Goal: Transaction & Acquisition: Purchase product/service

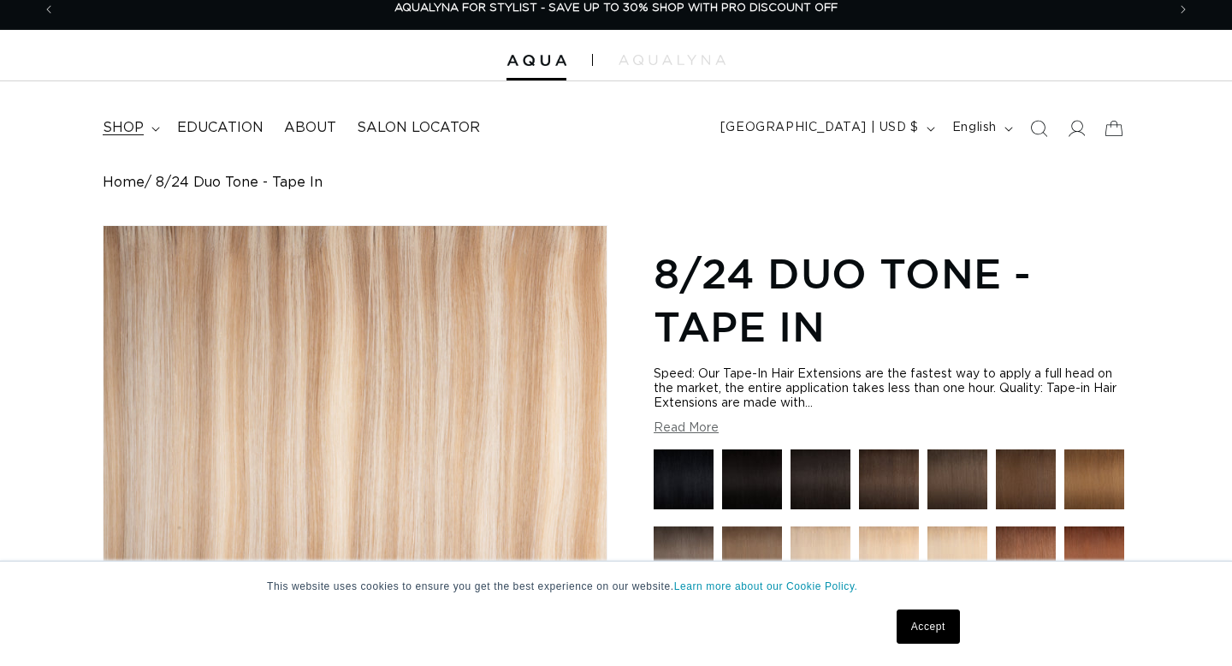
click at [137, 127] on span "shop" at bounding box center [123, 128] width 41 height 18
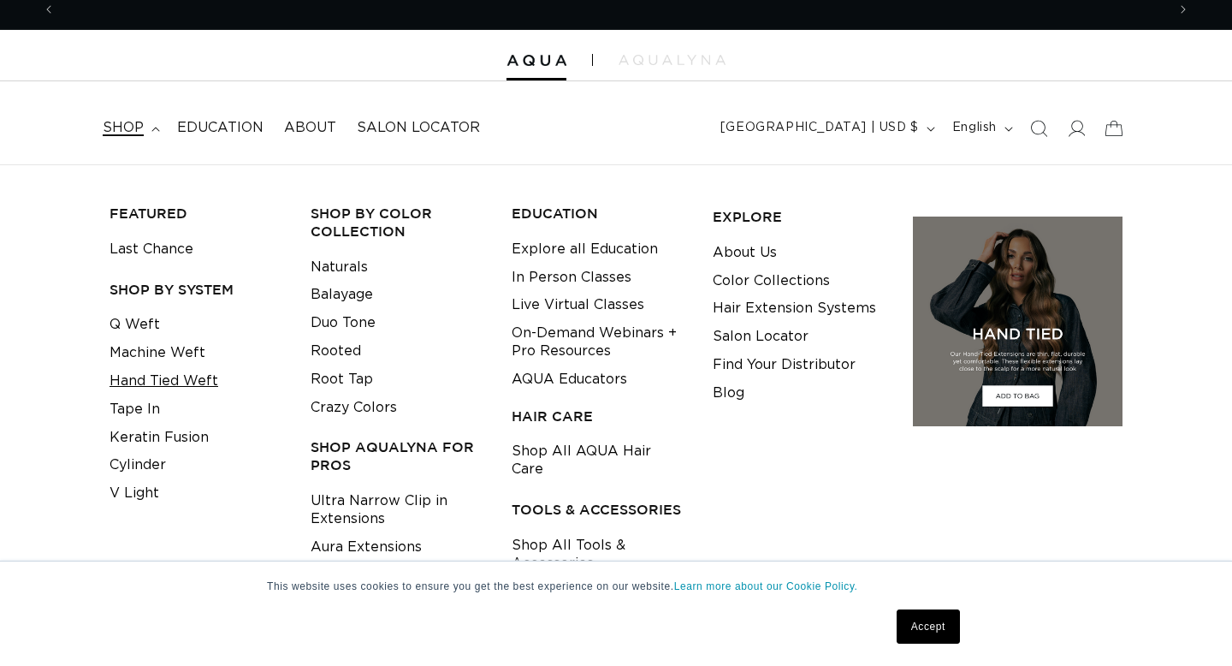
scroll to position [0, 1111]
click at [142, 378] on link "Hand Tied Weft" at bounding box center [164, 381] width 109 height 28
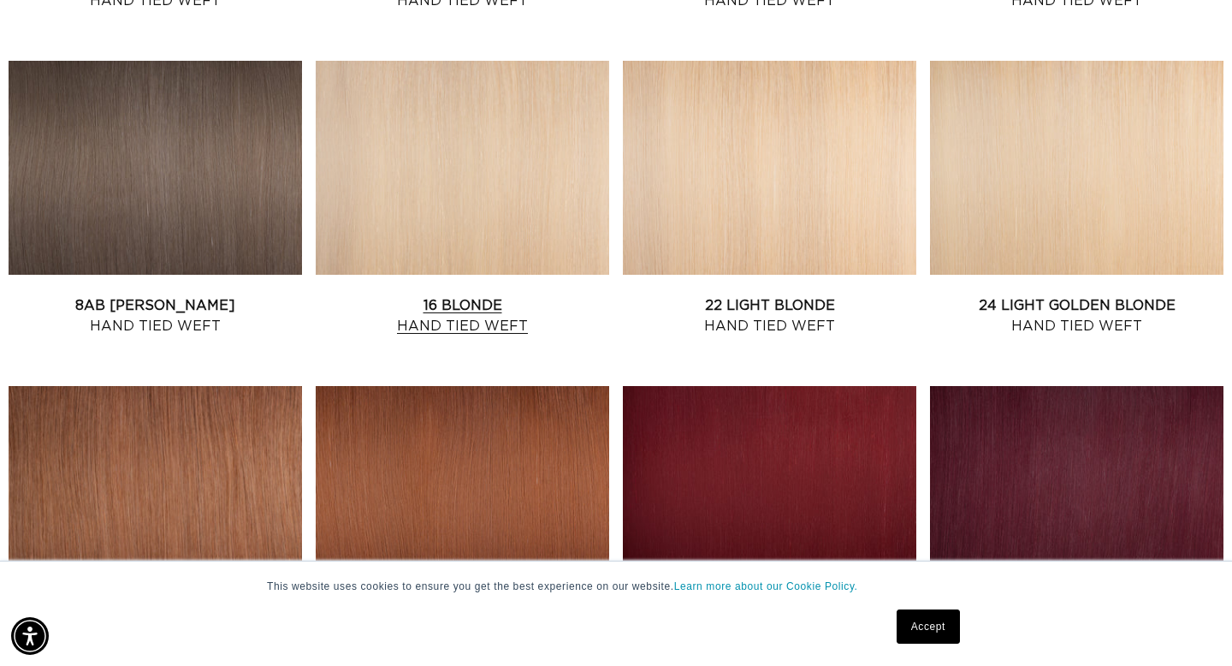
scroll to position [0, 1111]
click at [501, 295] on link "16 Blonde Hand Tied Weft" at bounding box center [462, 315] width 293 height 41
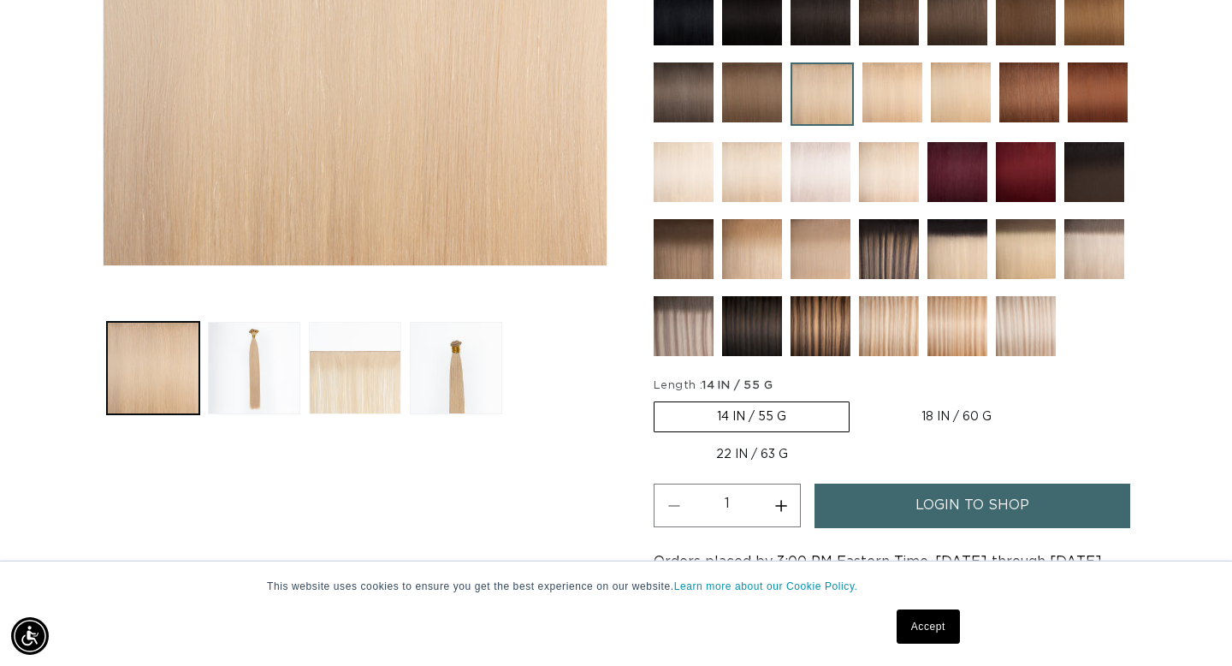
scroll to position [0, 1111]
click at [372, 399] on button "Load image 3 in gallery view" at bounding box center [355, 368] width 92 height 92
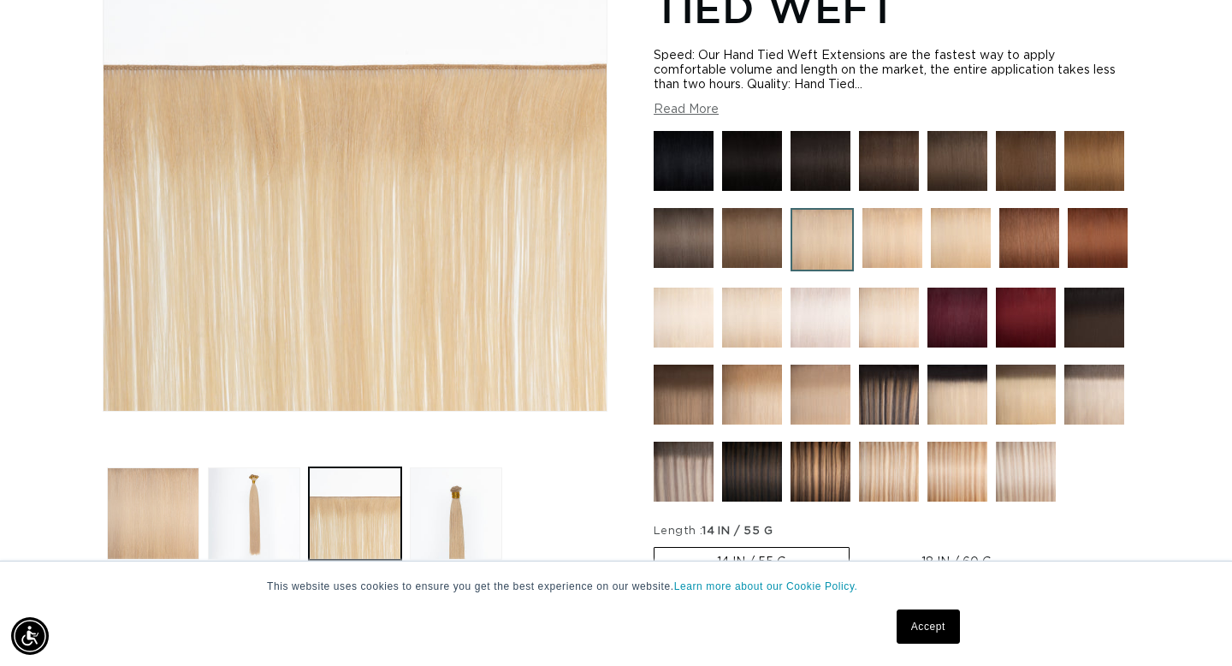
scroll to position [0, 0]
click at [887, 469] on img at bounding box center [889, 472] width 60 height 60
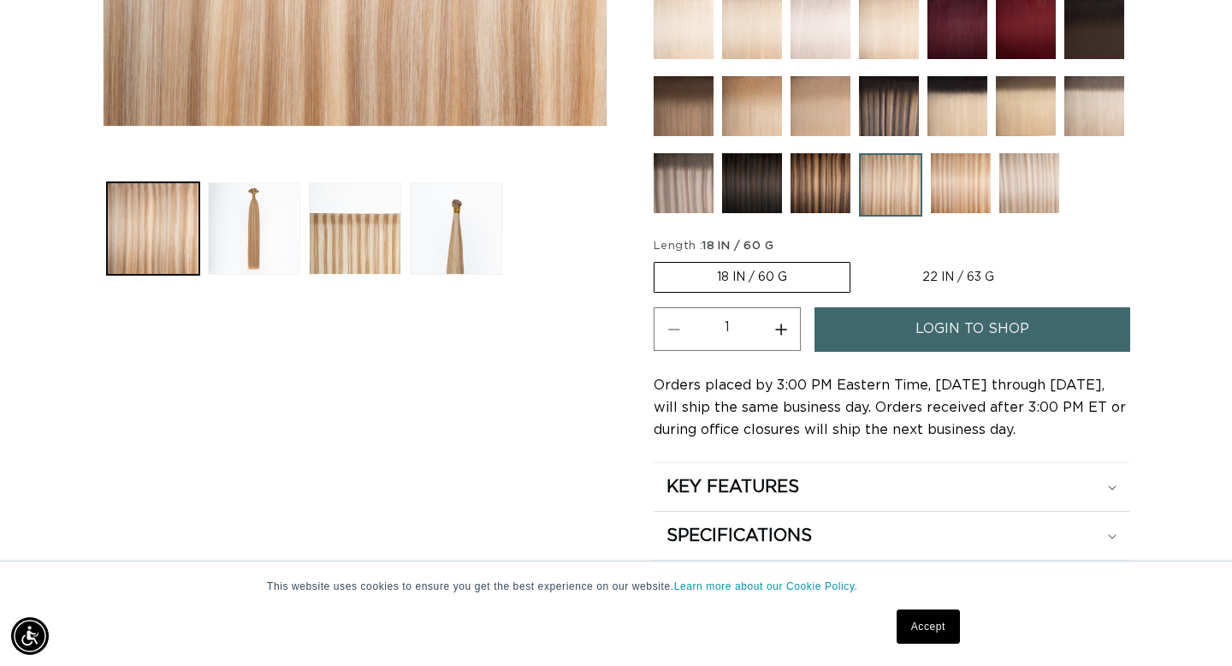
scroll to position [627, 0]
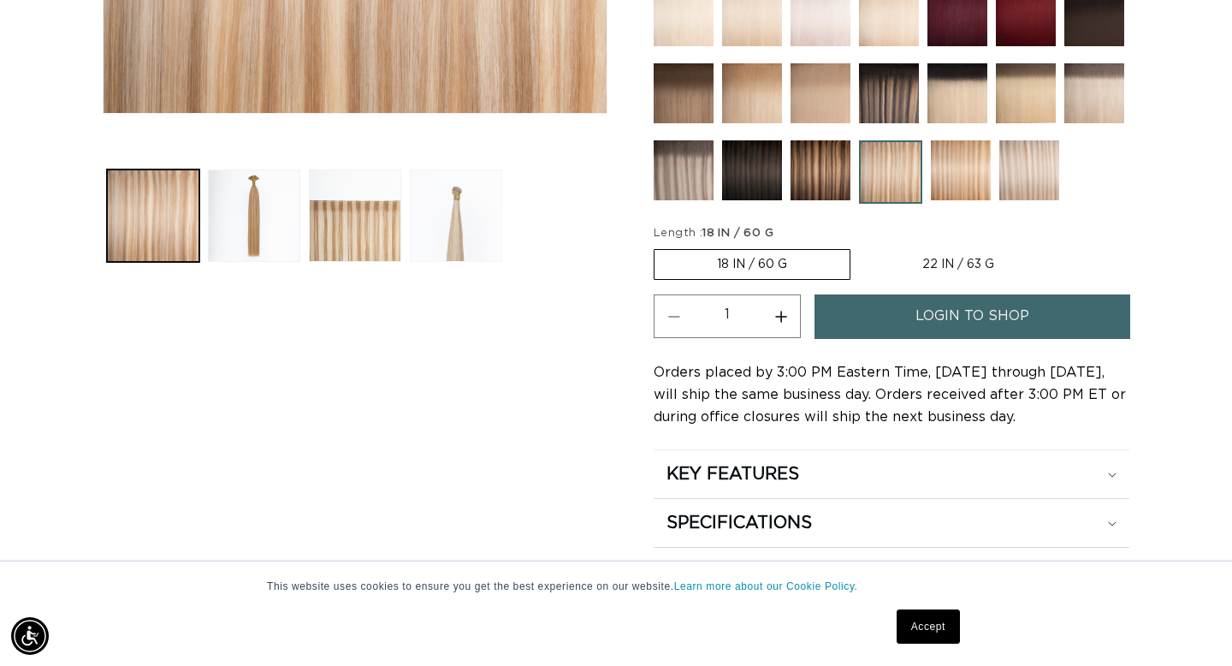
click at [459, 220] on button "Load image 4 in gallery view" at bounding box center [456, 215] width 92 height 92
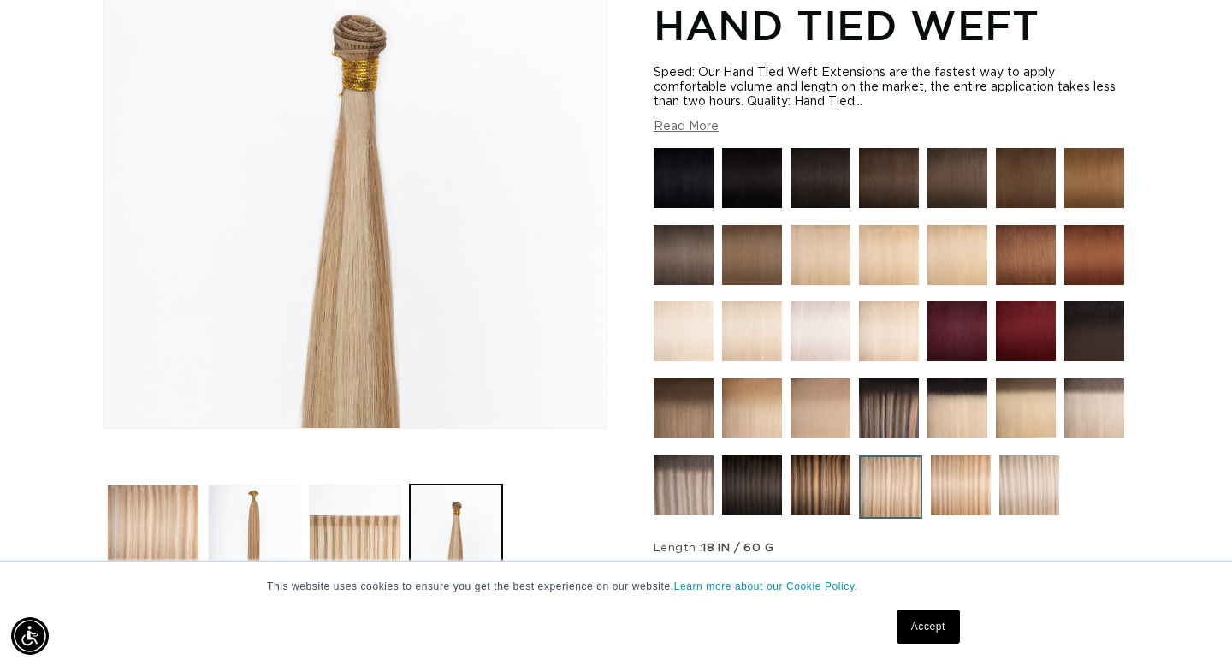
scroll to position [0, 0]
click at [677, 123] on button "Read More" at bounding box center [686, 127] width 65 height 15
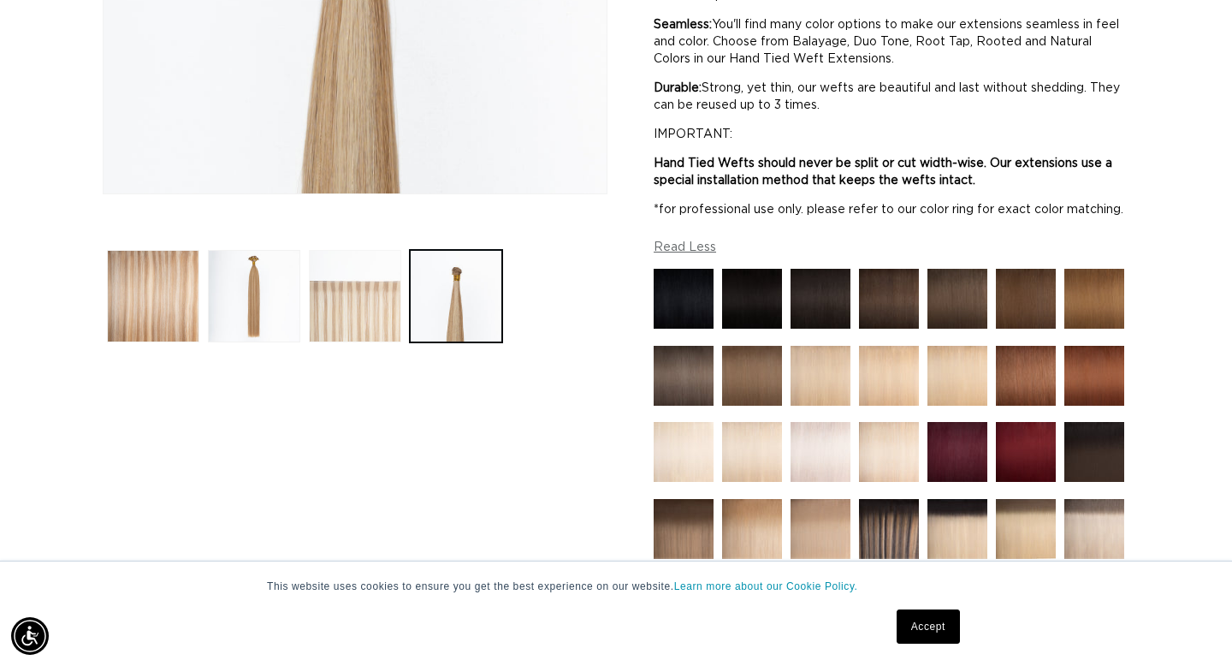
click at [393, 313] on button "Load image 3 in gallery view" at bounding box center [355, 296] width 92 height 92
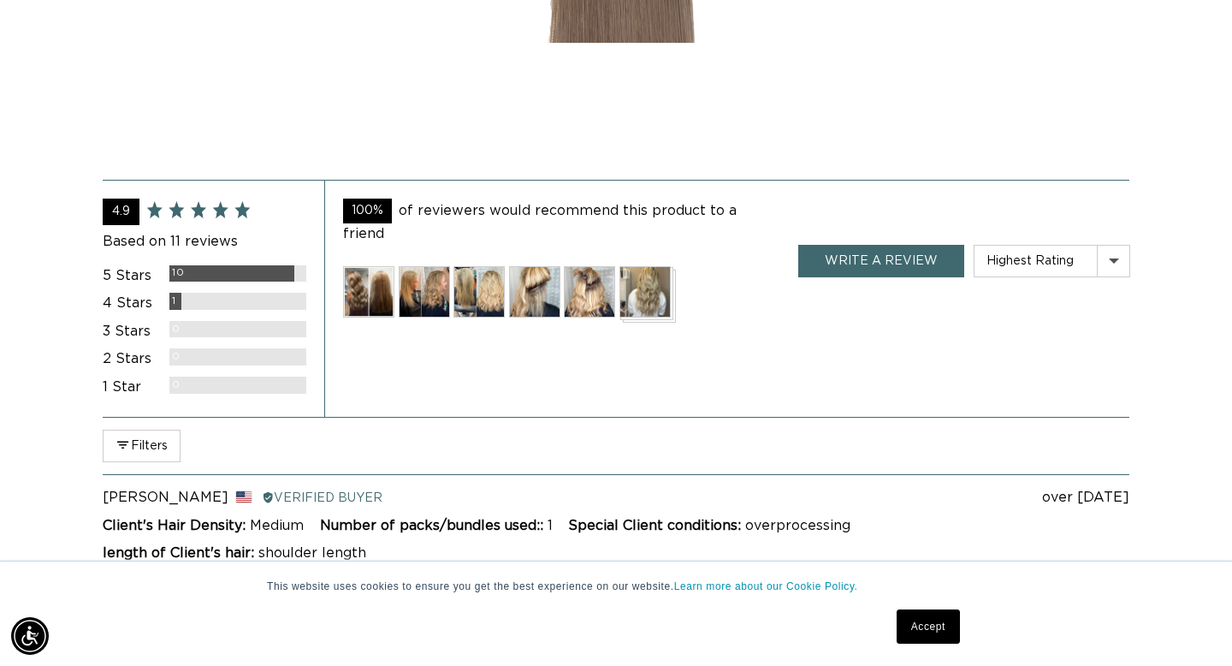
click at [471, 291] on img at bounding box center [478, 291] width 51 height 51
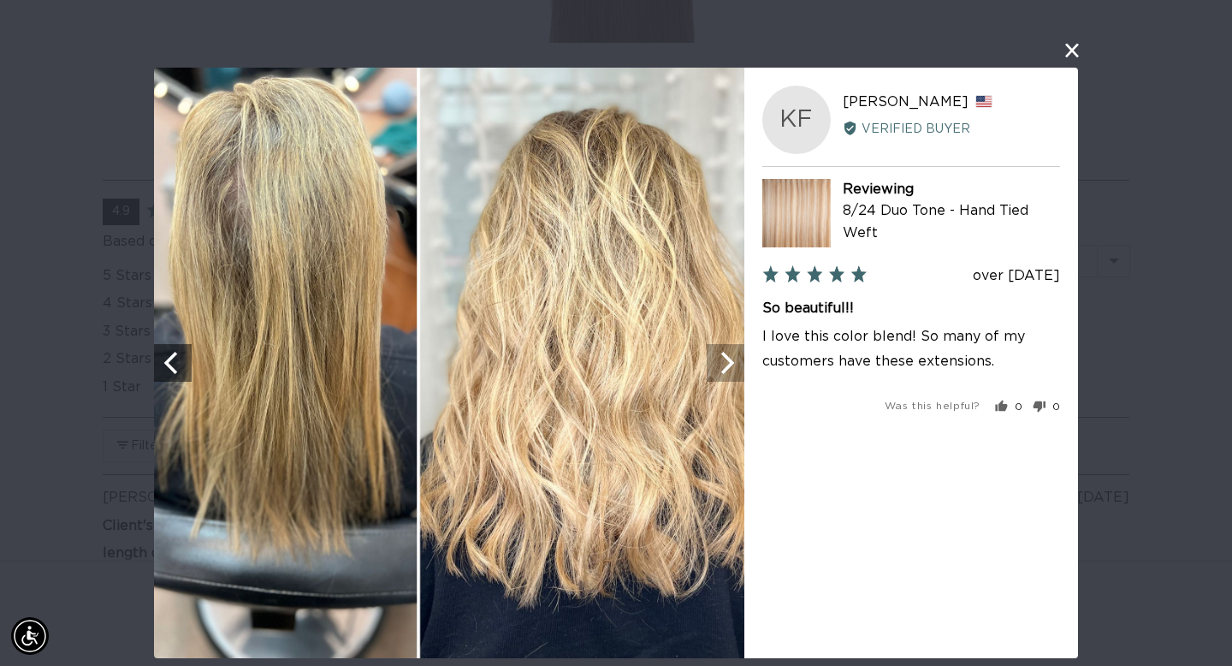
click at [732, 366] on icon "Next" at bounding box center [725, 363] width 22 height 22
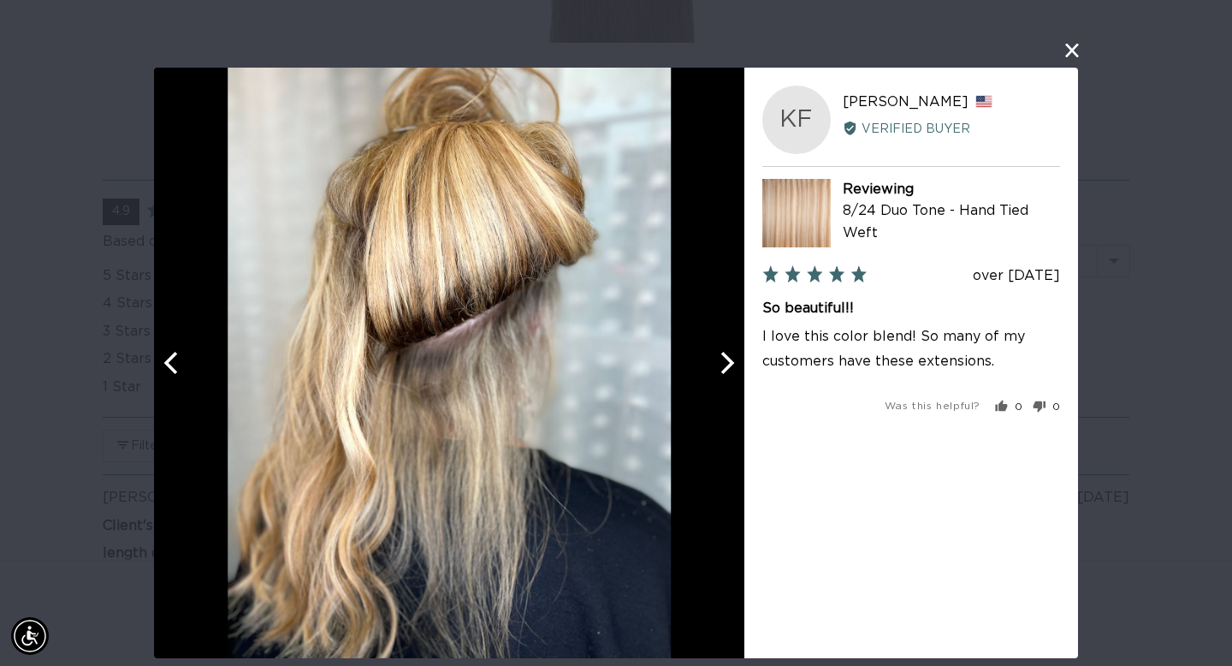
click at [732, 366] on icon "Next" at bounding box center [725, 363] width 22 height 22
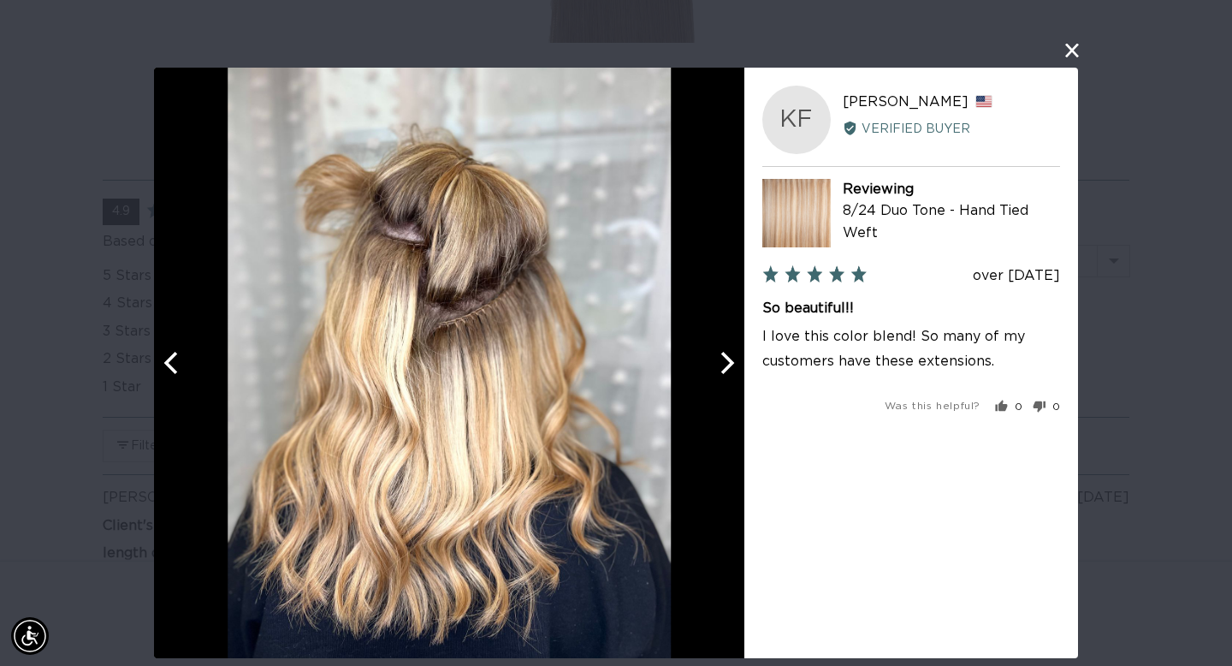
click at [732, 366] on icon "Next" at bounding box center [725, 363] width 22 height 22
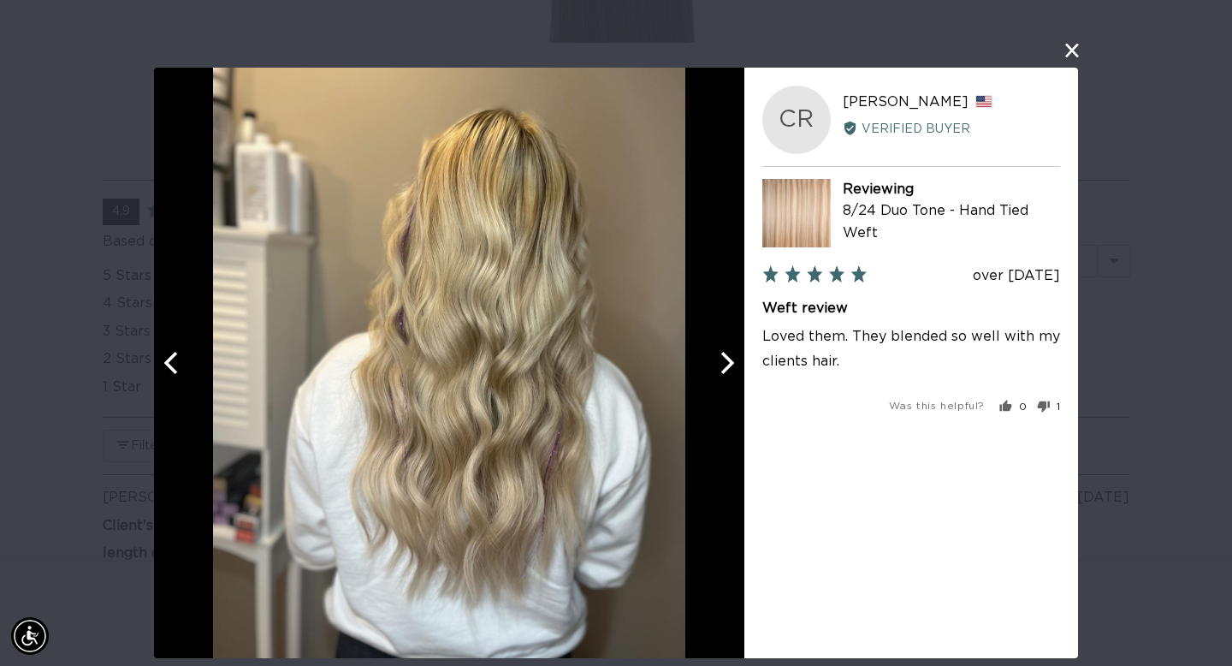
click at [726, 362] on icon "Next" at bounding box center [725, 363] width 22 height 22
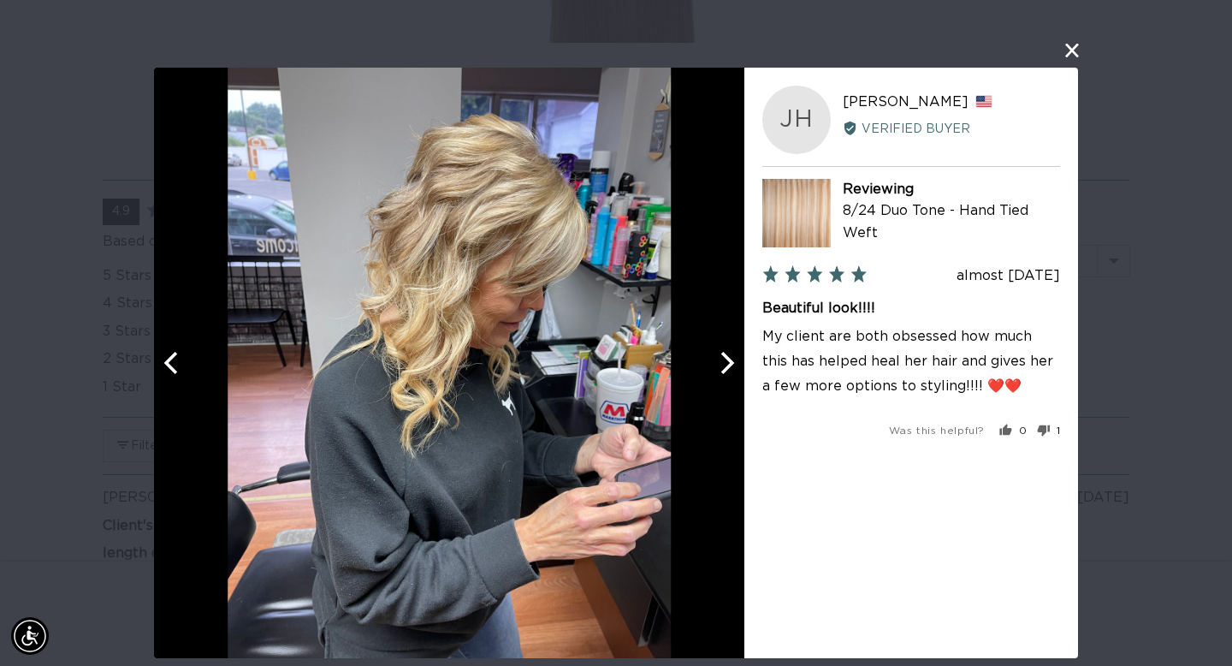
click at [726, 362] on icon "Next" at bounding box center [725, 363] width 22 height 22
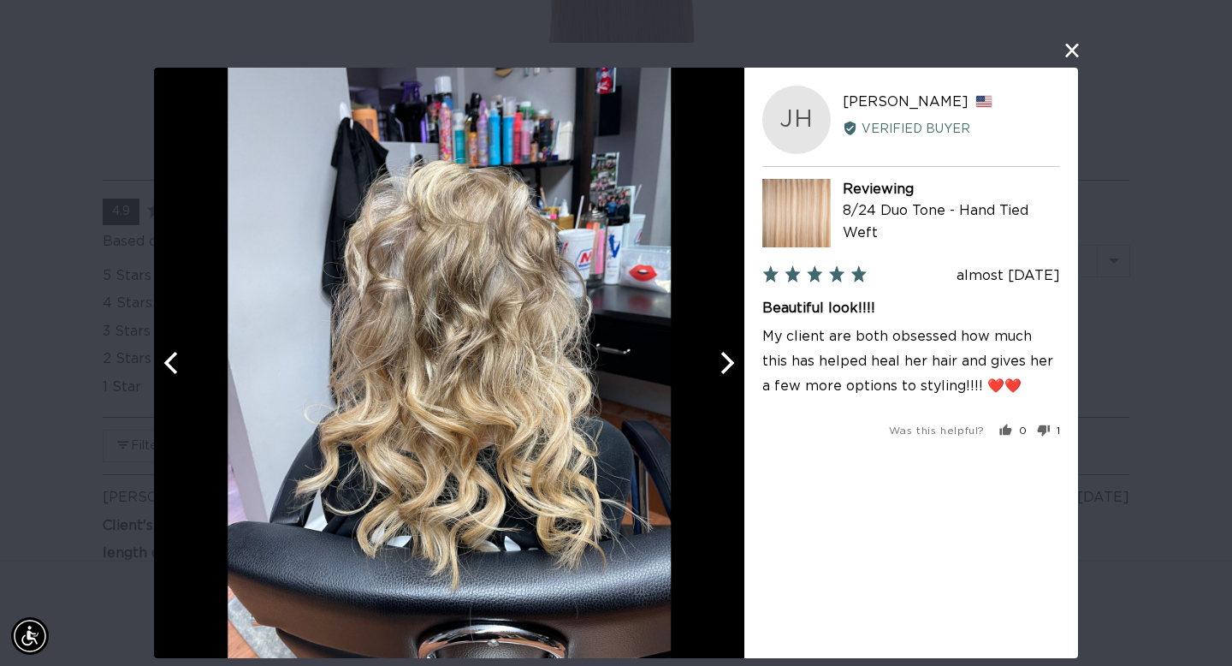
click at [726, 362] on icon "Next" at bounding box center [725, 363] width 22 height 22
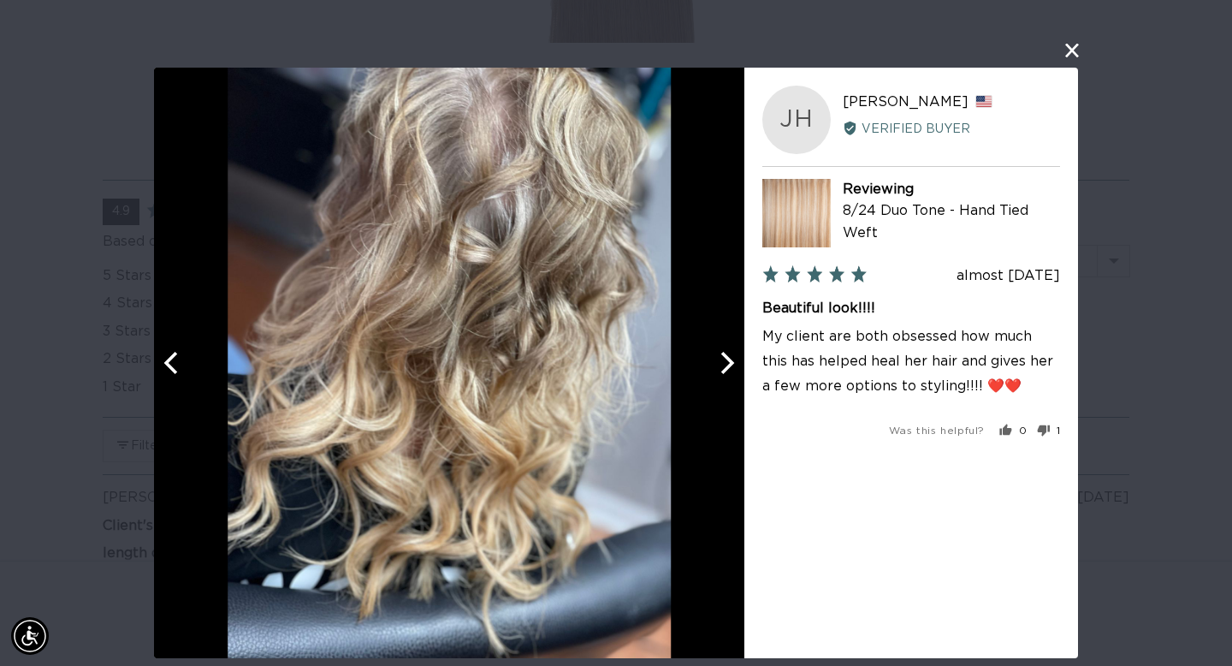
click at [726, 362] on icon "Next" at bounding box center [725, 363] width 22 height 22
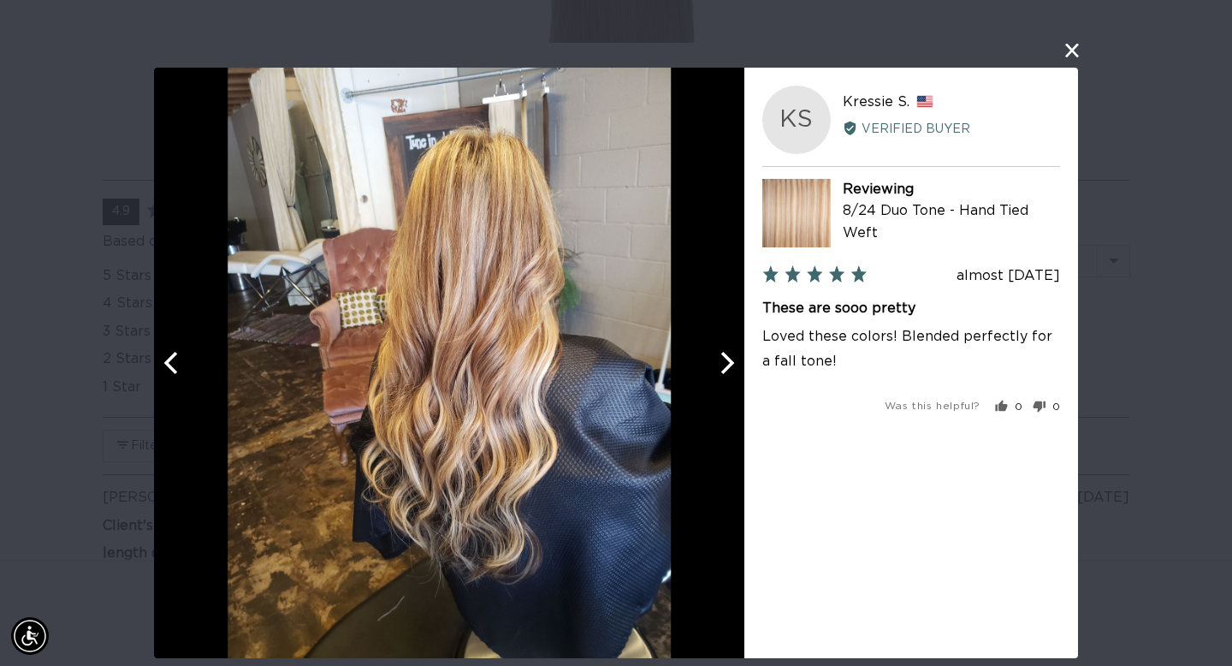
click at [726, 362] on icon "Next" at bounding box center [725, 363] width 22 height 22
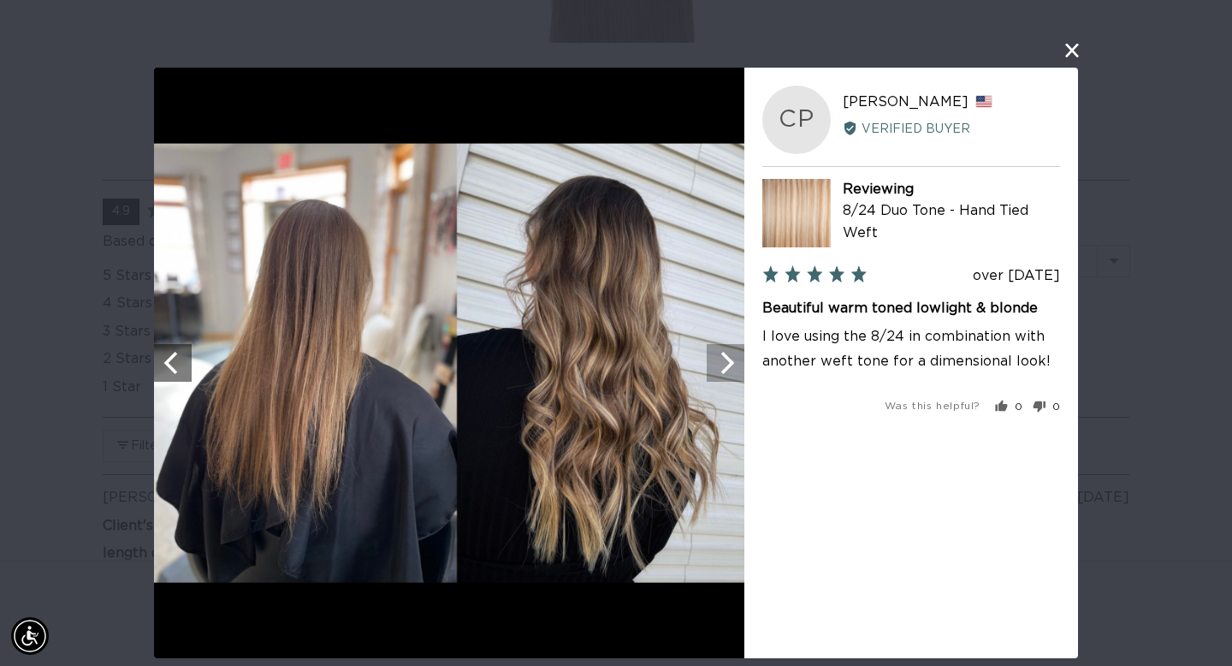
click at [726, 362] on icon "Next" at bounding box center [725, 363] width 22 height 22
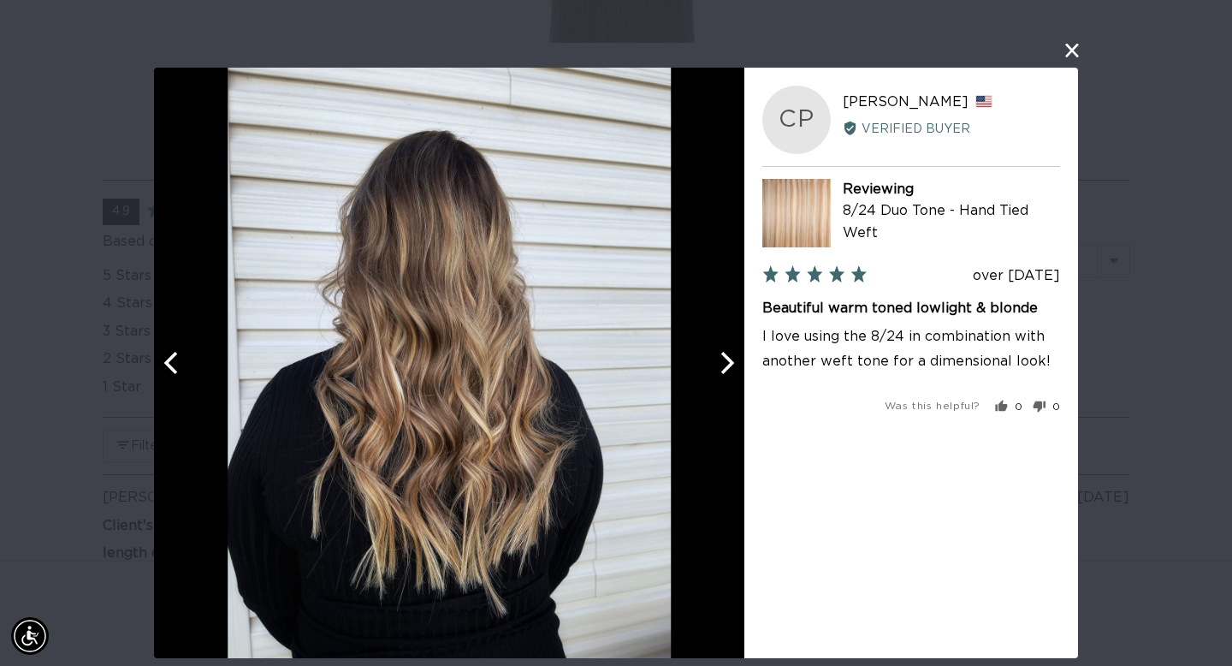
click at [726, 362] on icon "Next" at bounding box center [725, 363] width 22 height 22
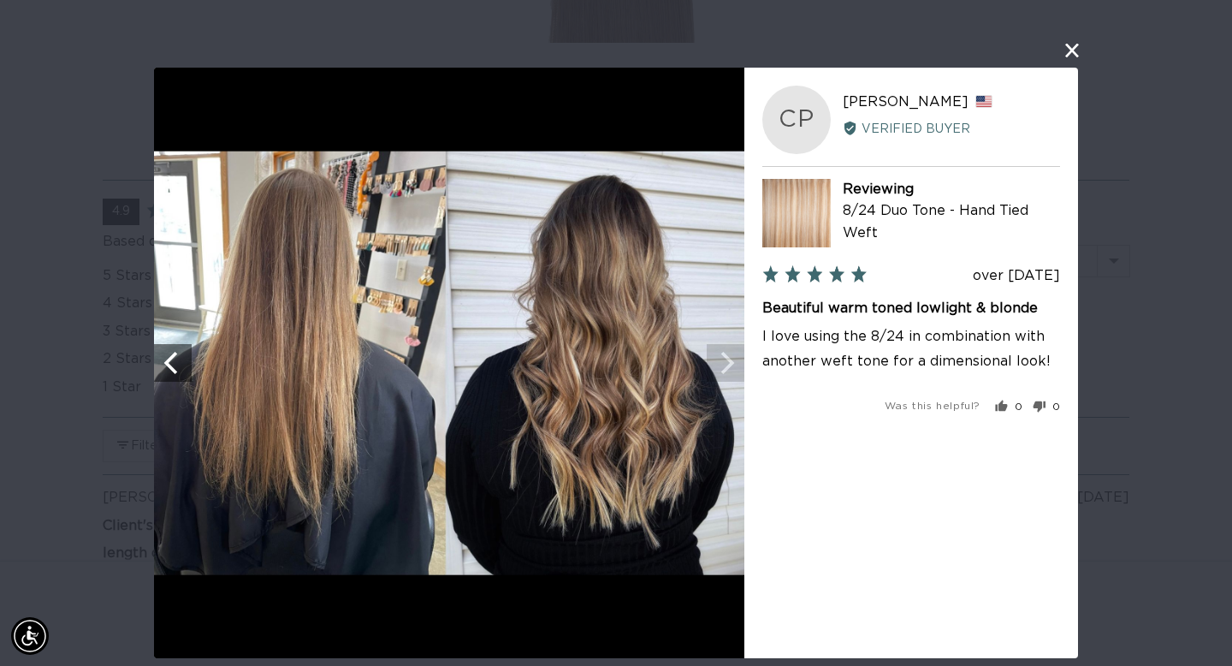
click at [726, 364] on img at bounding box center [449, 363] width 590 height 424
click at [174, 359] on icon "Previous" at bounding box center [173, 363] width 22 height 22
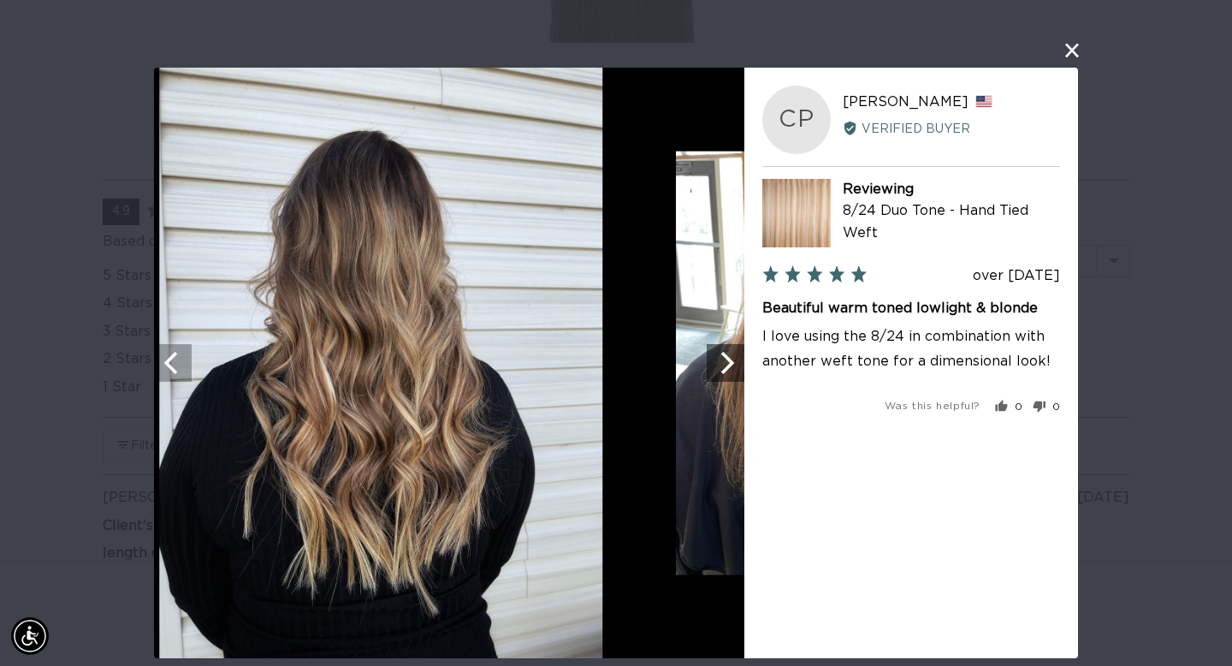
scroll to position [0, 2221]
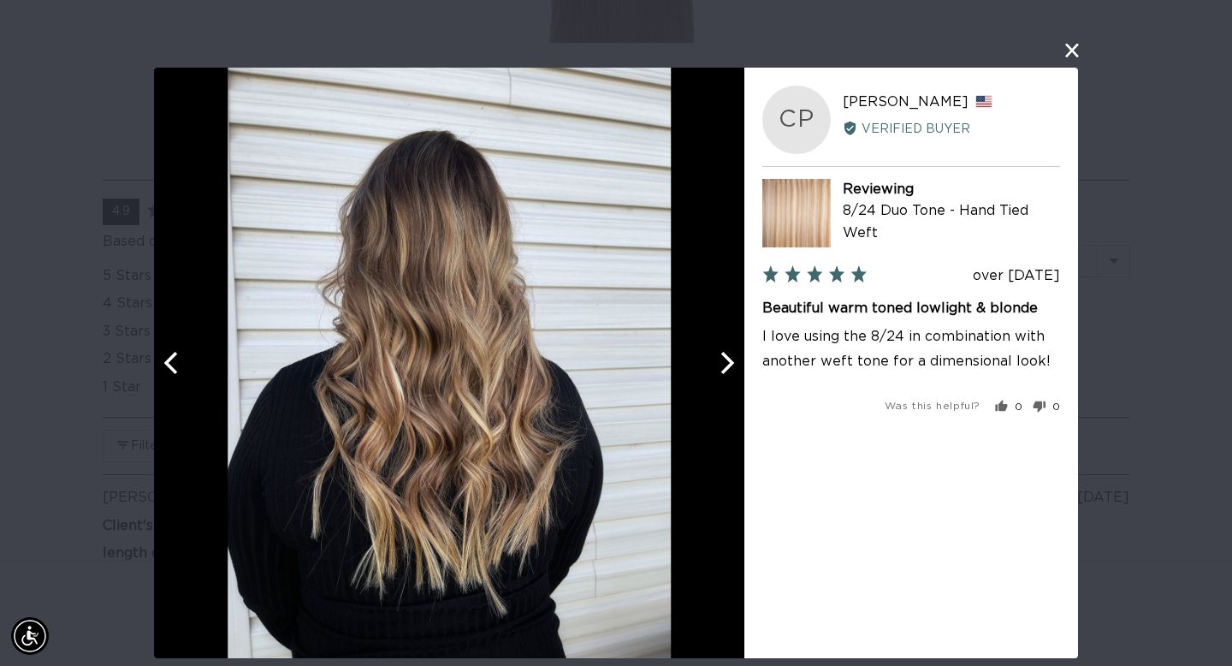
click at [174, 359] on icon "Previous" at bounding box center [173, 363] width 22 height 22
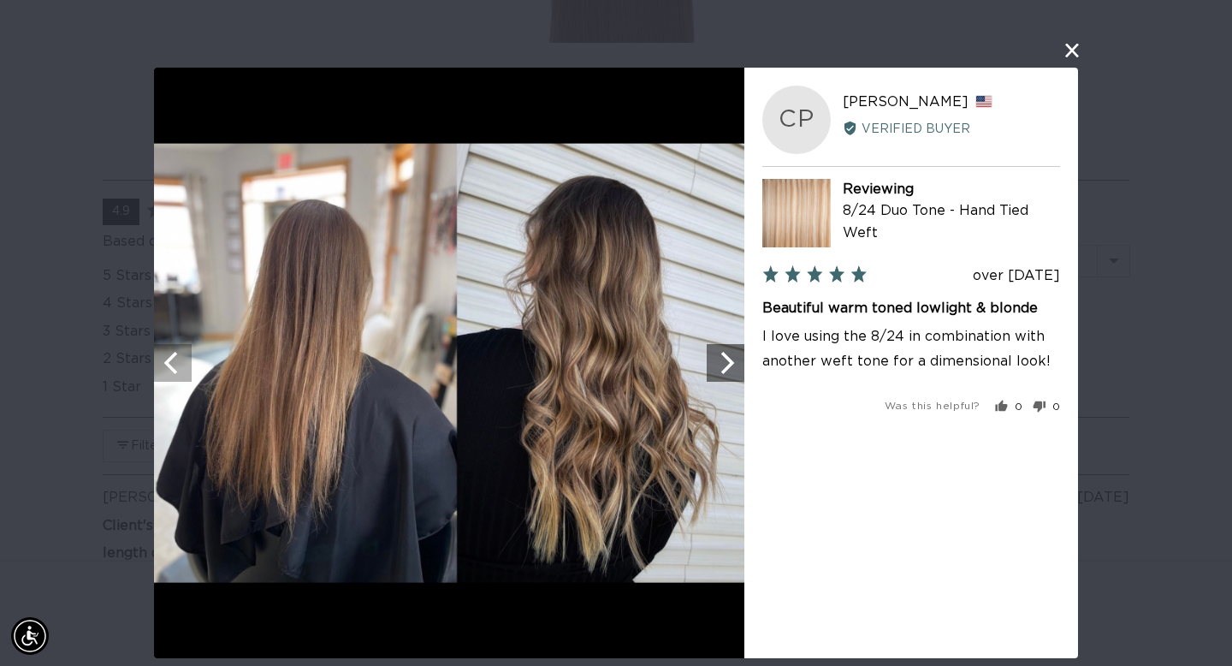
click at [174, 359] on icon "Previous" at bounding box center [173, 363] width 22 height 22
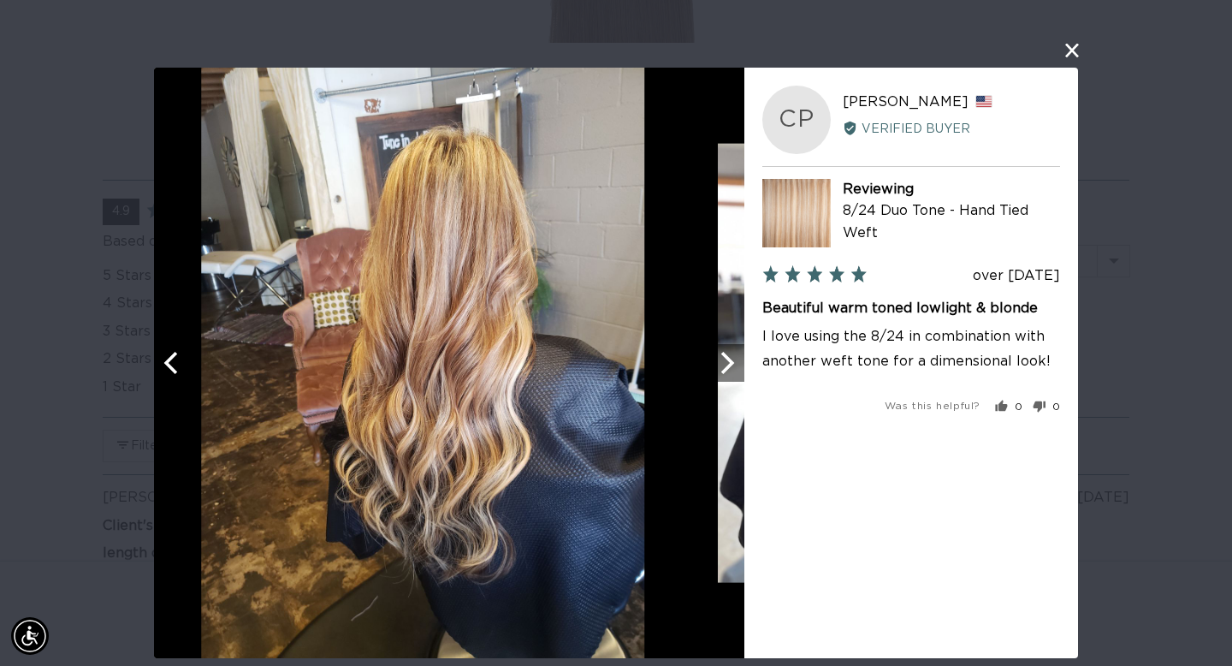
scroll to position [0, 0]
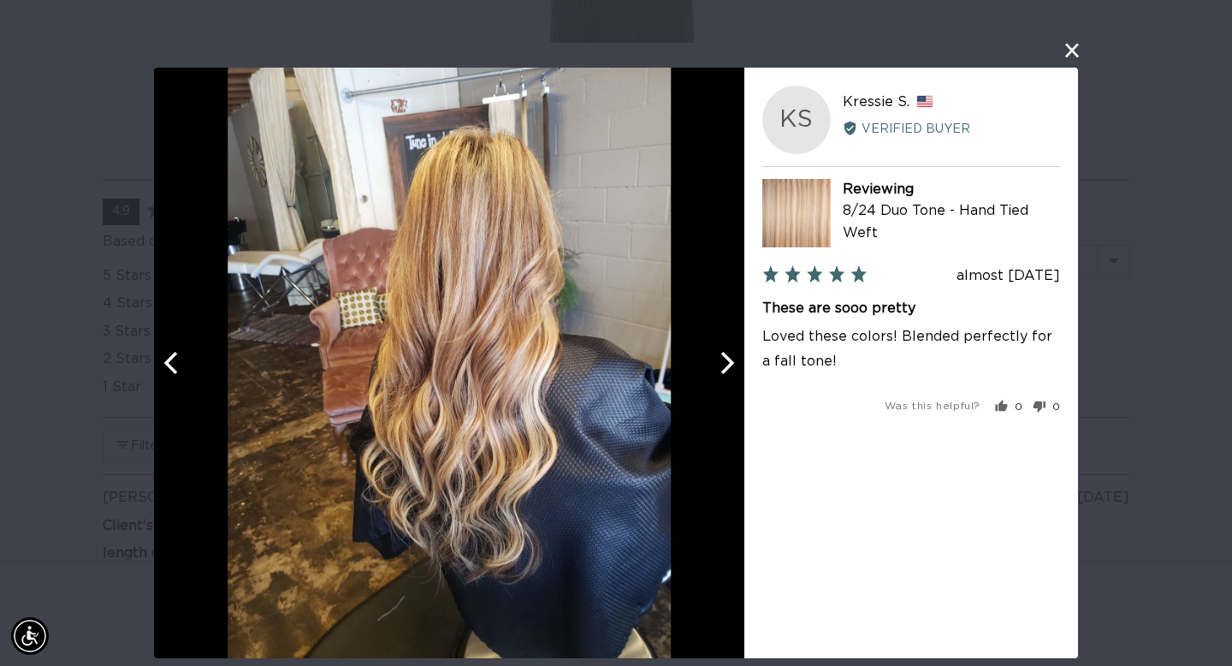
click at [174, 359] on icon "Previous" at bounding box center [173, 363] width 22 height 22
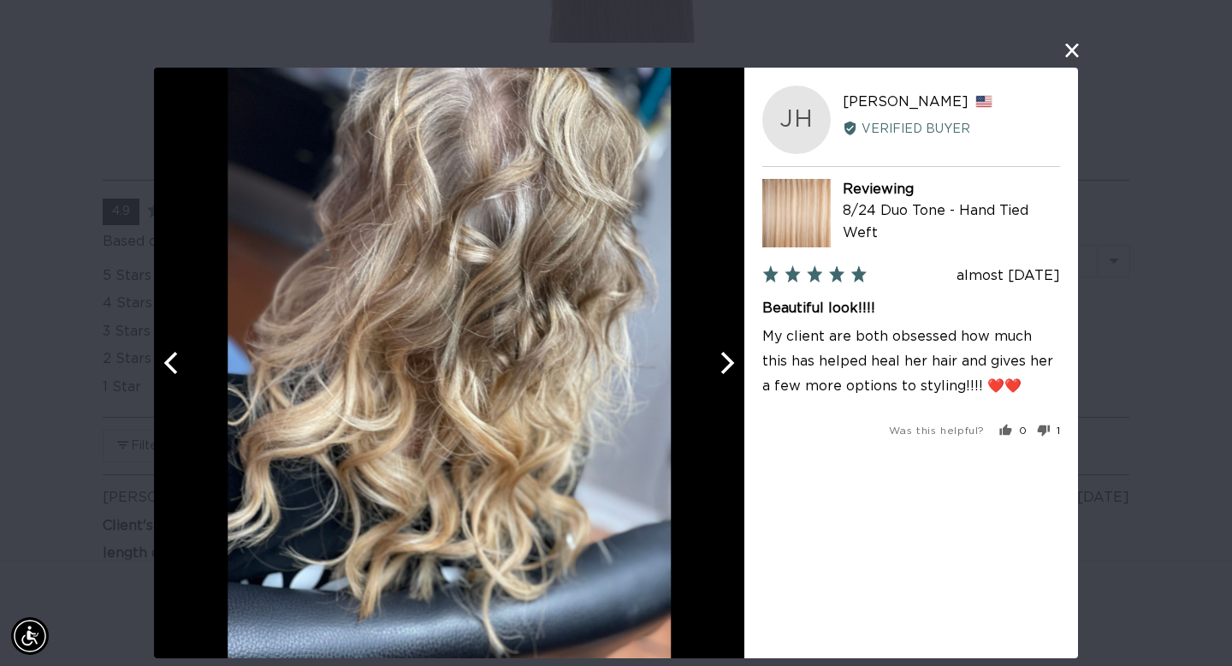
scroll to position [0, 2221]
click at [173, 358] on icon "Previous" at bounding box center [170, 363] width 14 height 22
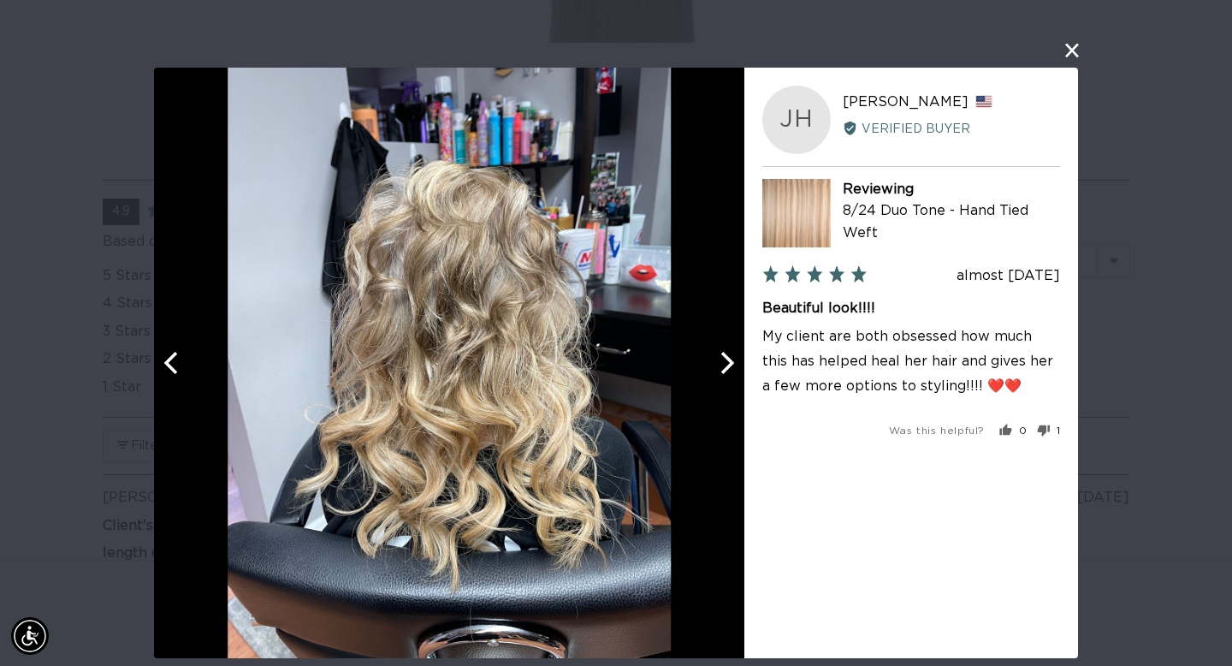
click at [173, 358] on icon "Previous" at bounding box center [170, 363] width 14 height 22
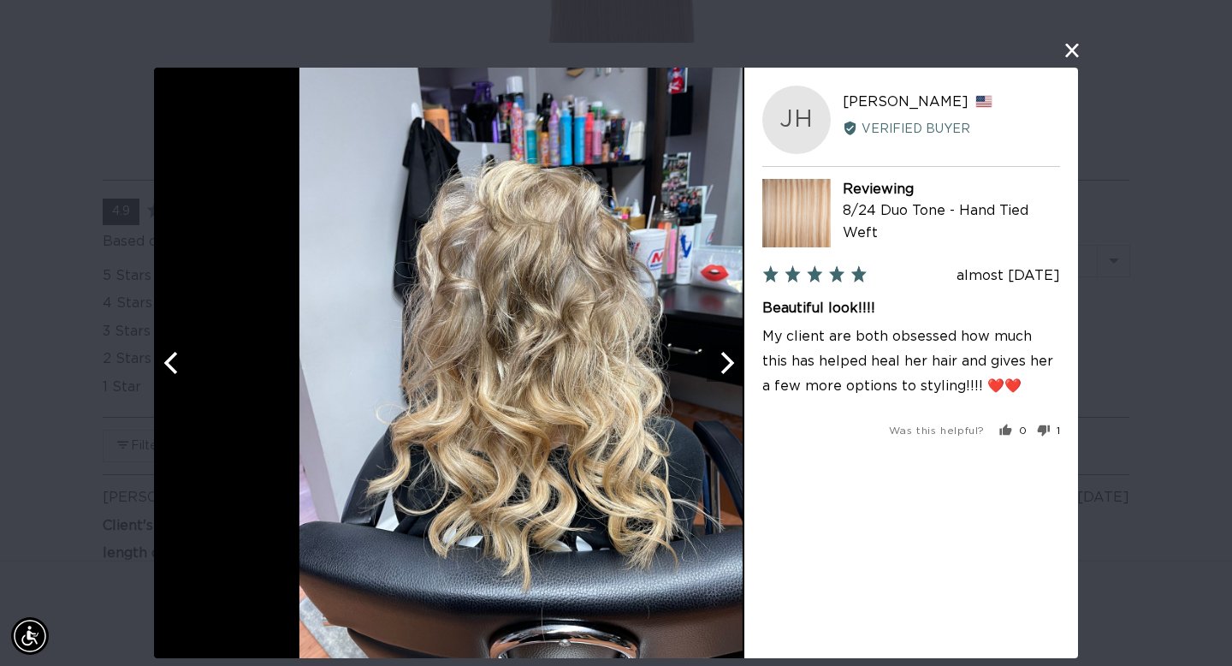
scroll to position [0, 0]
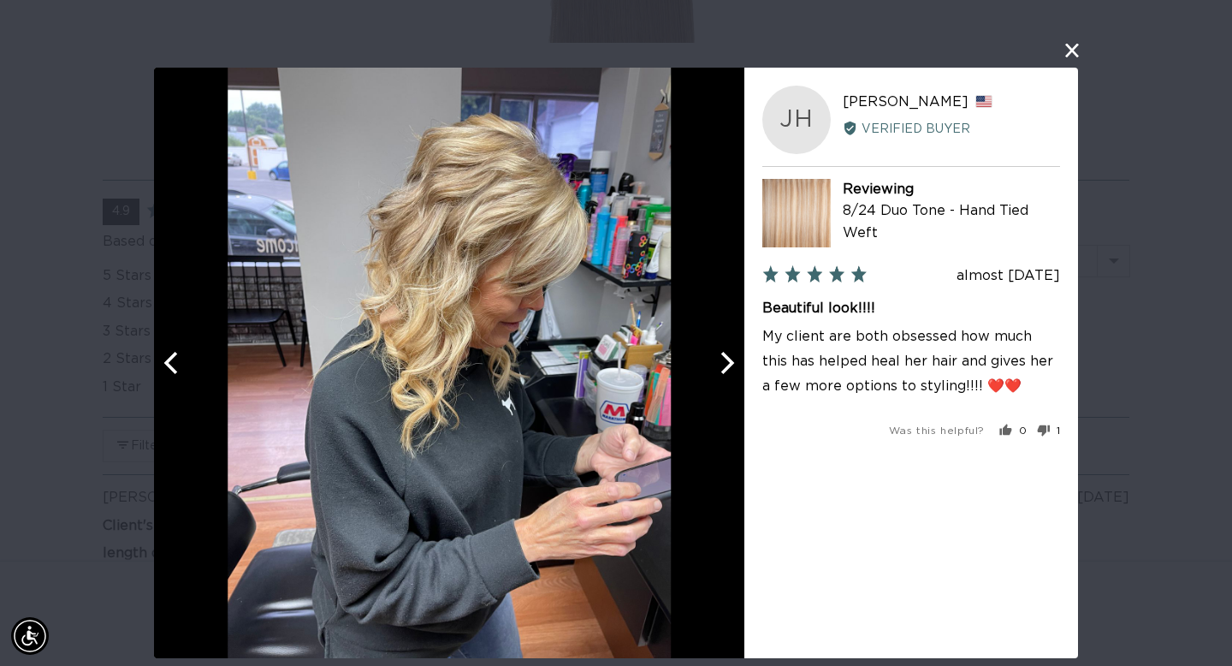
click at [173, 358] on icon "Previous" at bounding box center [170, 363] width 14 height 22
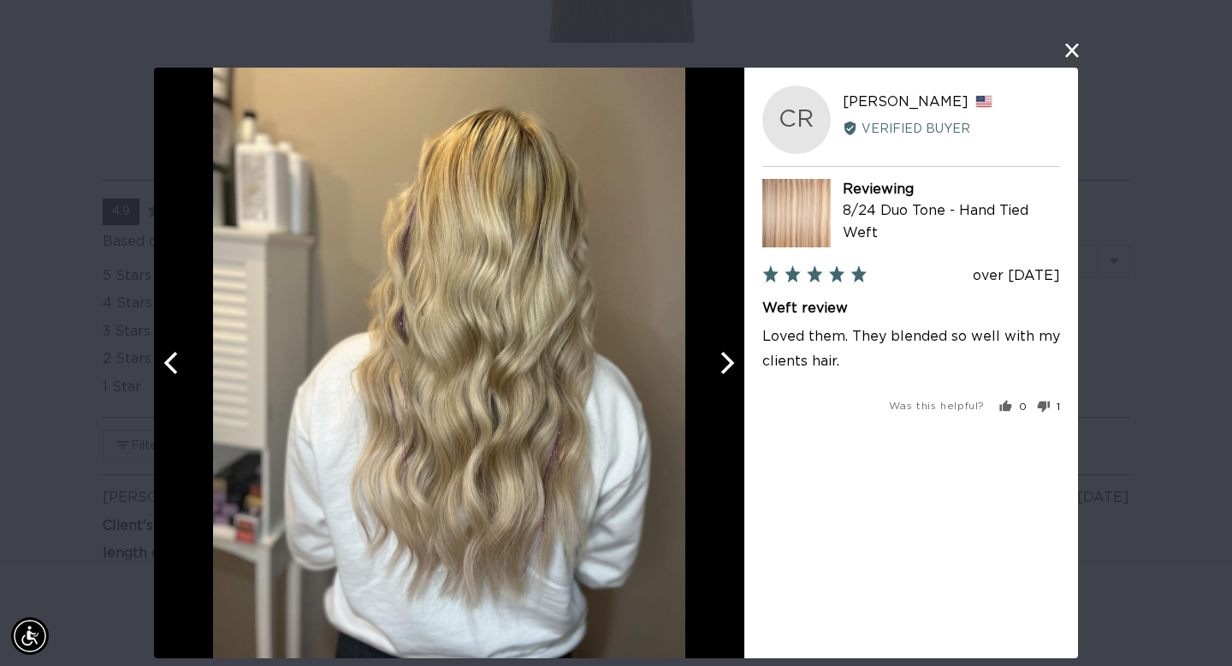
scroll to position [0, 2221]
click at [173, 358] on icon "Previous" at bounding box center [170, 363] width 14 height 22
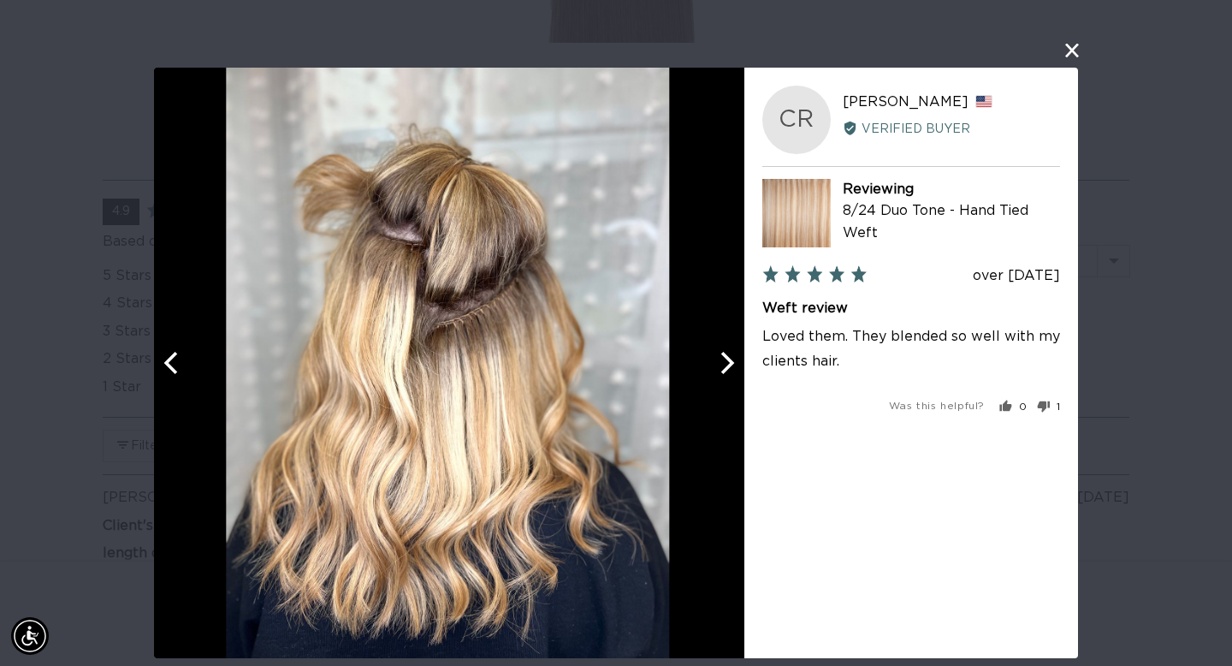
scroll to position [0, 0]
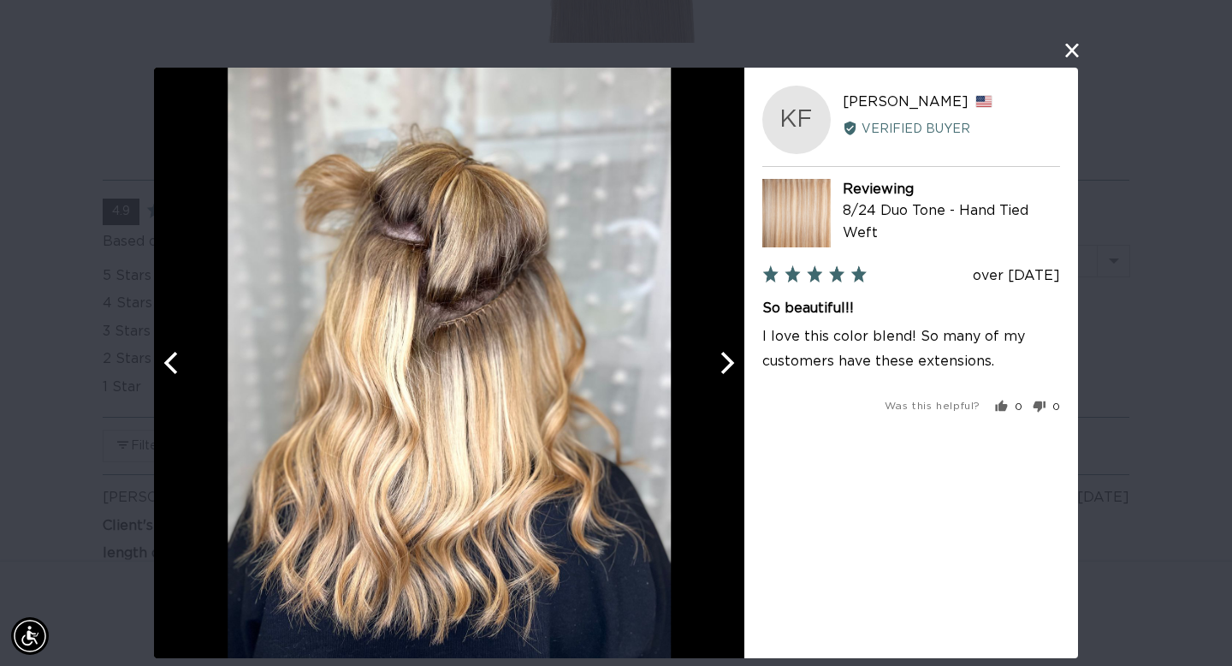
click at [173, 358] on icon "Previous" at bounding box center [170, 363] width 14 height 22
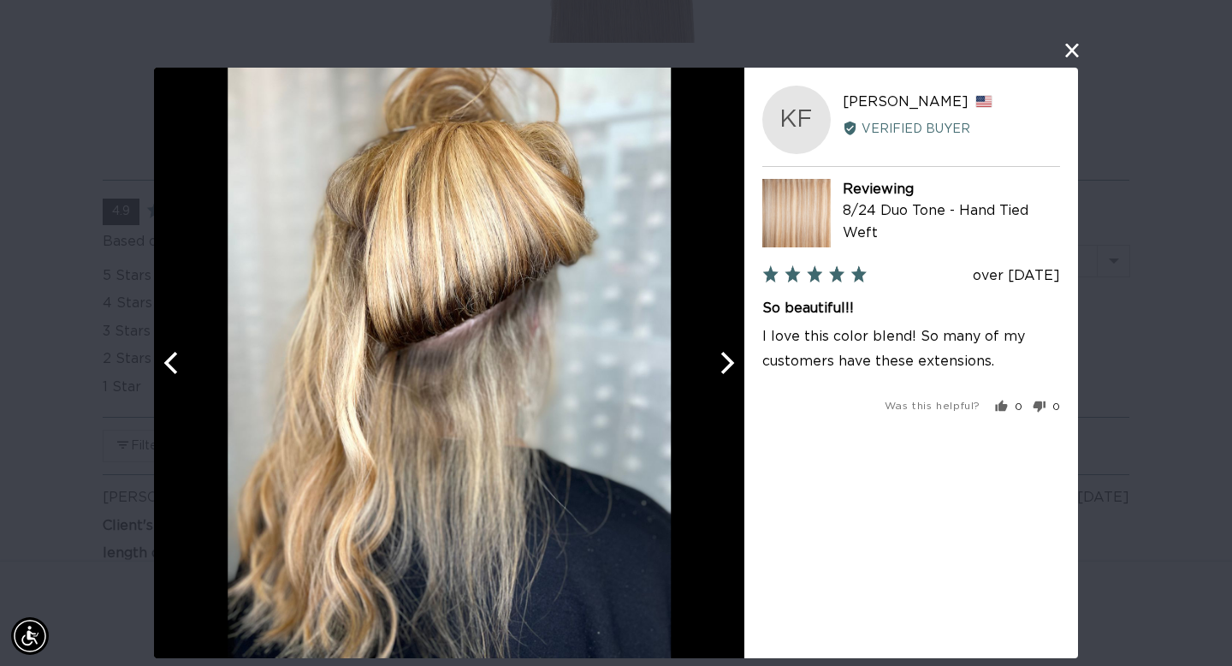
scroll to position [0, 1111]
click at [173, 358] on icon "Previous" at bounding box center [170, 363] width 14 height 22
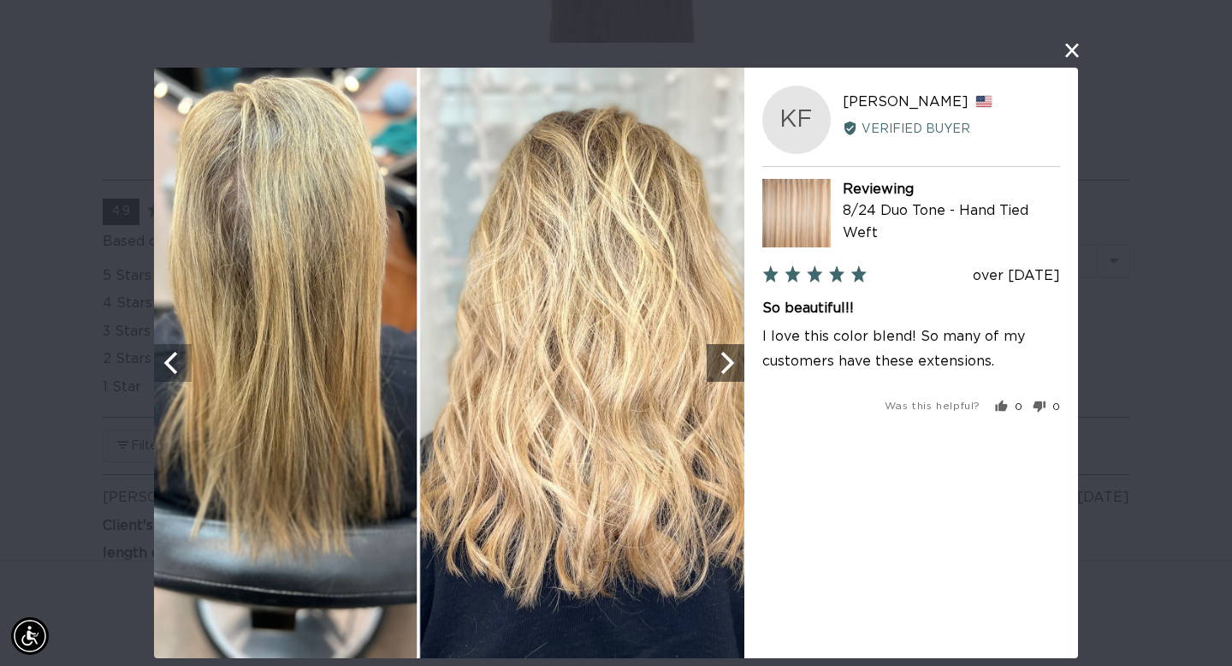
click at [173, 358] on icon "Previous" at bounding box center [170, 363] width 14 height 22
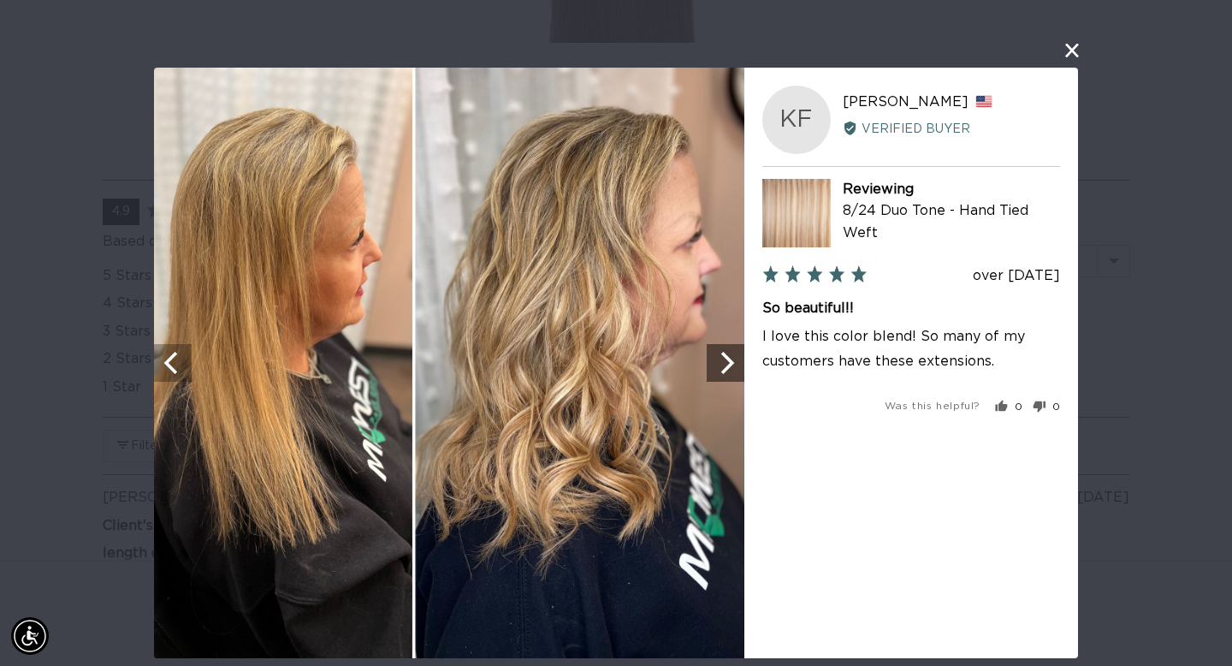
scroll to position [0, 0]
click at [173, 358] on icon "Previous" at bounding box center [170, 363] width 14 height 22
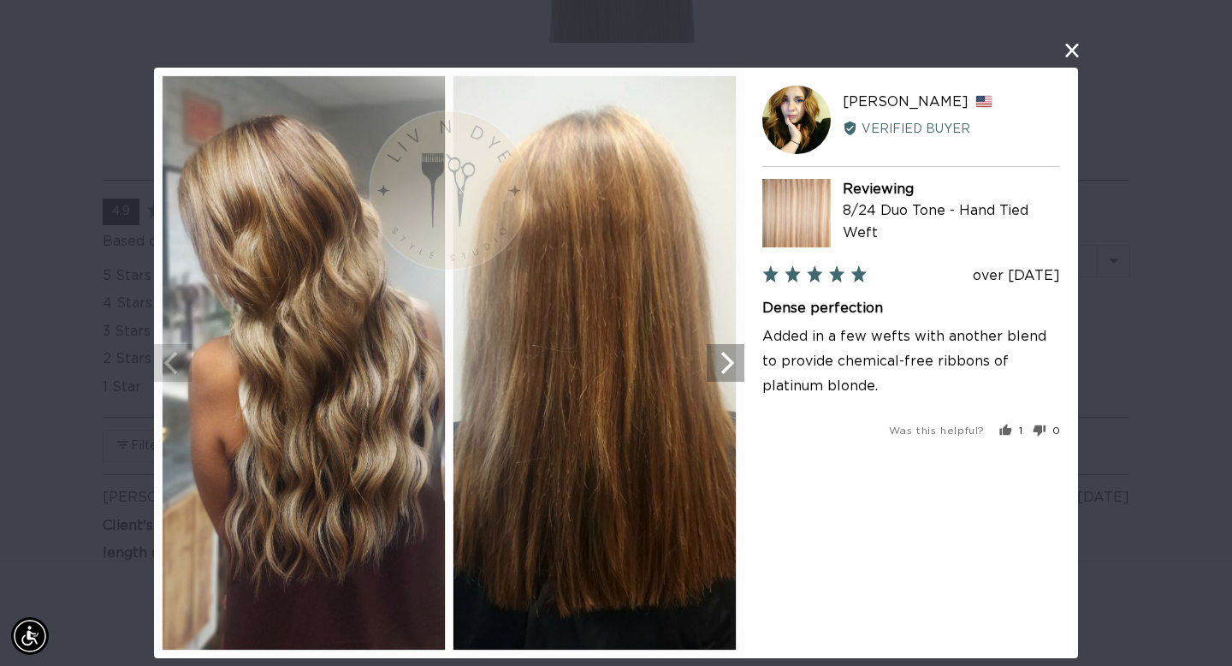
scroll to position [0, 2221]
click at [1074, 48] on button "close this modal window" at bounding box center [1072, 50] width 21 height 21
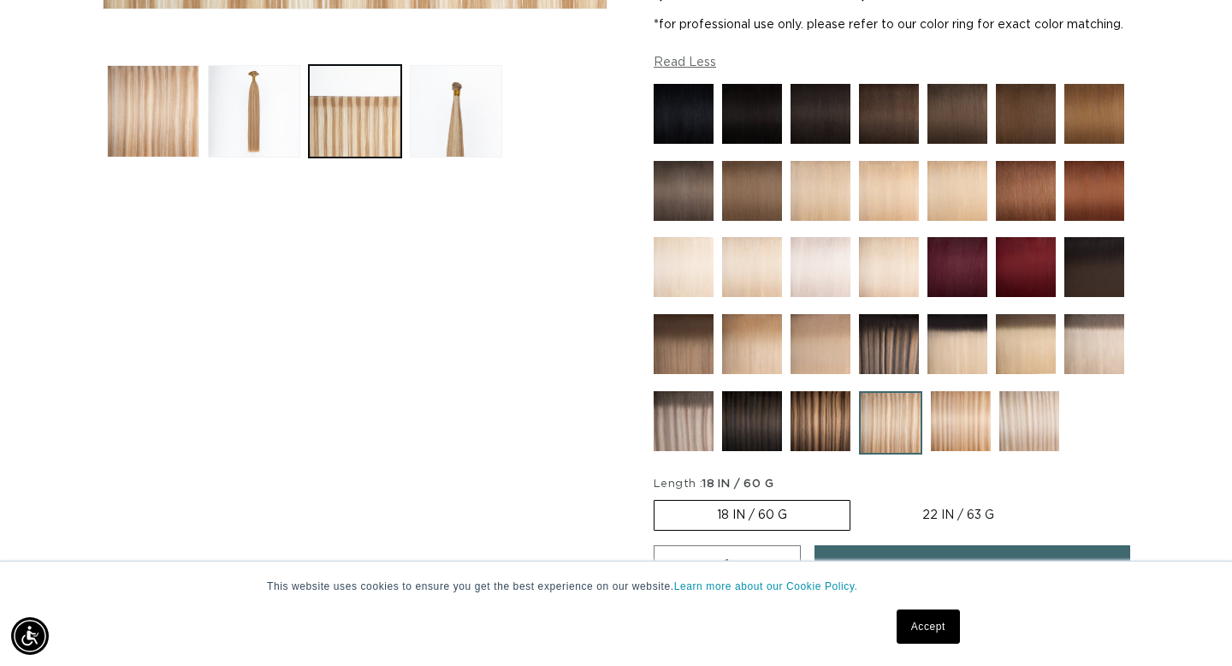
click at [962, 445] on img at bounding box center [961, 421] width 60 height 60
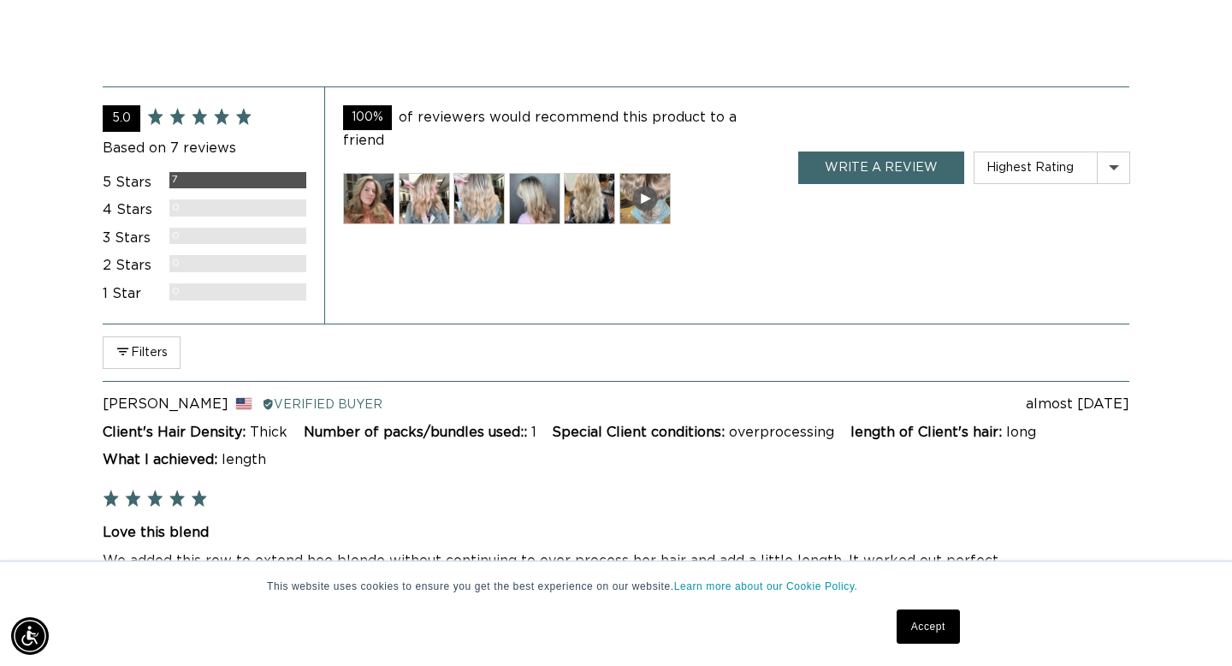
scroll to position [3392, 0]
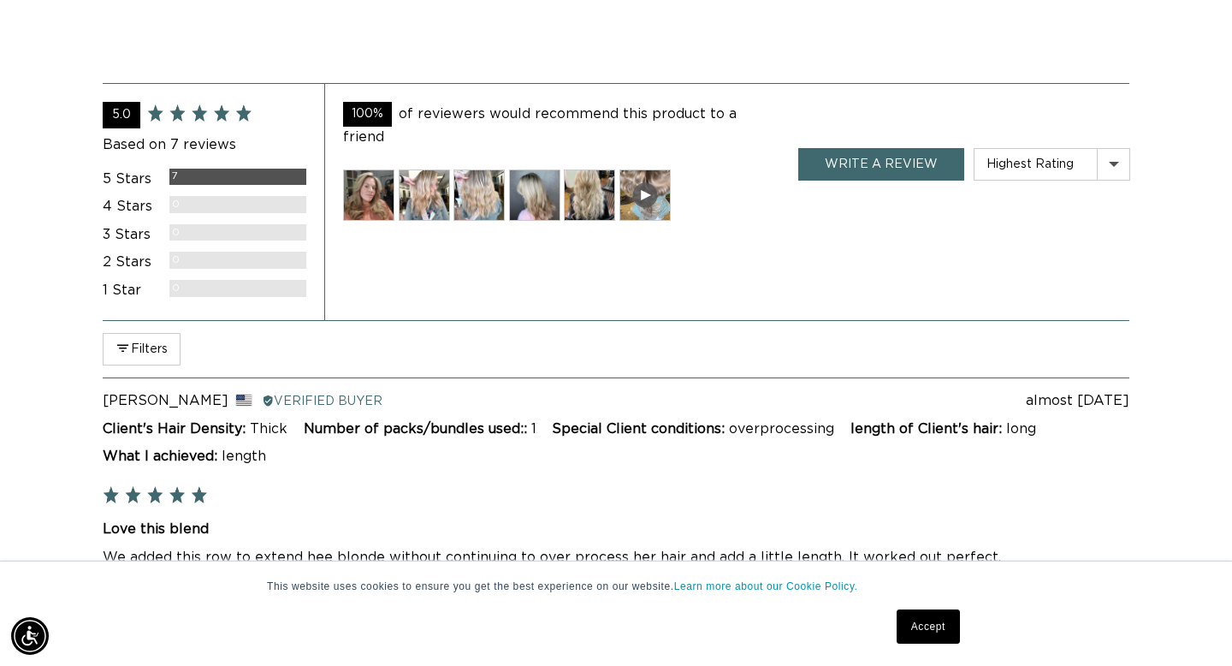
click at [377, 183] on img at bounding box center [368, 194] width 51 height 51
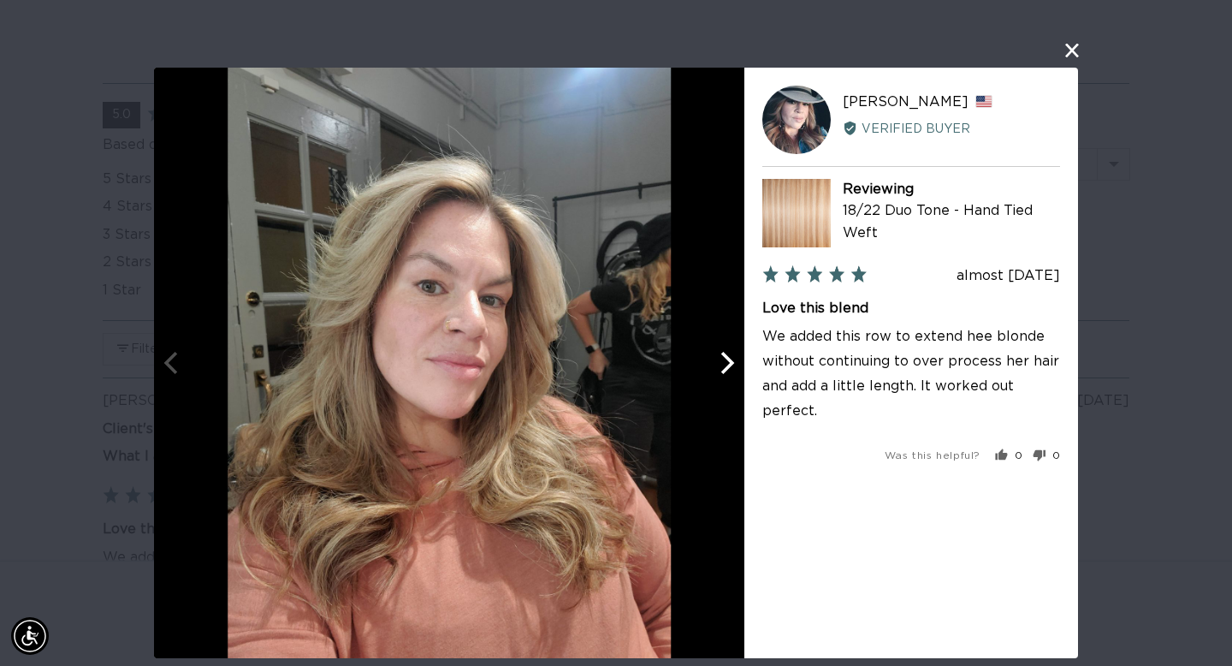
scroll to position [0, 0]
click at [730, 361] on icon "Next" at bounding box center [728, 363] width 14 height 22
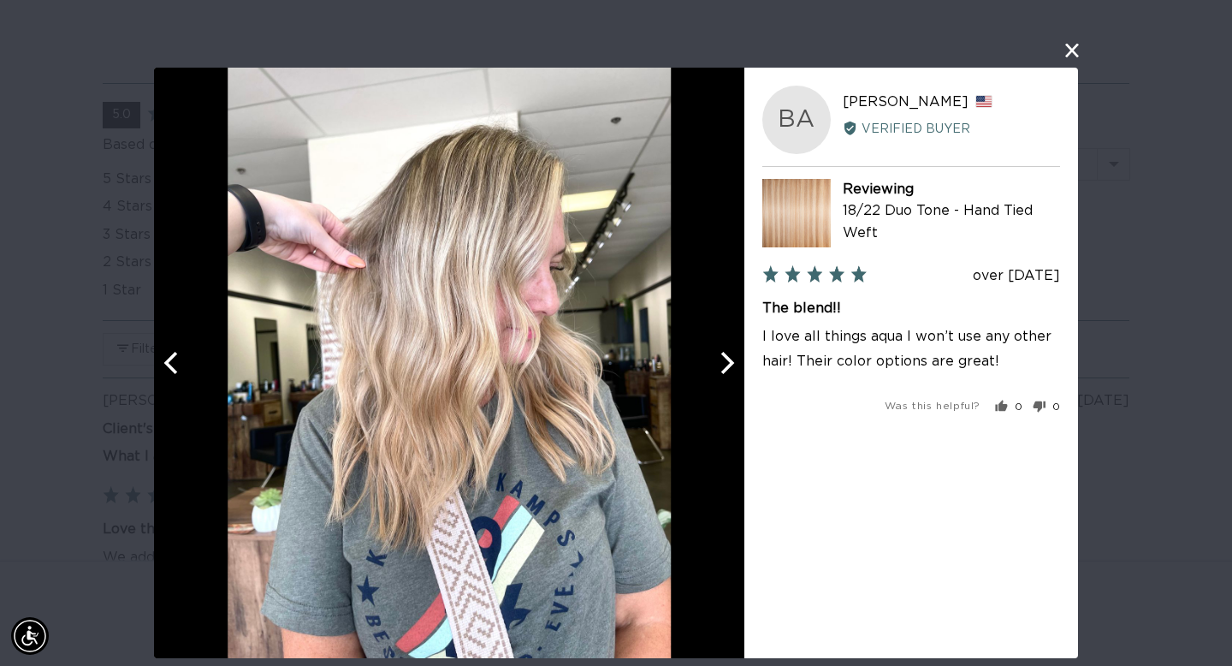
scroll to position [0, 1111]
click at [729, 361] on icon "Next" at bounding box center [728, 363] width 14 height 22
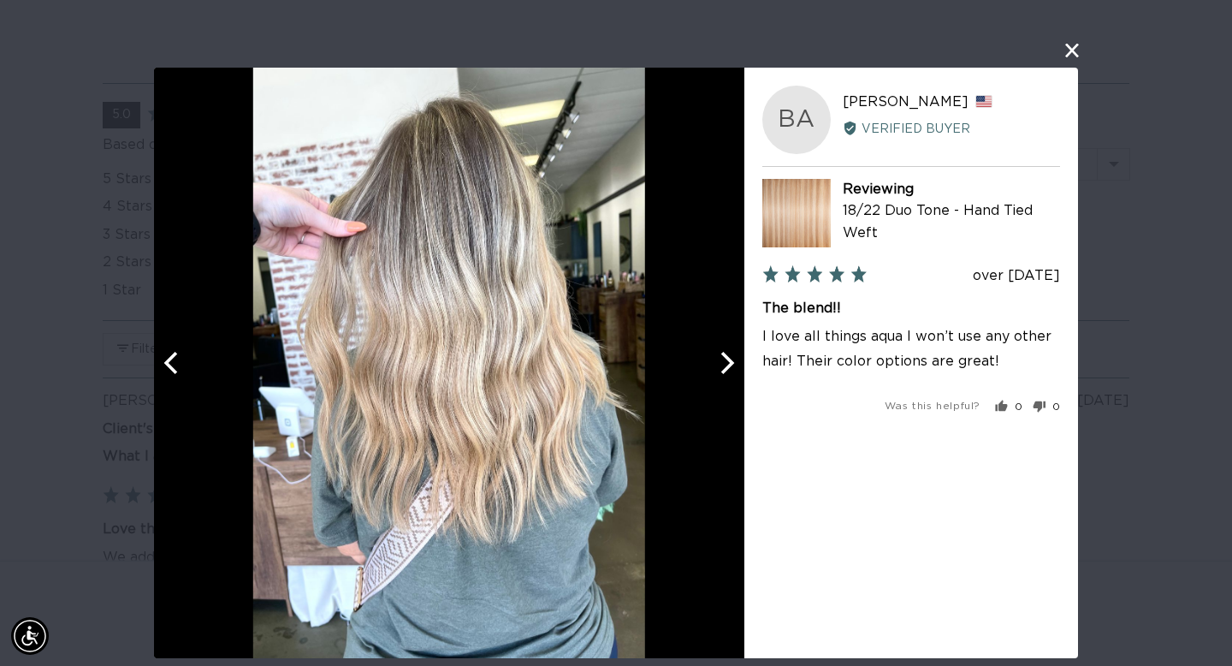
scroll to position [0, 2221]
click at [729, 361] on icon "Next" at bounding box center [728, 363] width 14 height 22
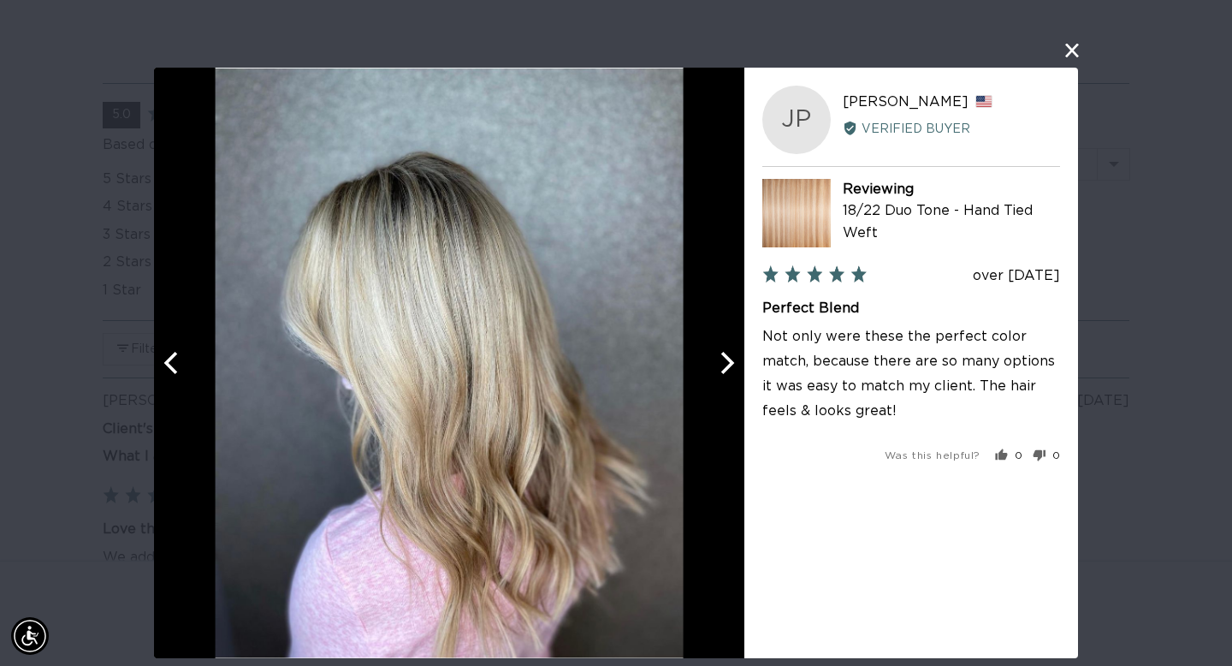
click at [729, 361] on icon "Next" at bounding box center [728, 363] width 14 height 22
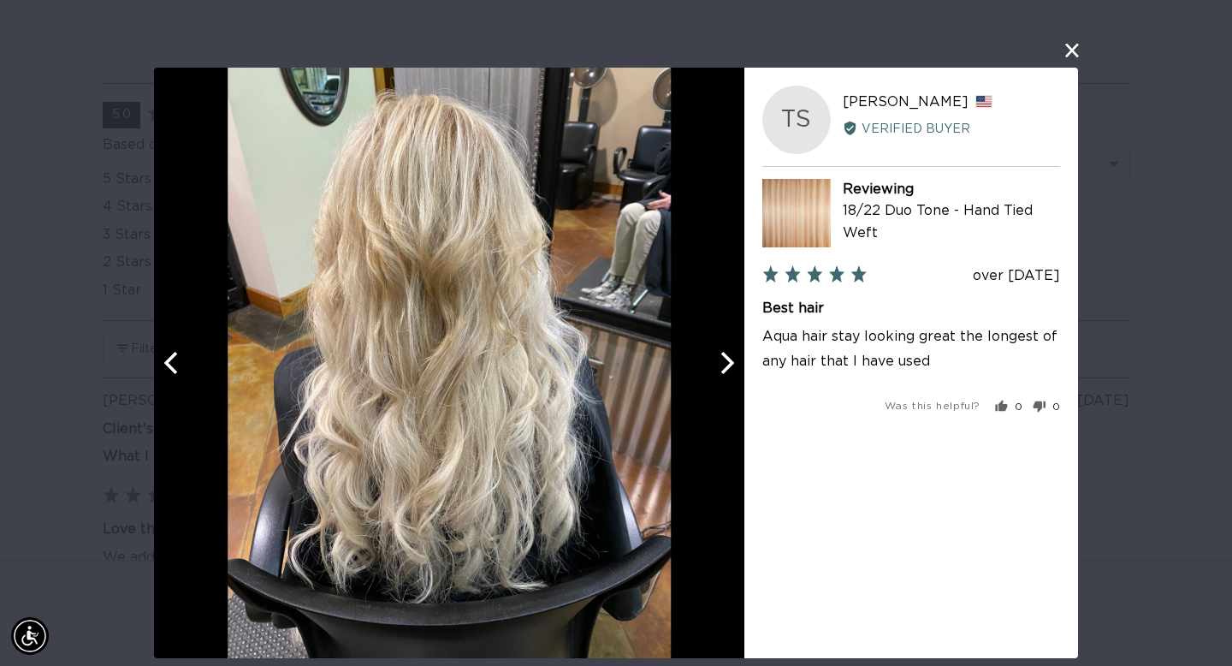
scroll to position [0, 0]
click at [728, 359] on icon "Next" at bounding box center [728, 363] width 14 height 22
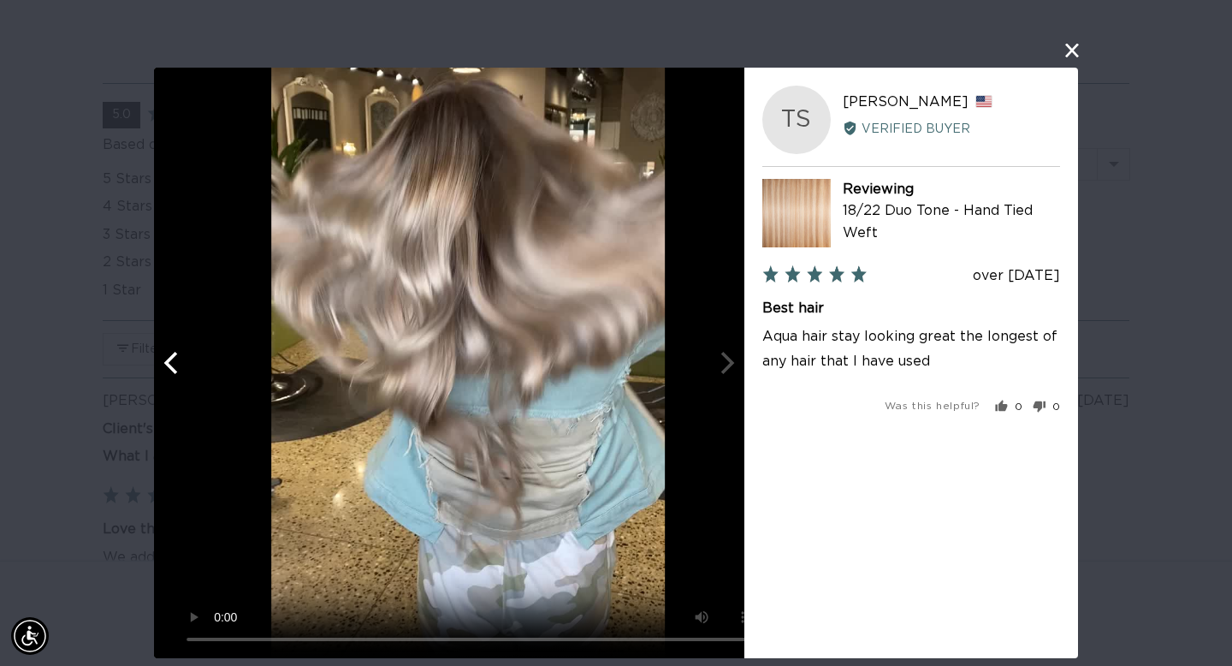
scroll to position [0, 1111]
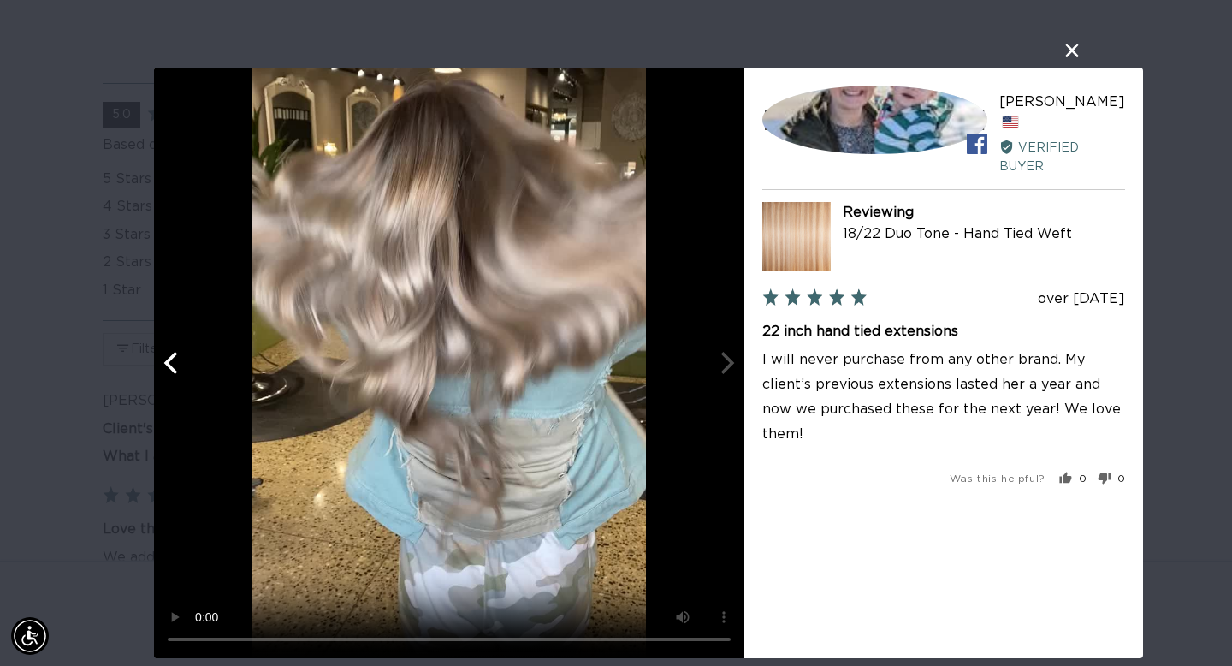
click at [177, 368] on icon "Previous" at bounding box center [173, 363] width 22 height 22
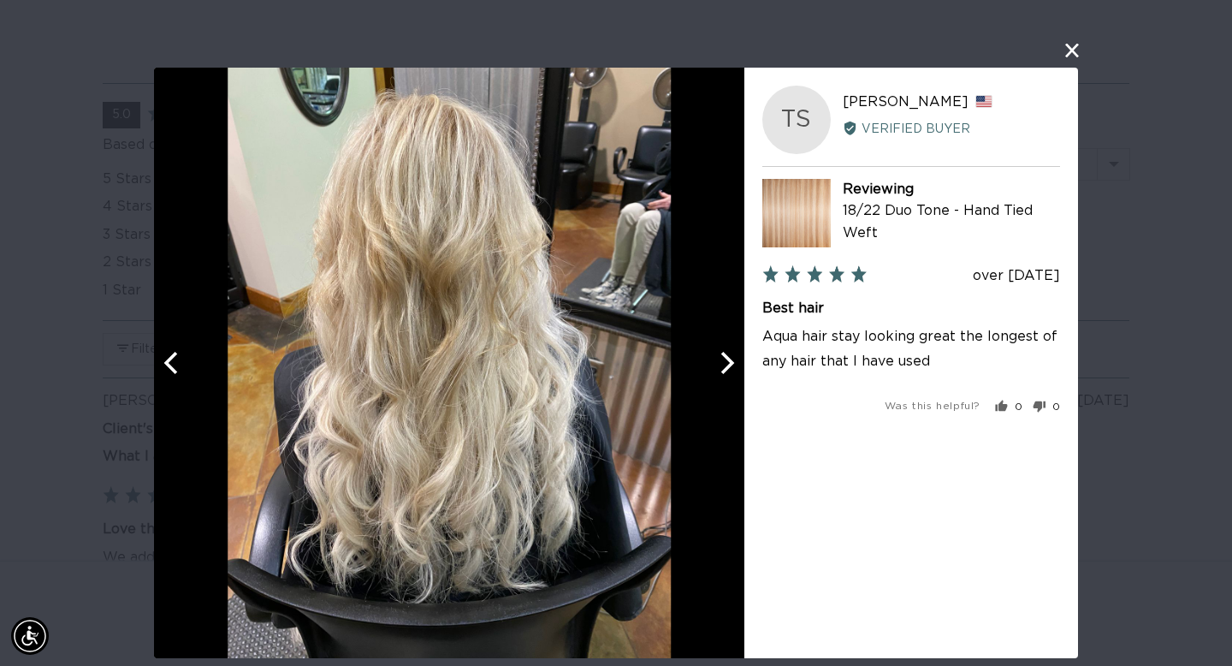
scroll to position [0, 0]
click at [1074, 51] on button "close this modal window" at bounding box center [1072, 50] width 21 height 21
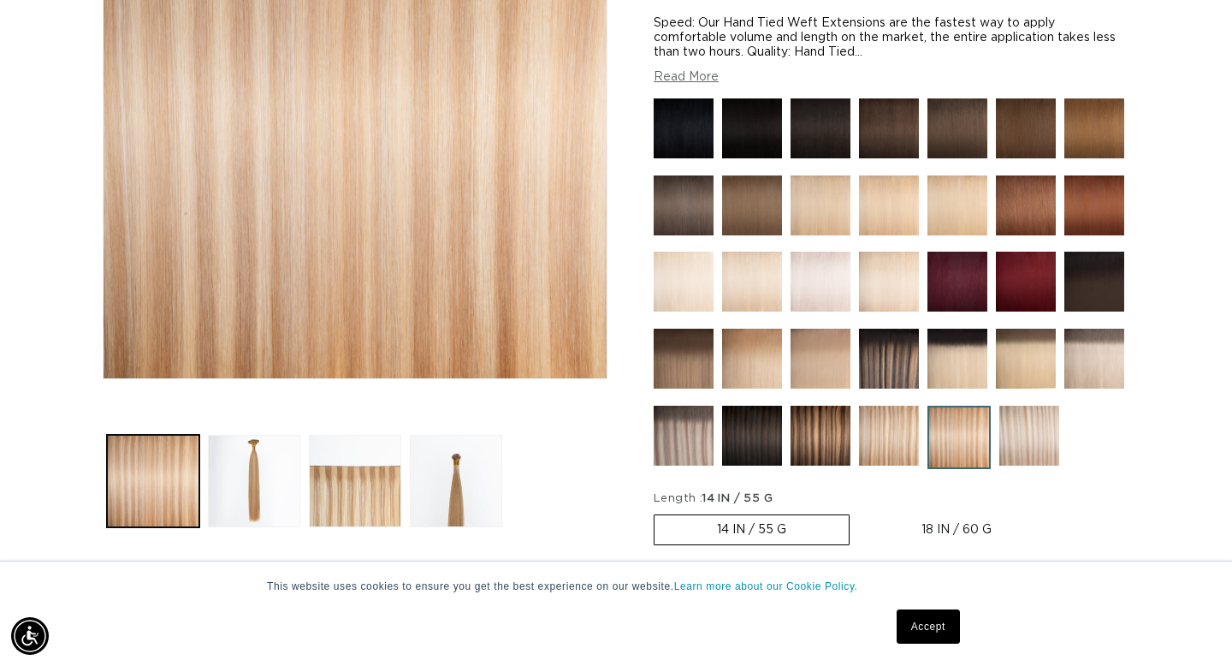
scroll to position [303, 0]
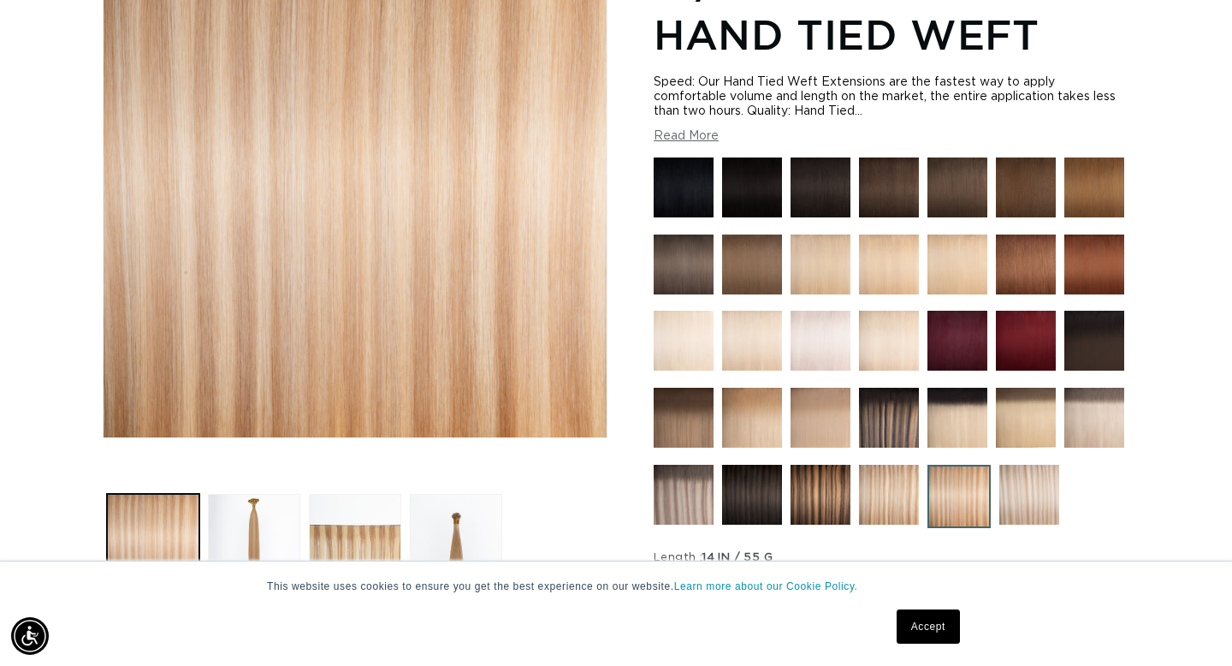
click at [1034, 495] on img at bounding box center [1029, 495] width 60 height 60
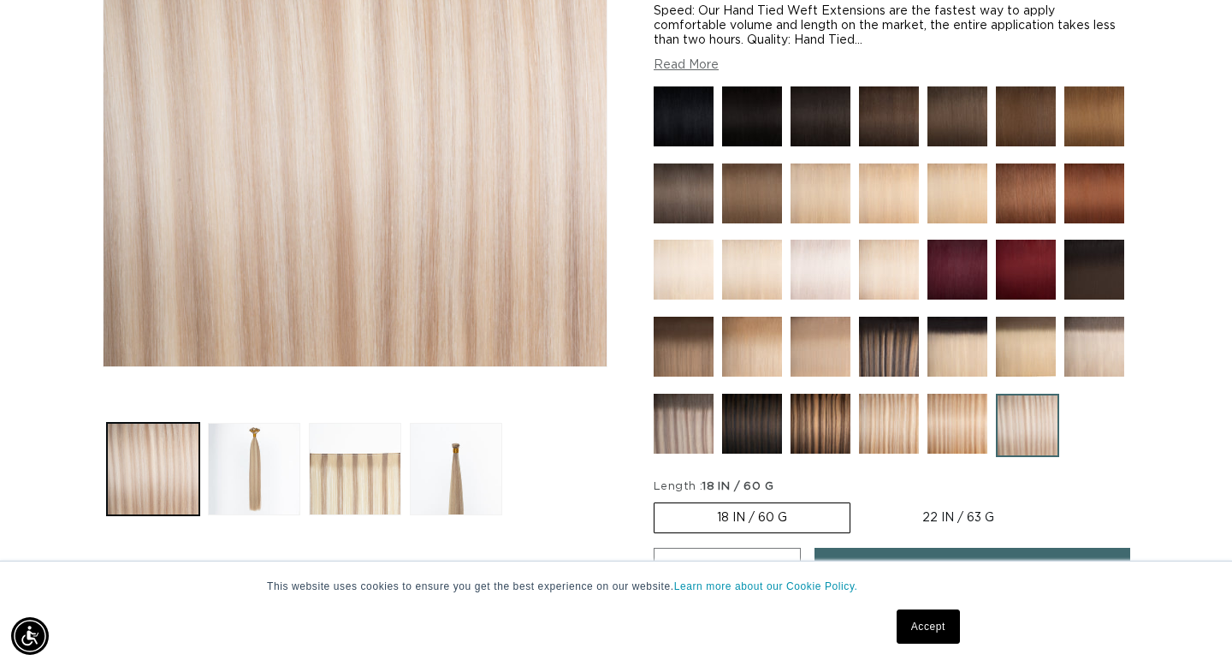
scroll to position [382, 0]
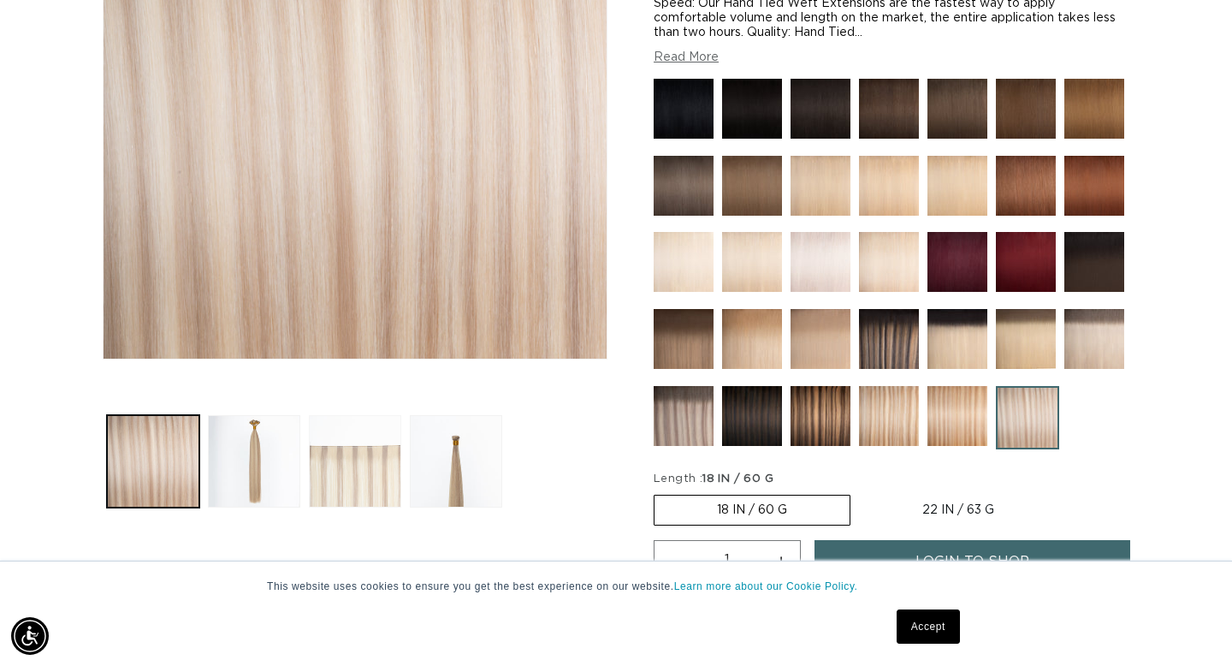
click at [346, 485] on button "Load image 3 in gallery view" at bounding box center [355, 461] width 92 height 92
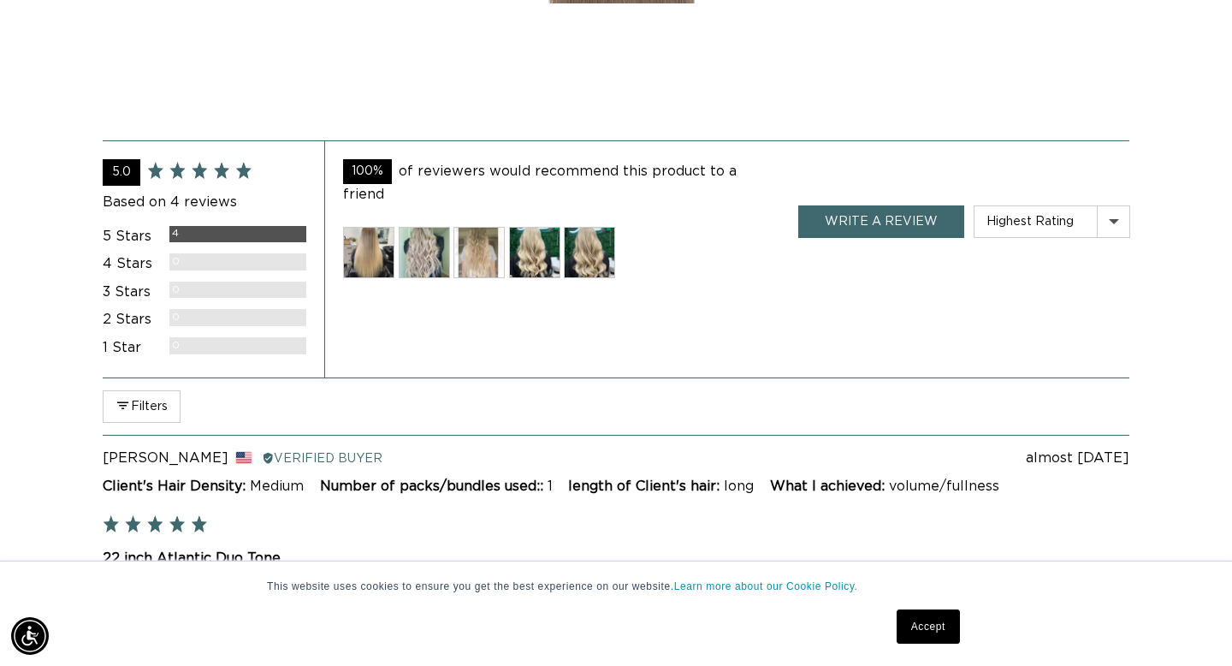
scroll to position [3347, 0]
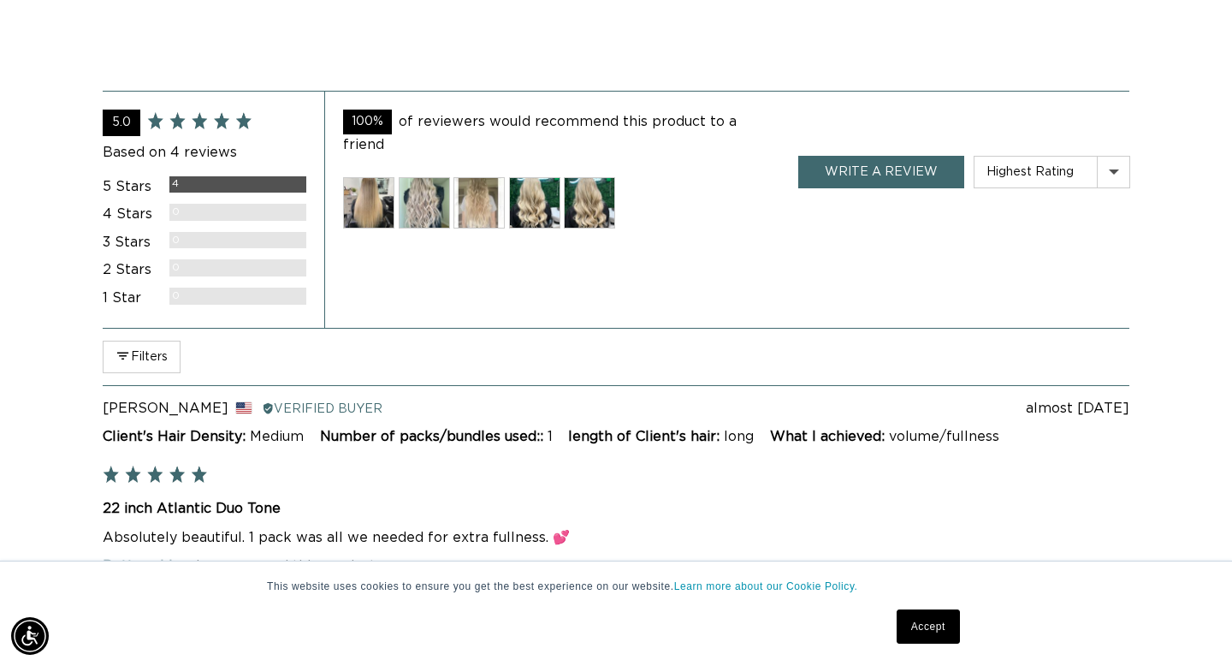
click at [377, 177] on img at bounding box center [368, 202] width 51 height 51
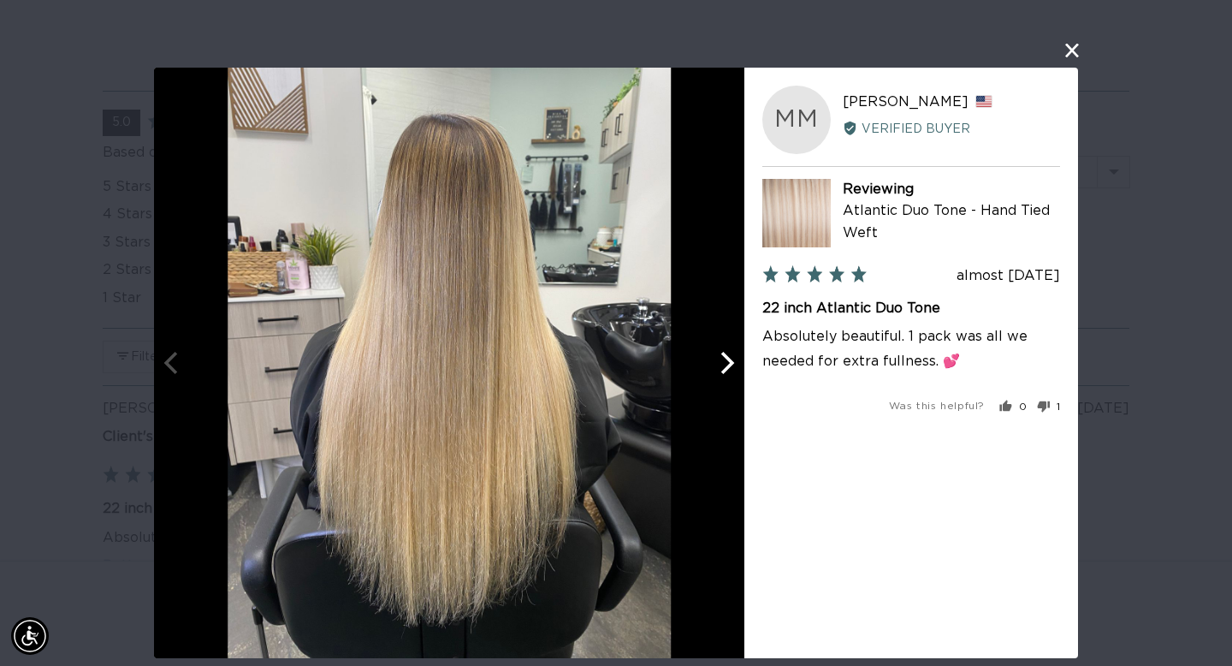
scroll to position [0, 0]
click at [726, 359] on icon "Next" at bounding box center [725, 363] width 22 height 22
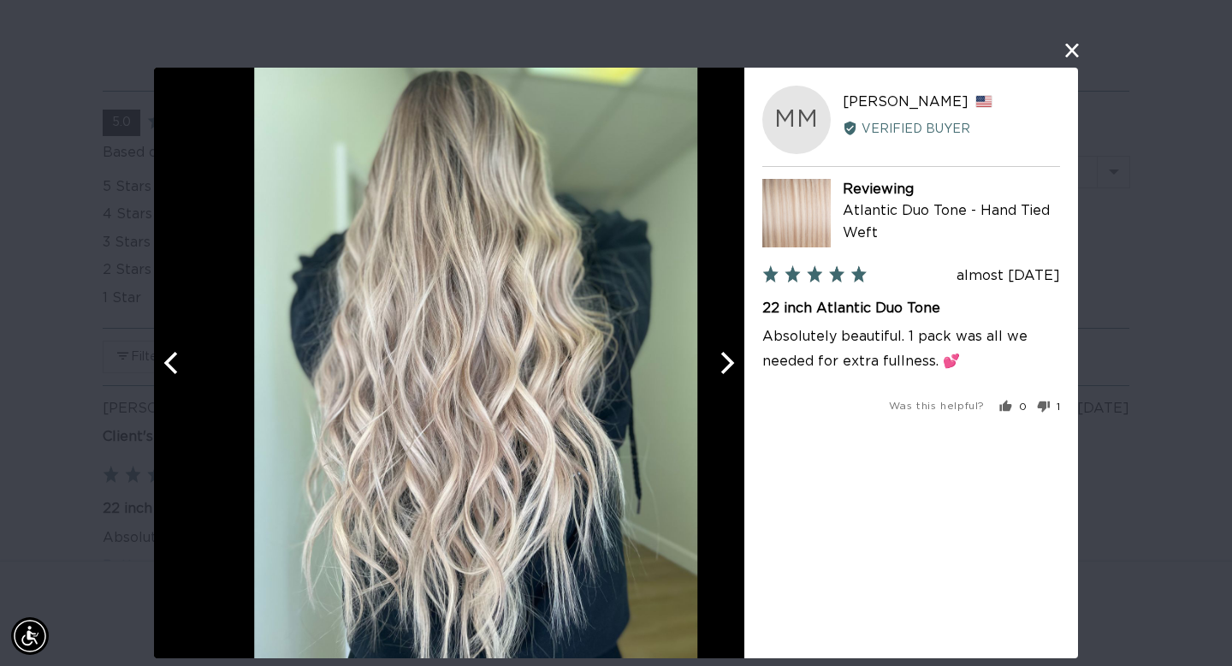
scroll to position [0, 1111]
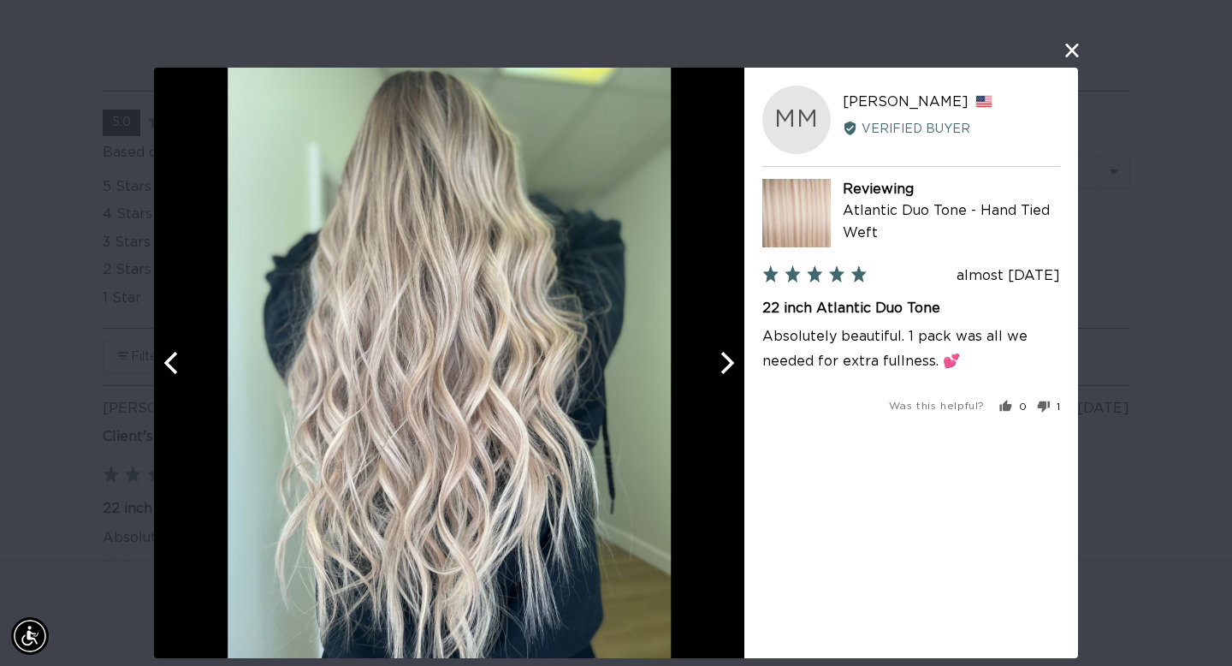
click at [726, 359] on icon "Next" at bounding box center [725, 363] width 22 height 22
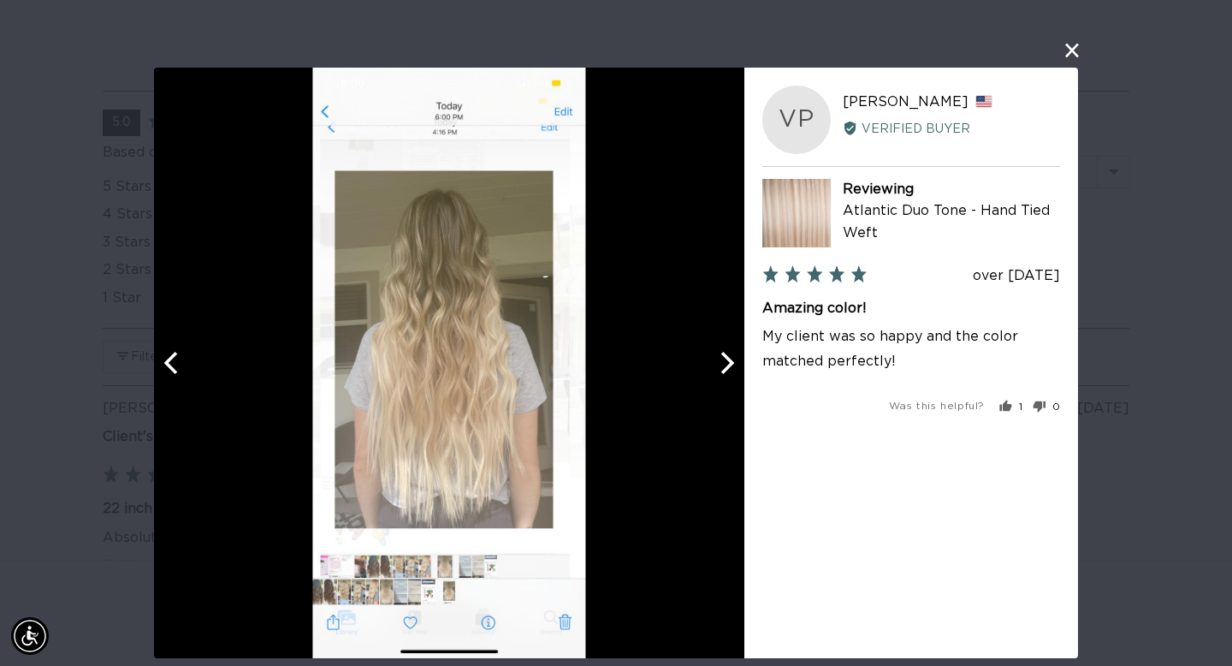
scroll to position [0, 2221]
click at [722, 358] on icon "Next" at bounding box center [725, 363] width 22 height 22
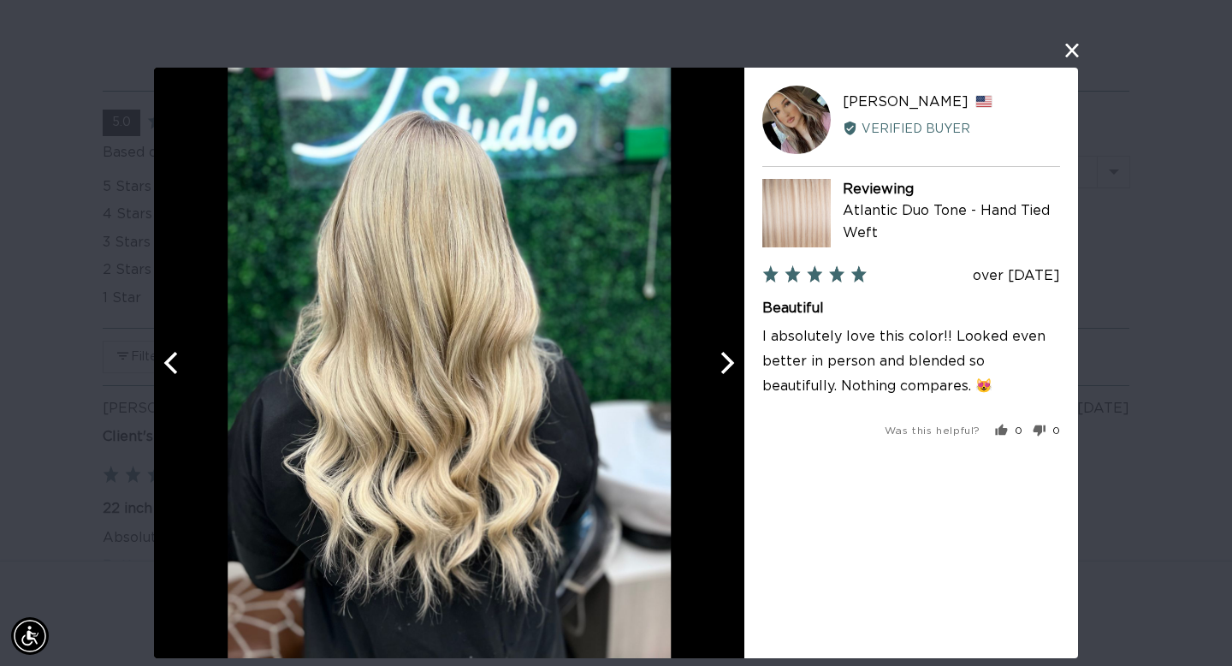
scroll to position [0, 1111]
click at [723, 358] on icon "Next" at bounding box center [725, 363] width 22 height 22
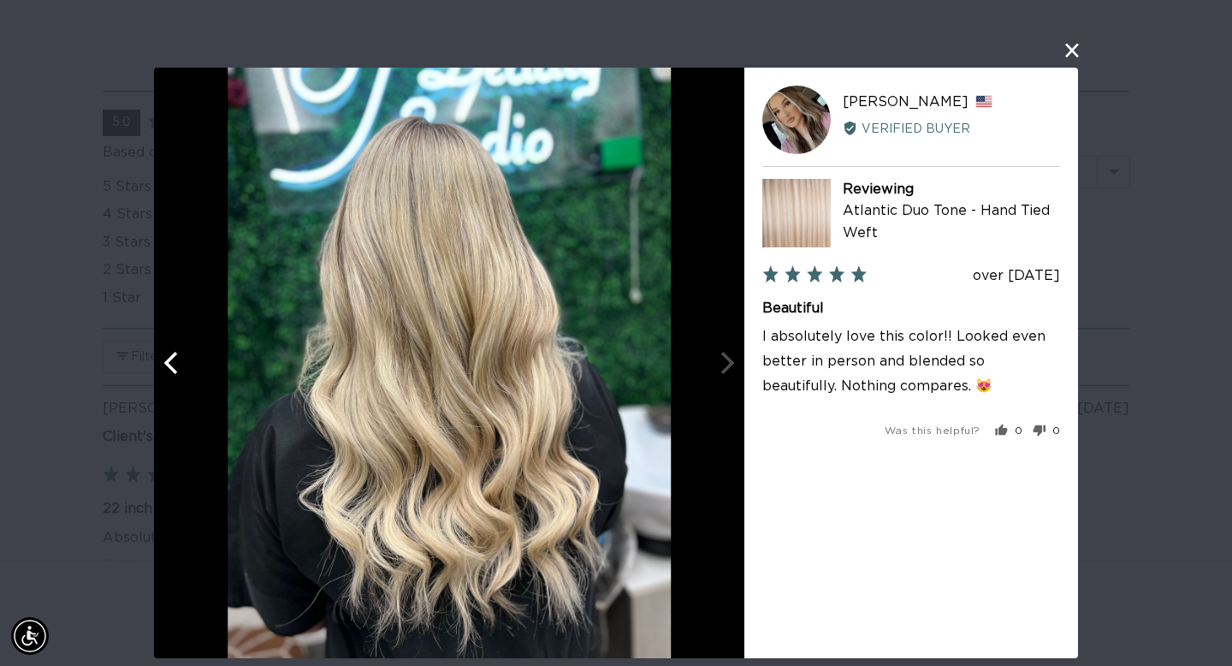
scroll to position [0, 2221]
click at [723, 358] on div at bounding box center [449, 363] width 590 height 590
click at [164, 355] on icon "Previous" at bounding box center [173, 363] width 22 height 22
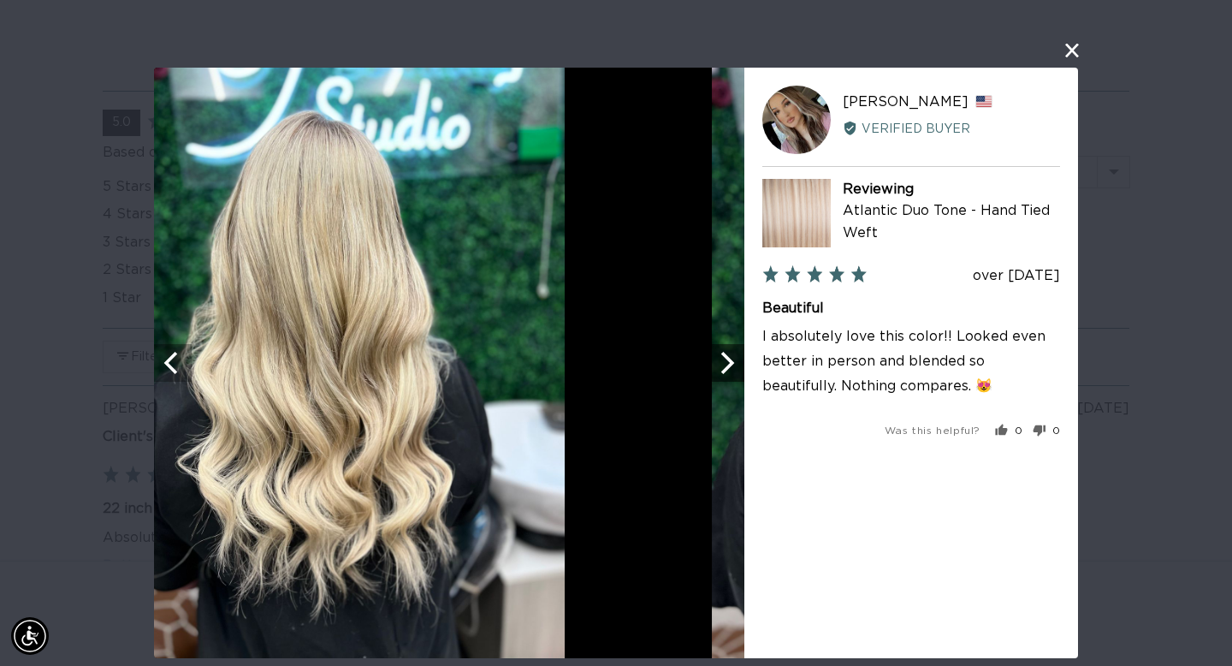
scroll to position [0, 0]
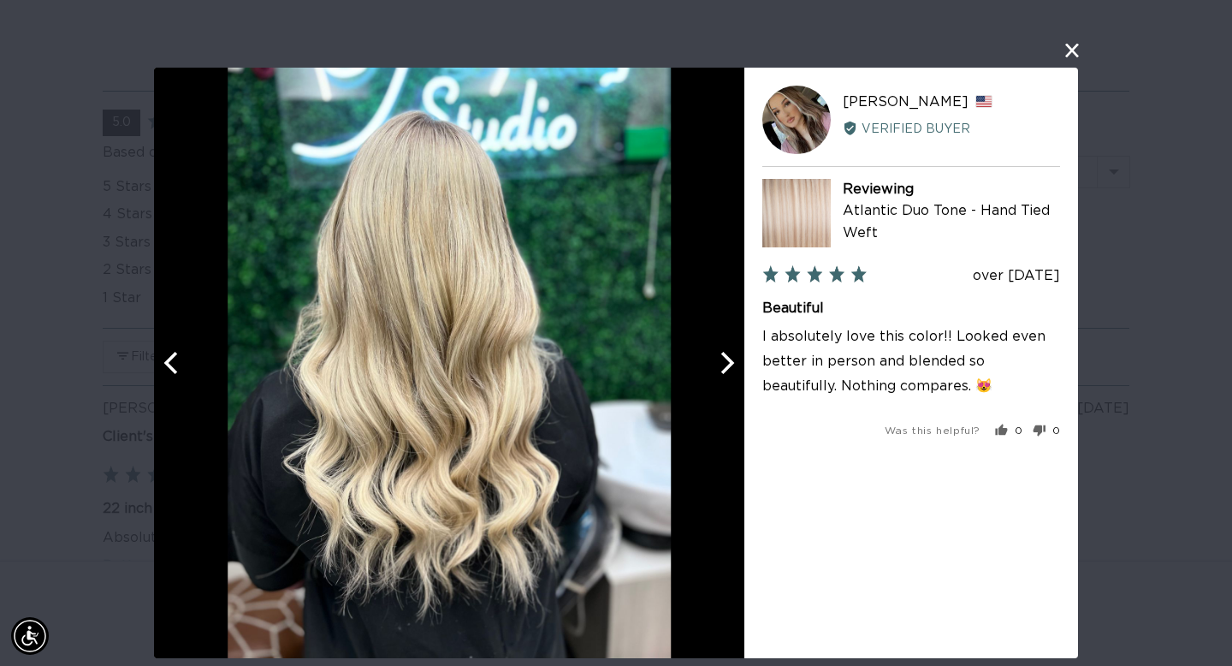
click at [165, 355] on icon "Previous" at bounding box center [173, 363] width 22 height 22
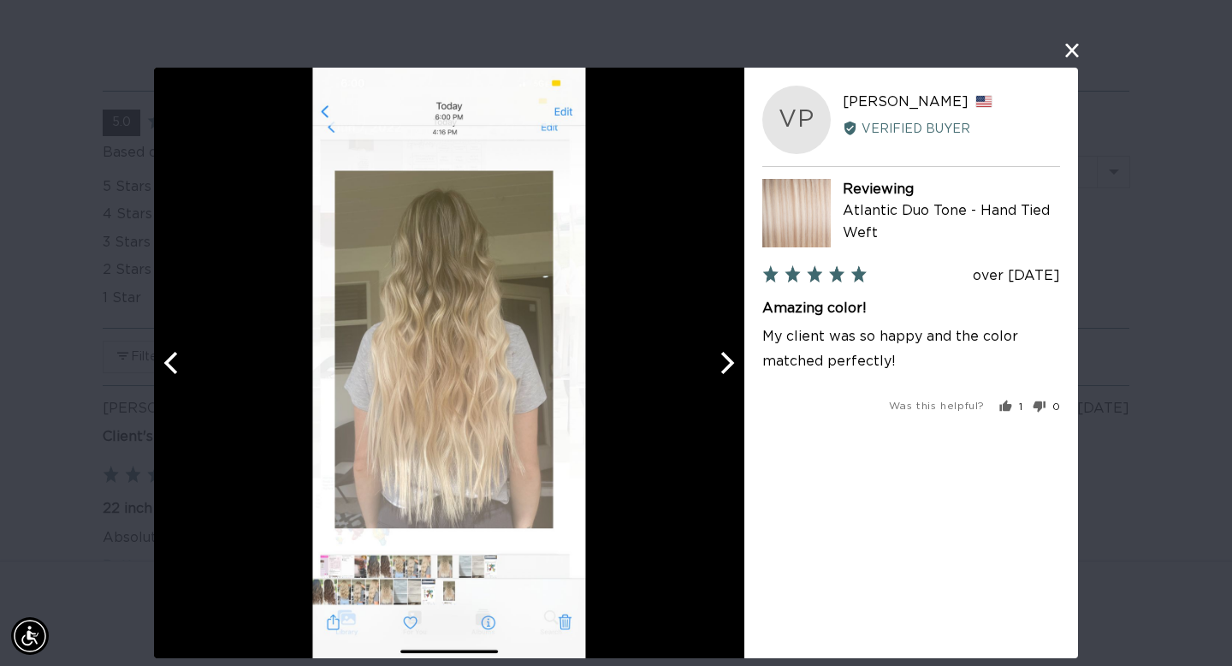
scroll to position [0, 1111]
click at [165, 355] on icon "Previous" at bounding box center [173, 363] width 22 height 22
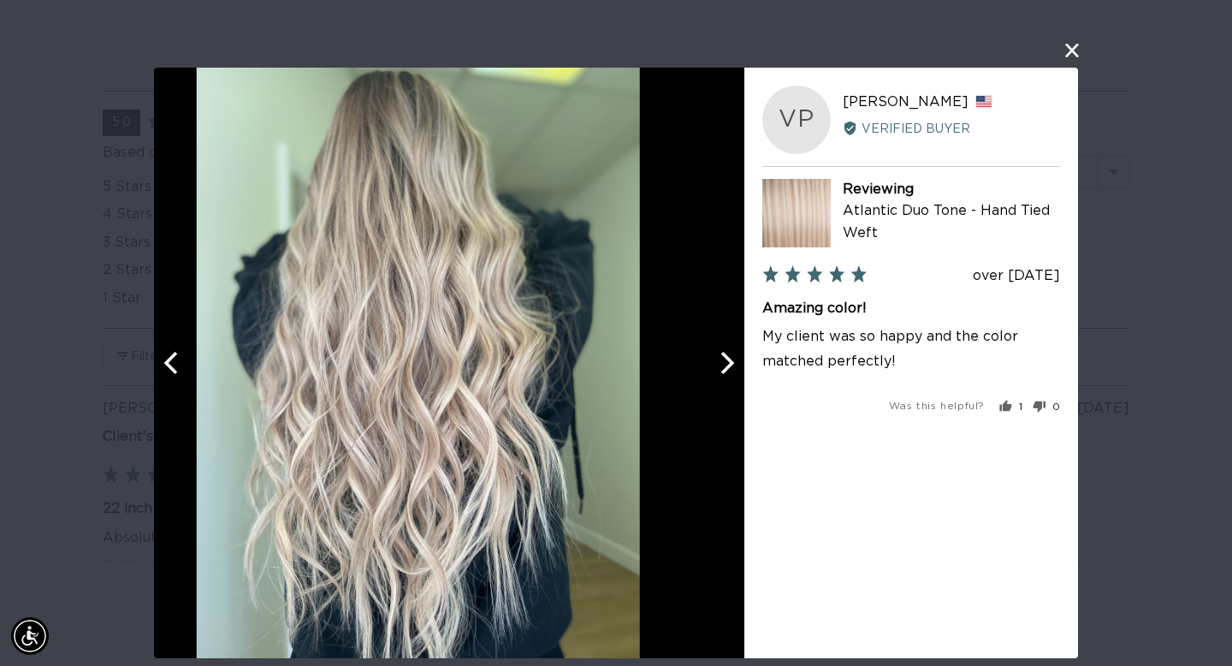
scroll to position [0, 2221]
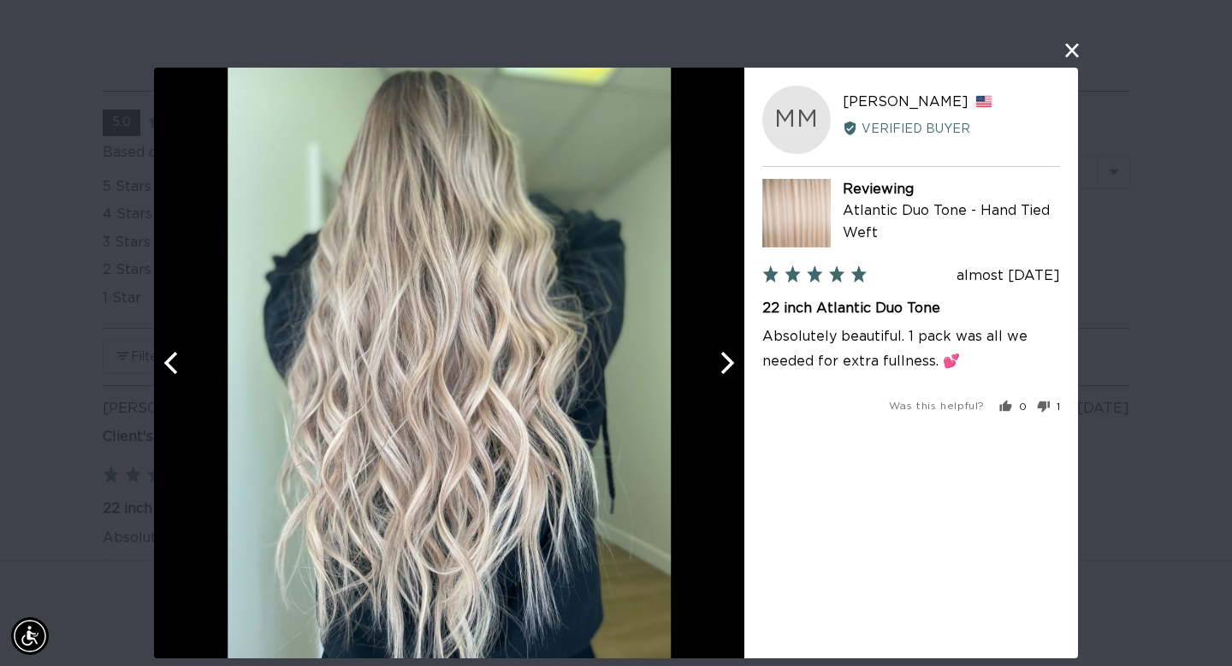
click at [165, 355] on icon "Previous" at bounding box center [173, 363] width 22 height 22
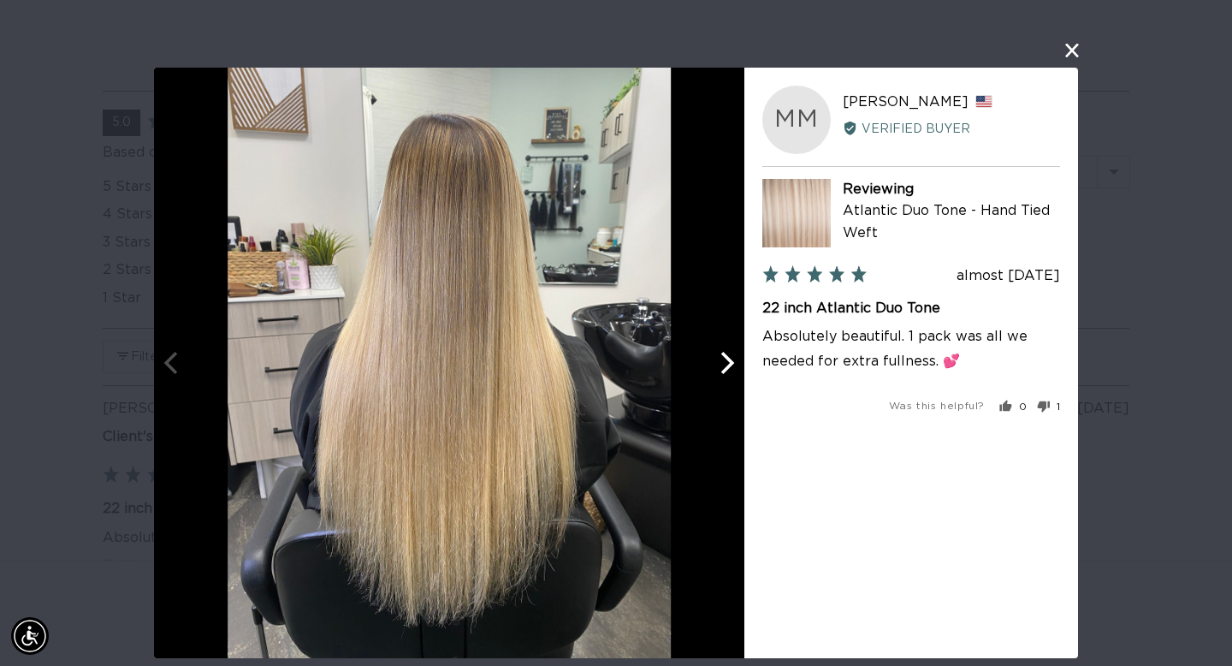
scroll to position [0, 0]
click at [166, 355] on div at bounding box center [449, 363] width 590 height 590
click at [1074, 47] on button "close this modal window" at bounding box center [1072, 50] width 21 height 21
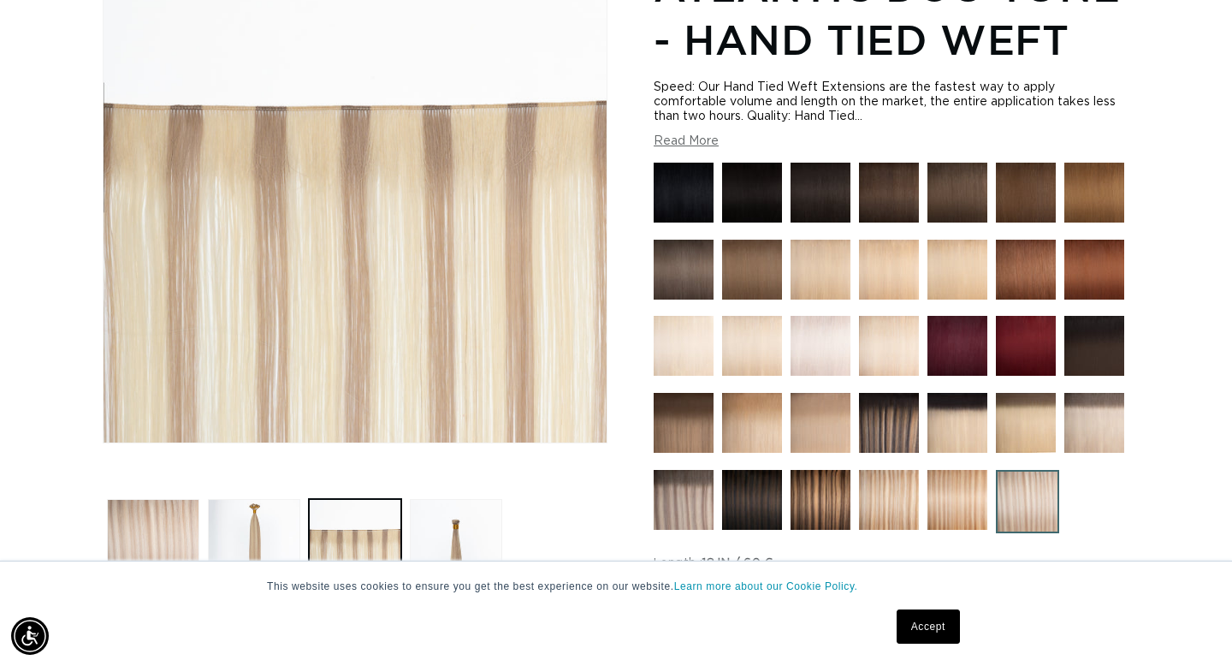
click at [894, 502] on img at bounding box center [889, 500] width 60 height 60
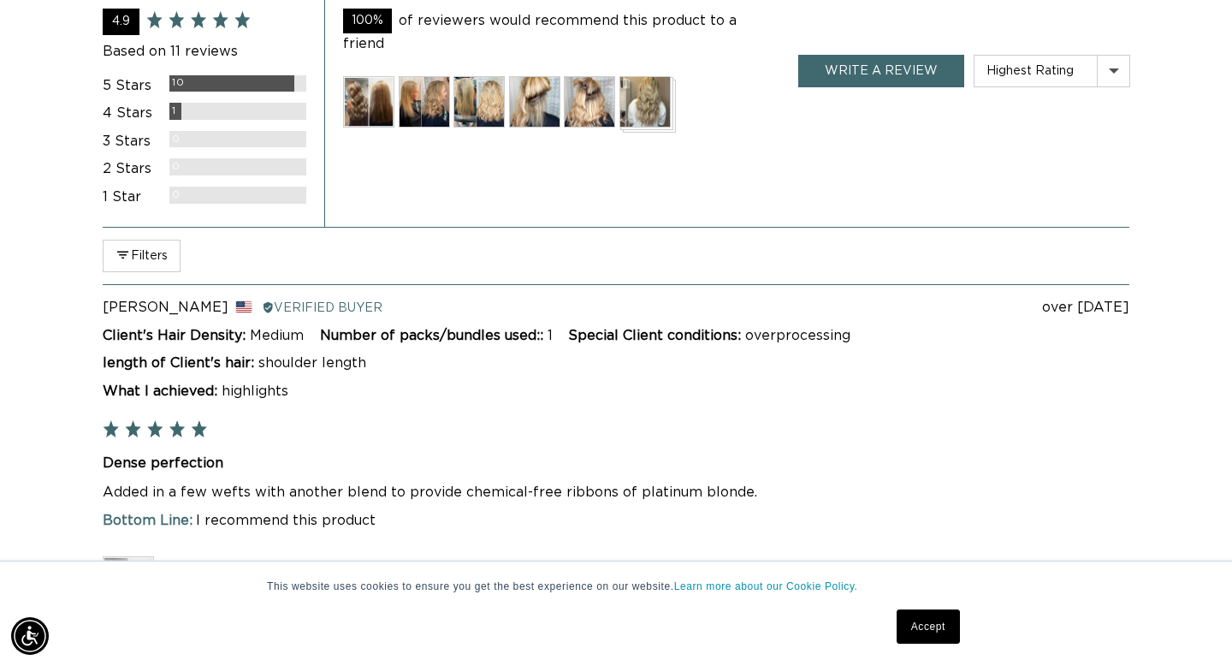
scroll to position [3585, 0]
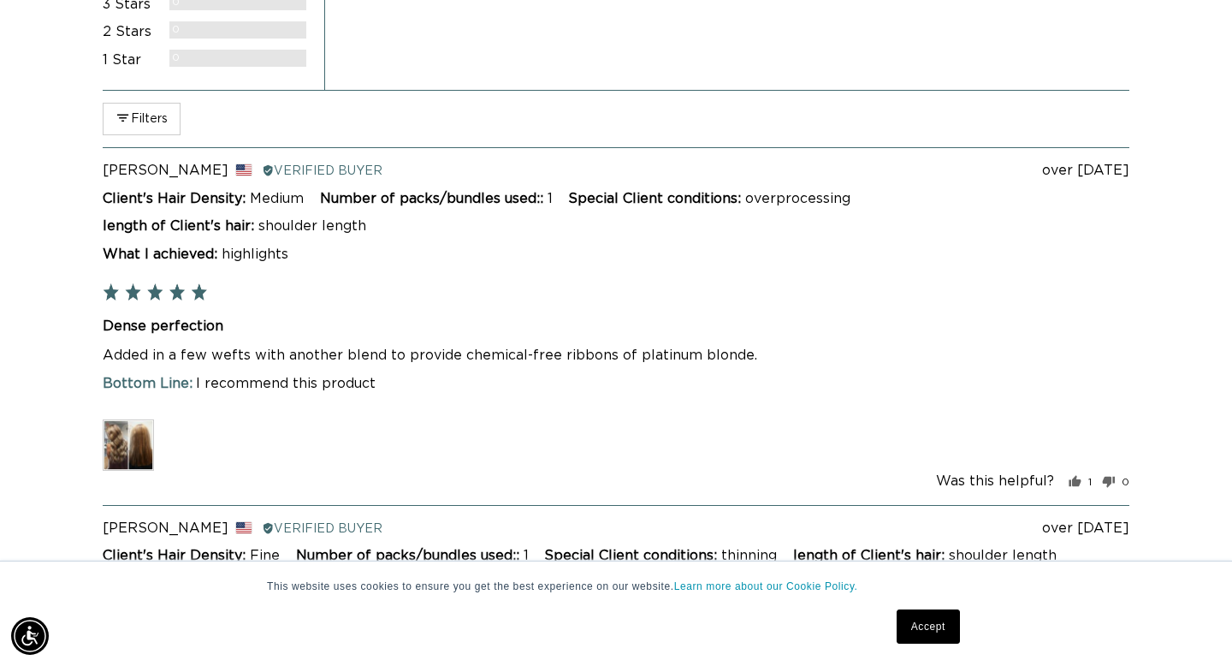
click at [114, 425] on img at bounding box center [128, 444] width 51 height 51
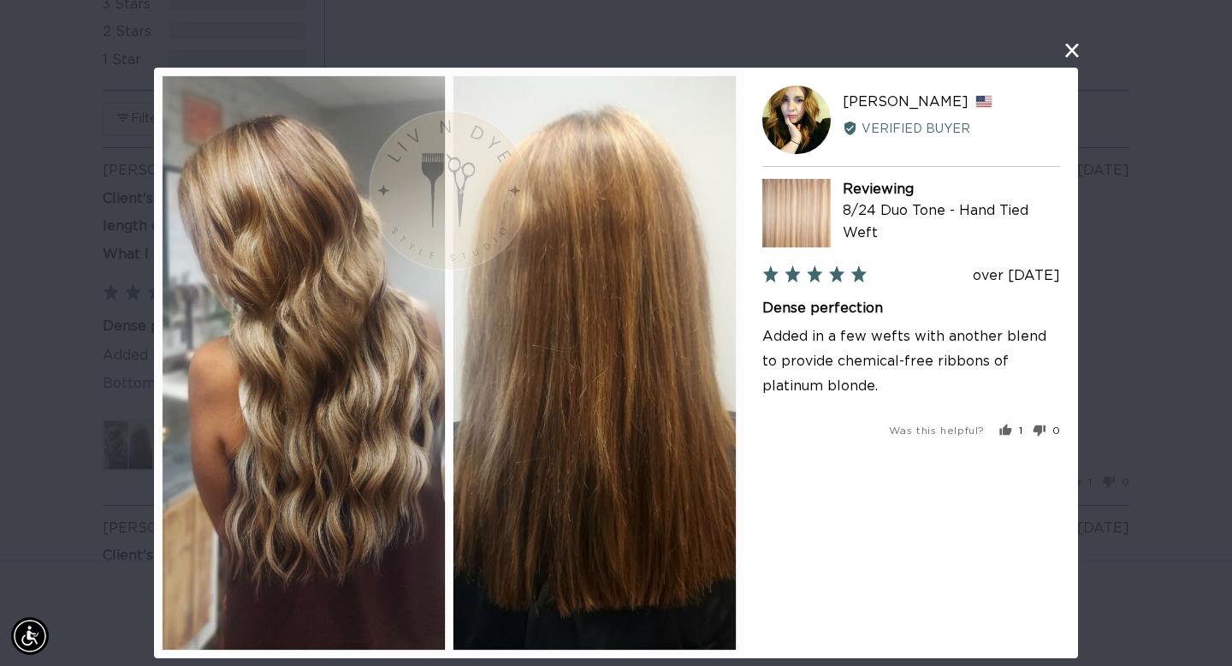
scroll to position [0, 0]
click at [1073, 50] on button "close this modal window" at bounding box center [1072, 50] width 21 height 21
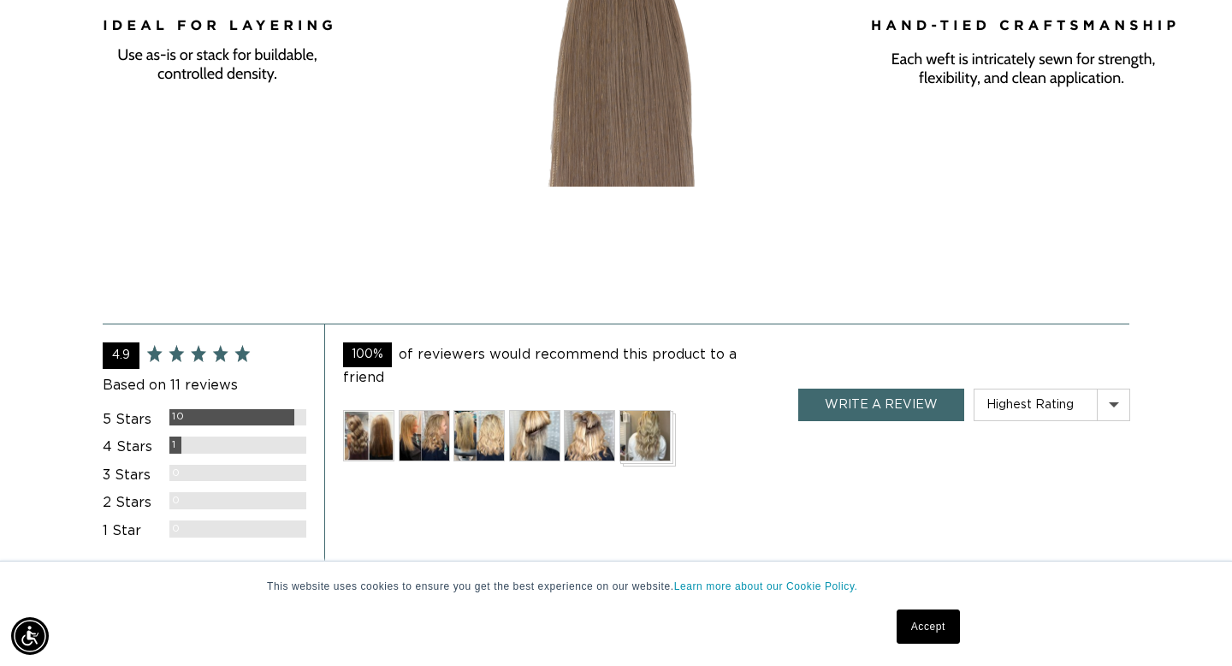
scroll to position [3128, 0]
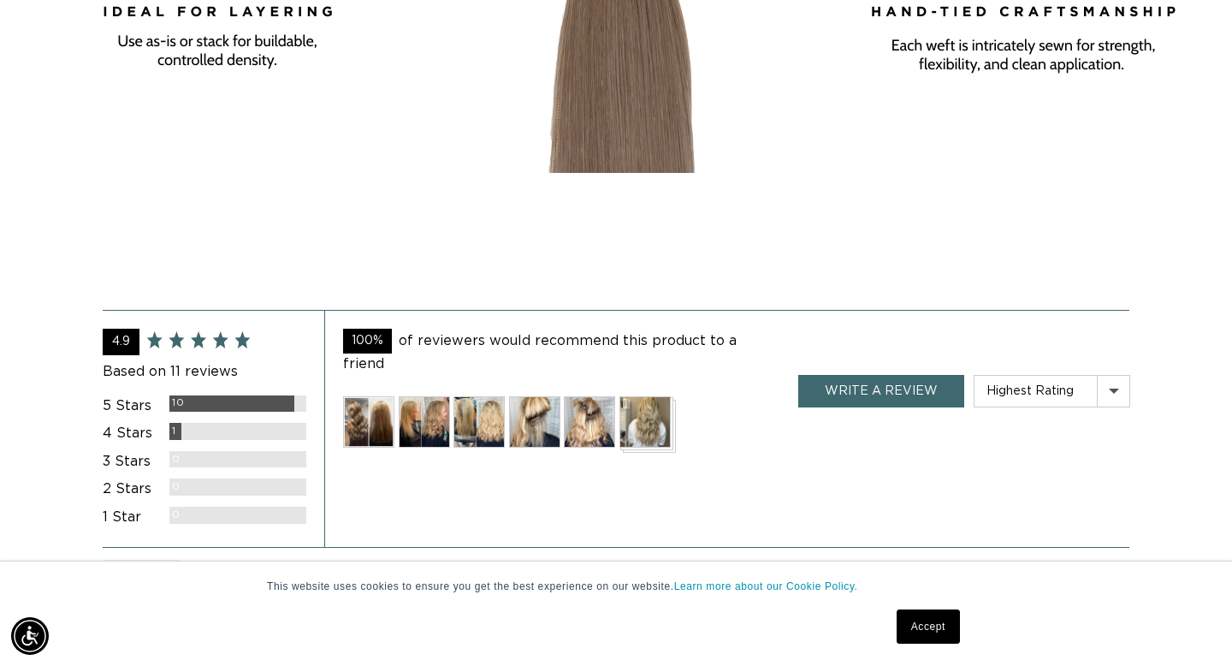
click at [370, 407] on img at bounding box center [368, 421] width 51 height 51
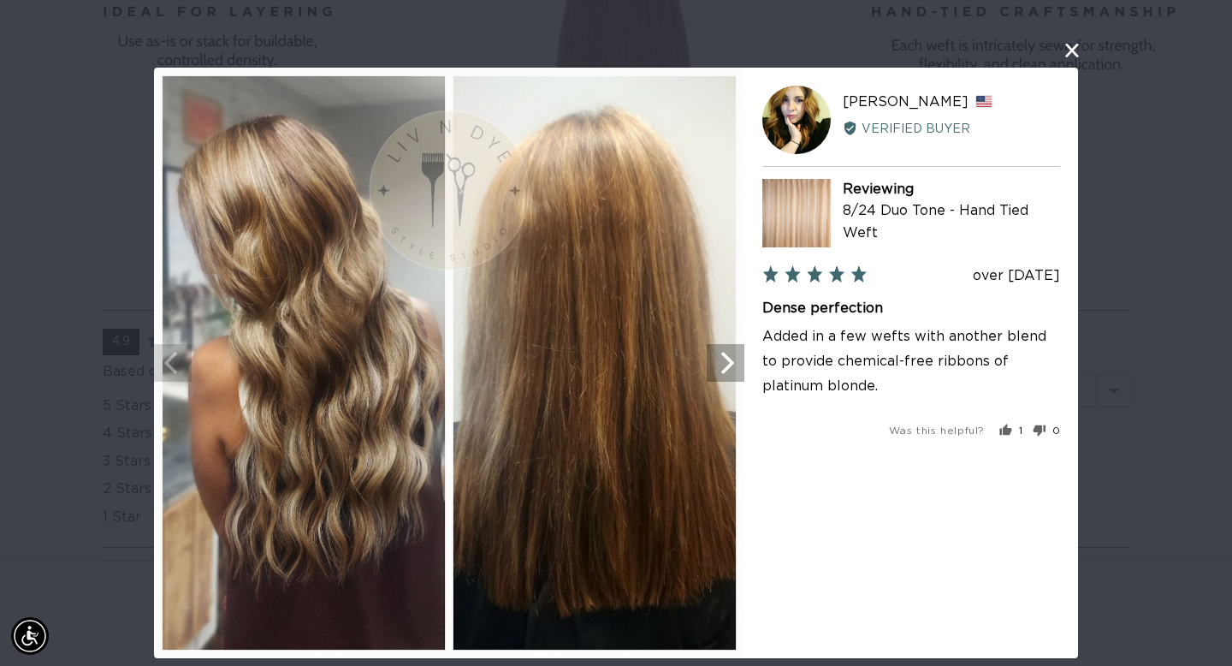
click at [729, 366] on icon "Next" at bounding box center [728, 363] width 14 height 22
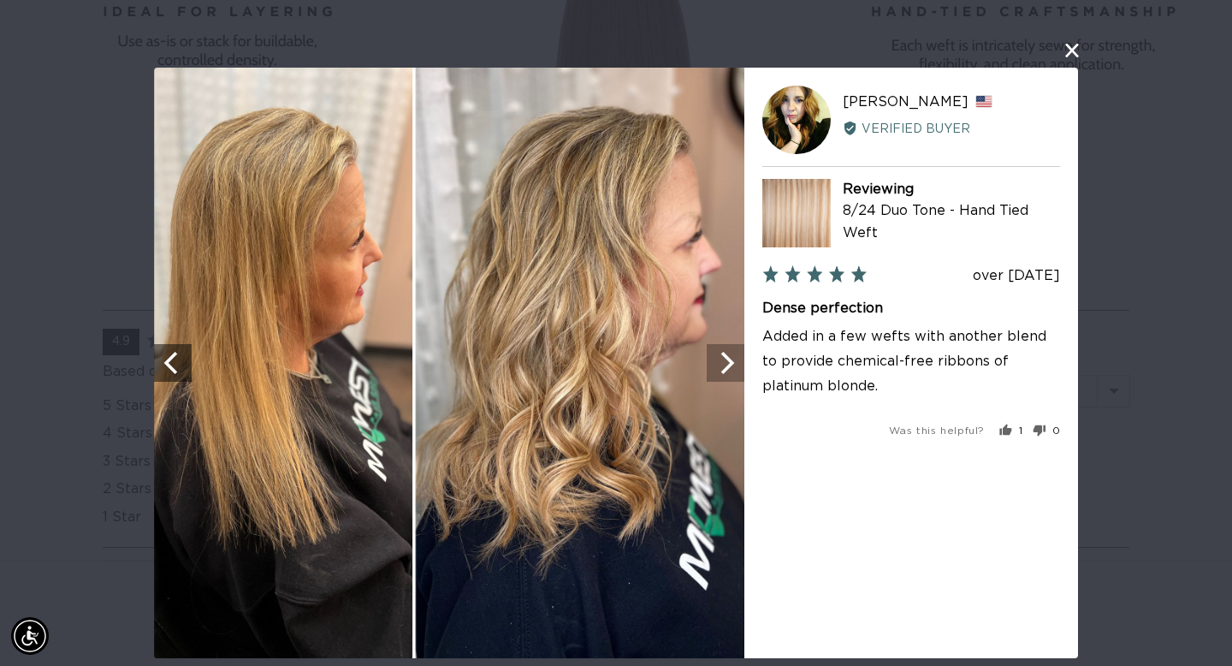
scroll to position [0, 0]
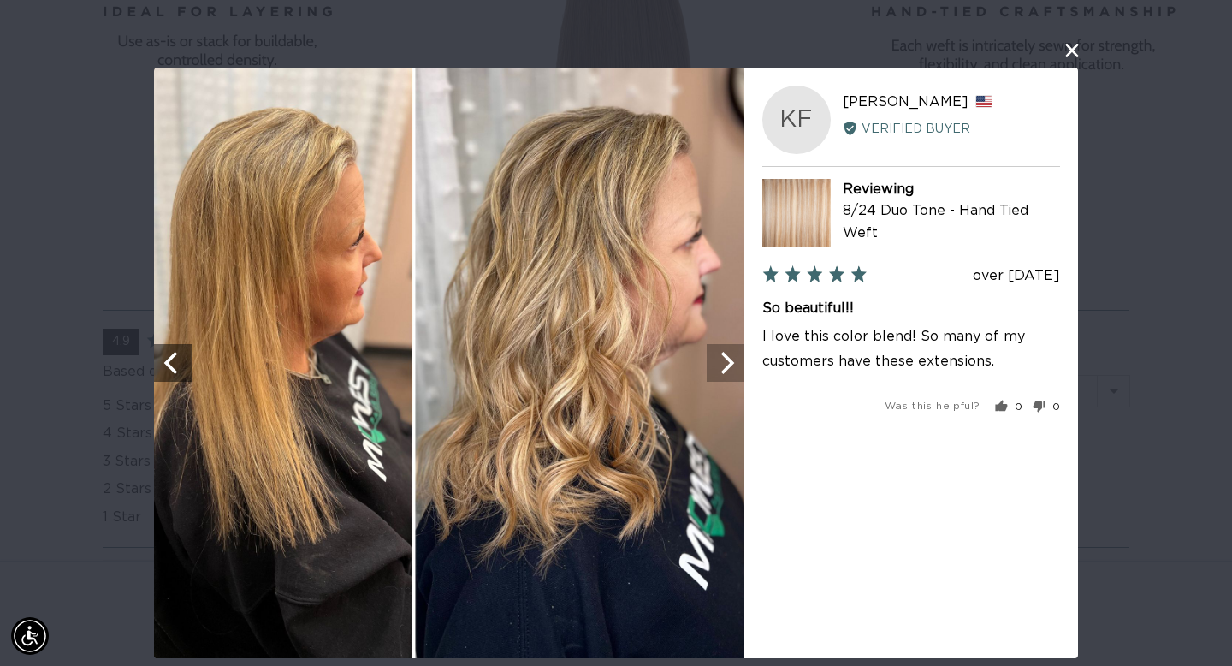
click at [729, 366] on icon "Next" at bounding box center [728, 363] width 14 height 22
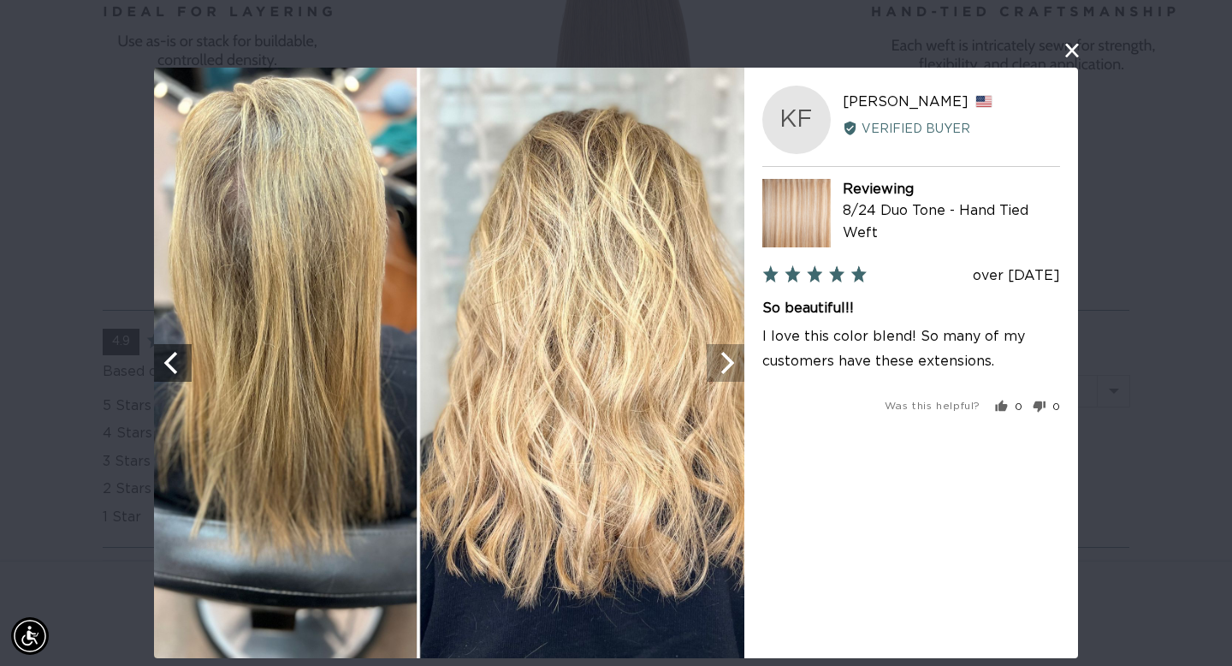
scroll to position [0, 1111]
click at [729, 366] on icon "Next" at bounding box center [728, 363] width 14 height 22
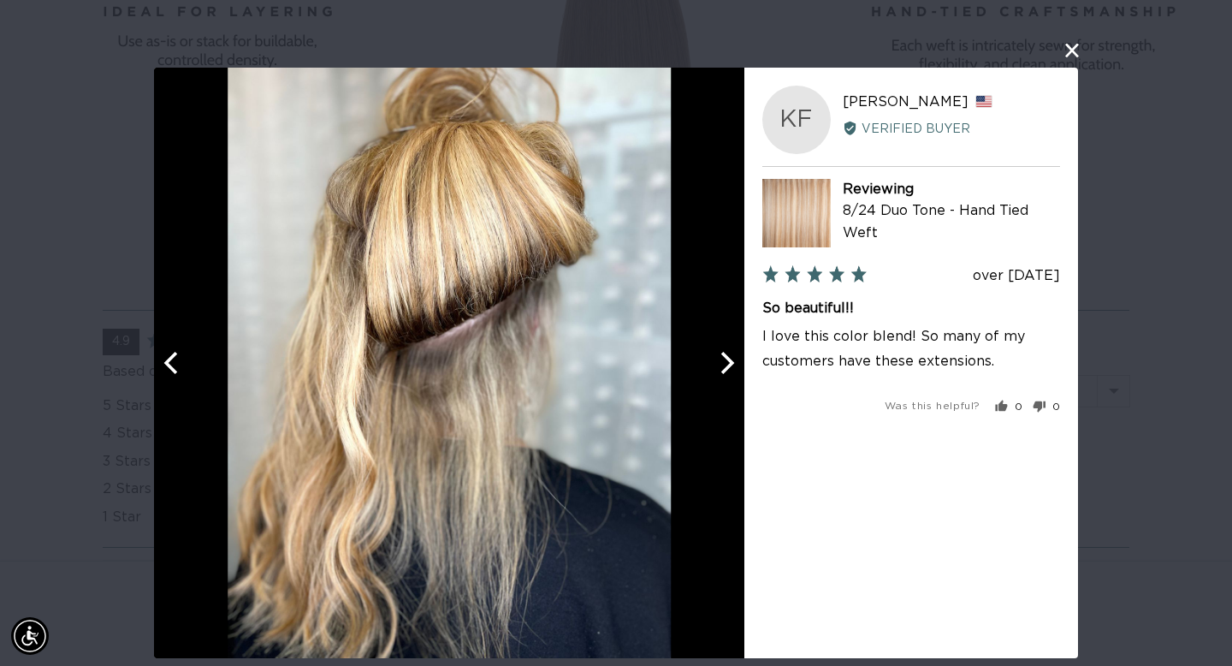
click at [1072, 49] on button "close this modal window" at bounding box center [1072, 50] width 21 height 21
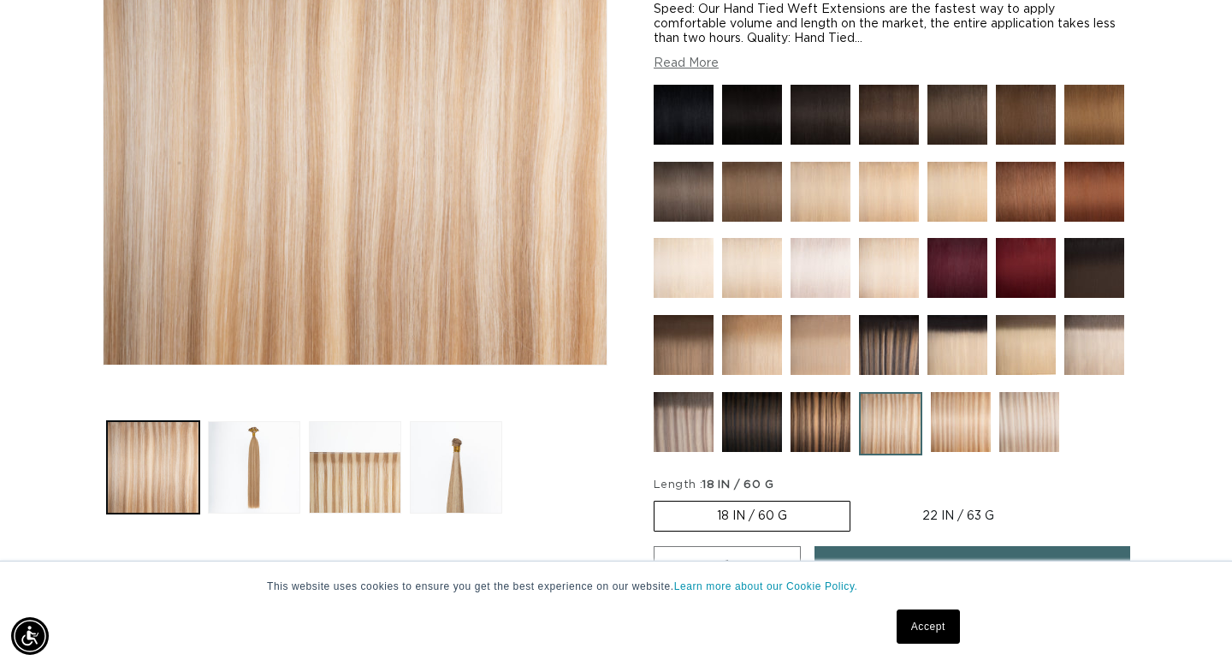
scroll to position [0, 0]
click at [963, 414] on img at bounding box center [961, 422] width 60 height 60
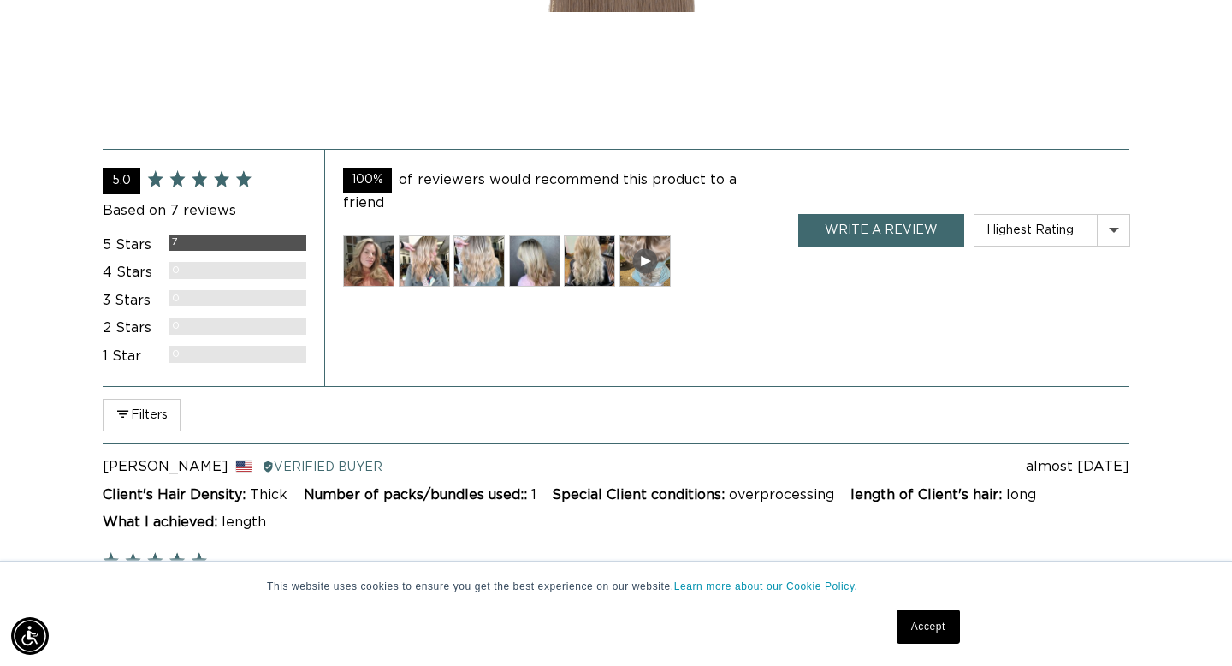
scroll to position [0, 2221]
click at [382, 238] on img at bounding box center [368, 260] width 51 height 51
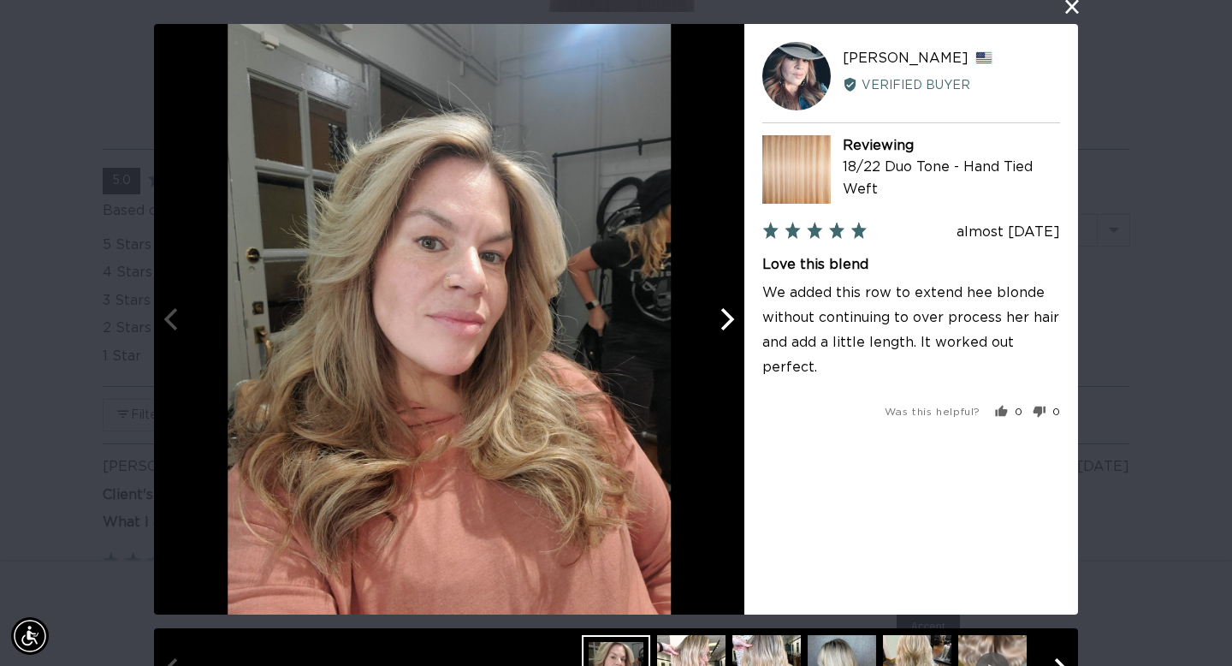
scroll to position [0, 0]
click at [731, 324] on icon "Next" at bounding box center [725, 319] width 22 height 22
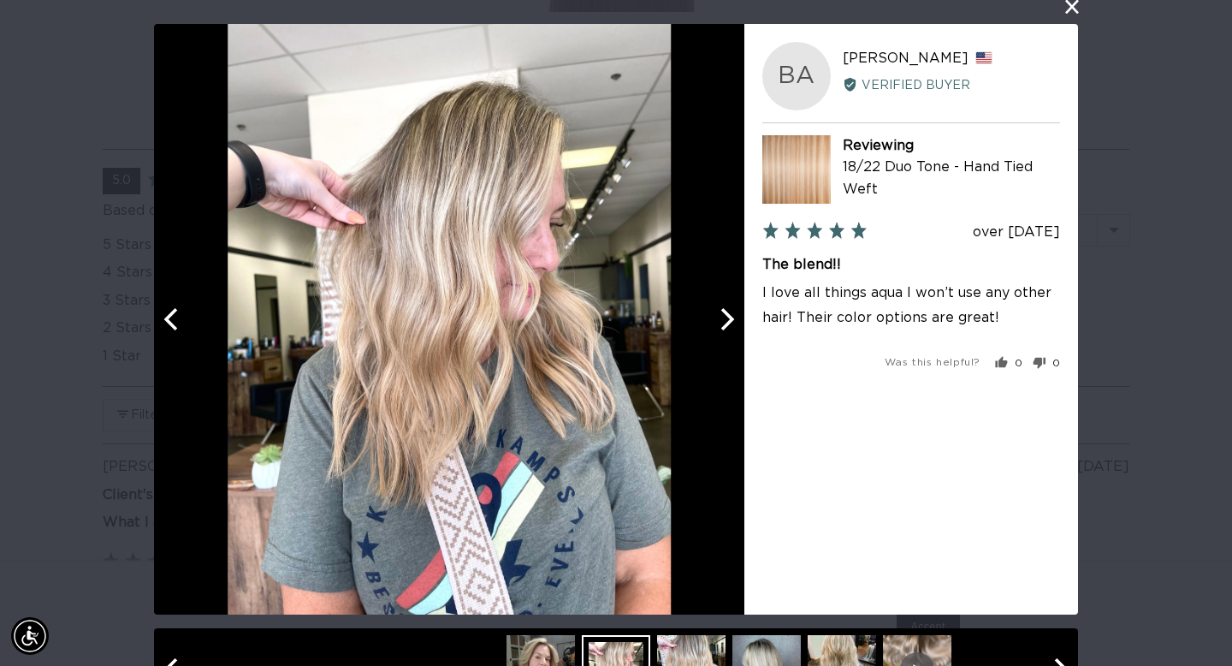
scroll to position [0, 1111]
click at [731, 324] on icon "Next" at bounding box center [725, 319] width 22 height 22
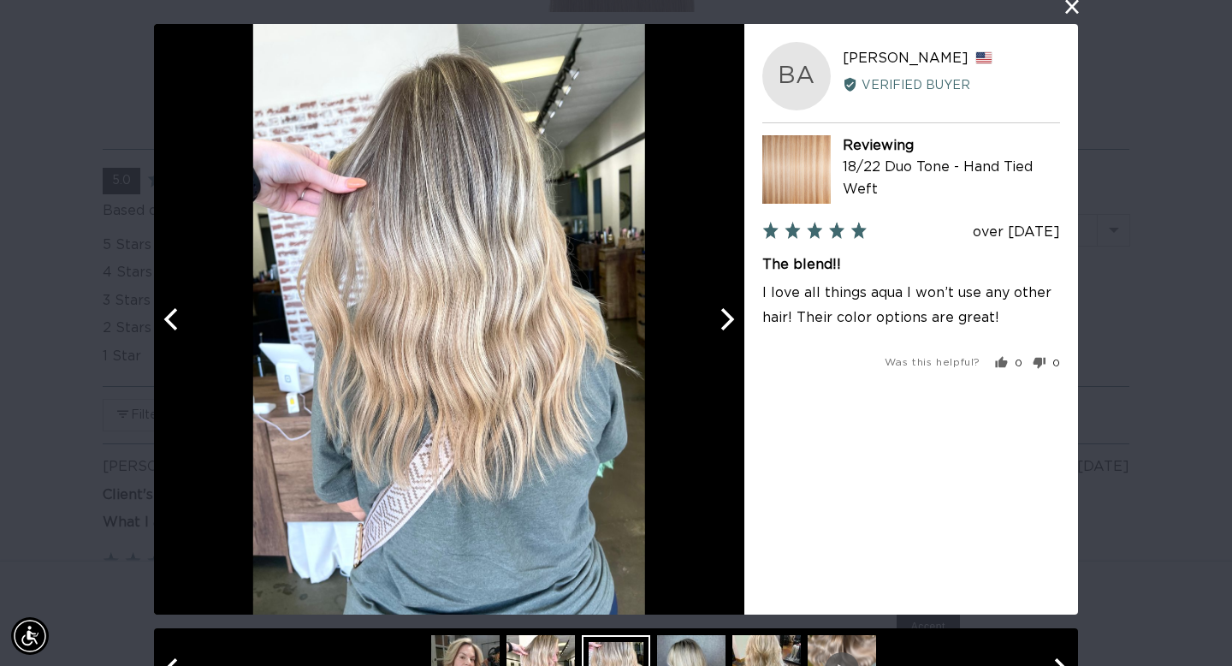
scroll to position [0, 2221]
click at [731, 324] on icon "Next" at bounding box center [725, 319] width 22 height 22
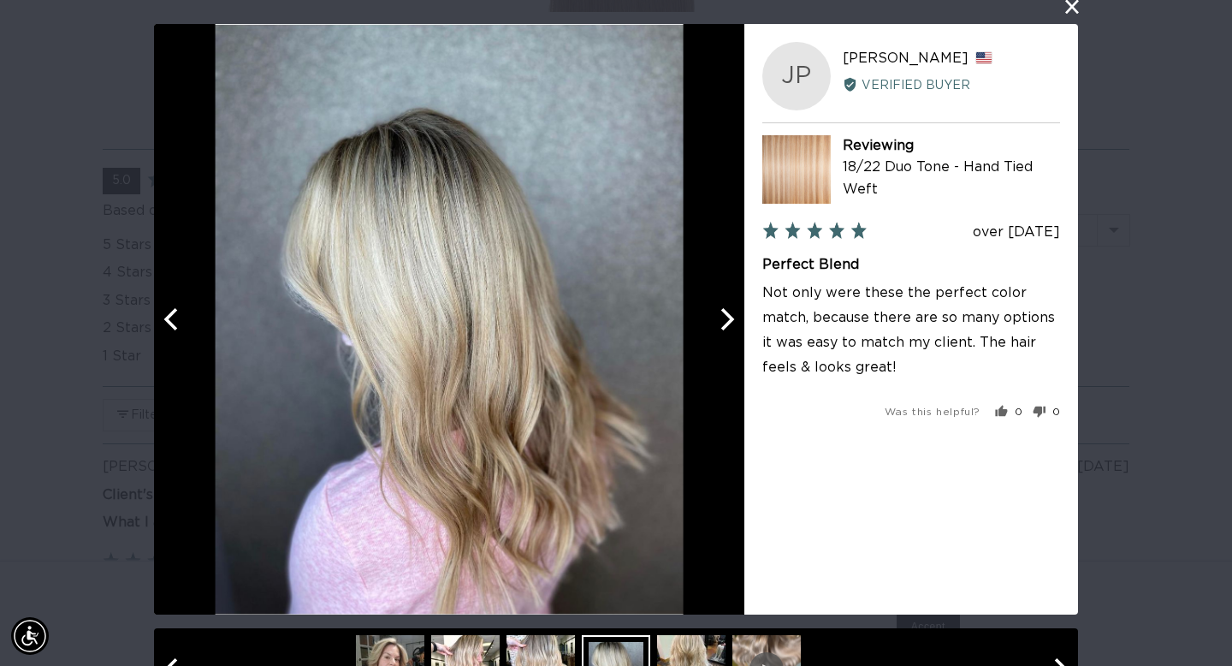
scroll to position [0, 0]
click at [726, 315] on icon "Next" at bounding box center [725, 319] width 22 height 22
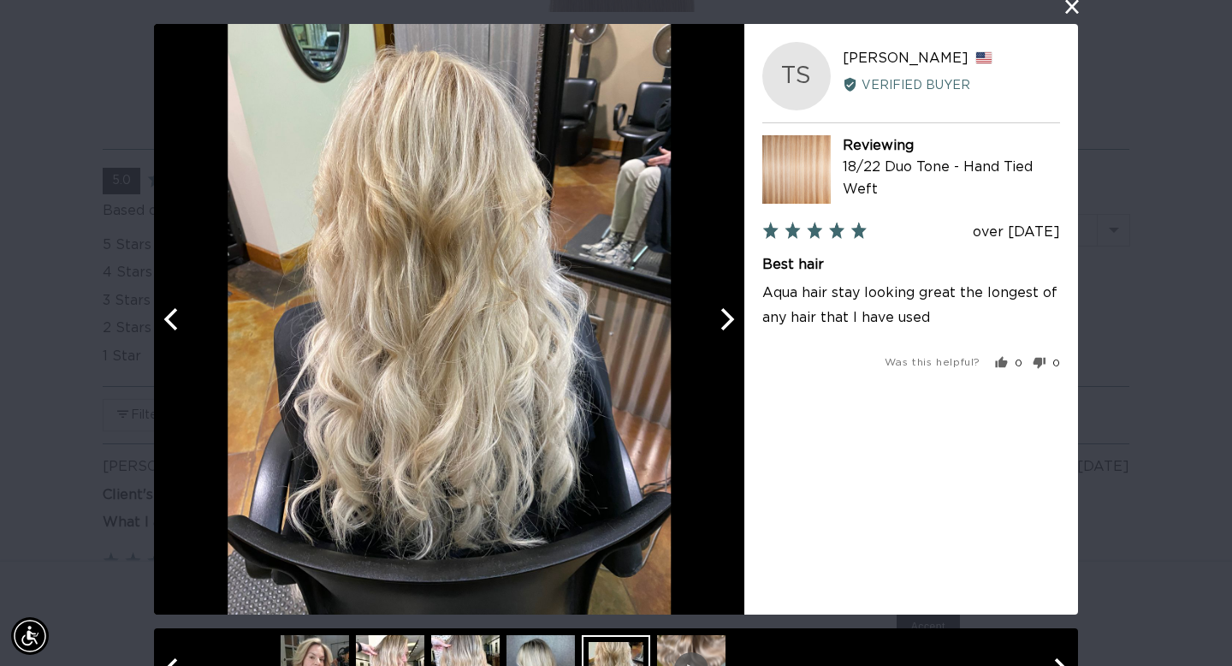
click at [726, 315] on icon "Next" at bounding box center [725, 319] width 22 height 22
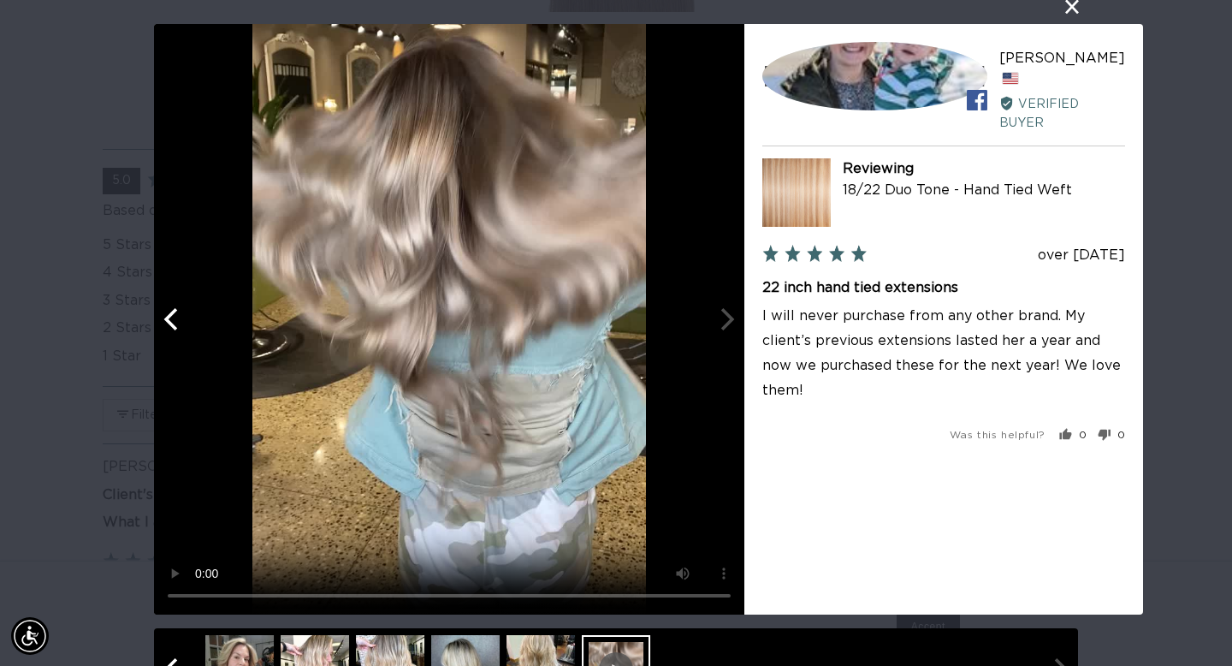
scroll to position [0, 2221]
click at [1072, 4] on button "close this modal window" at bounding box center [1072, 7] width 21 height 21
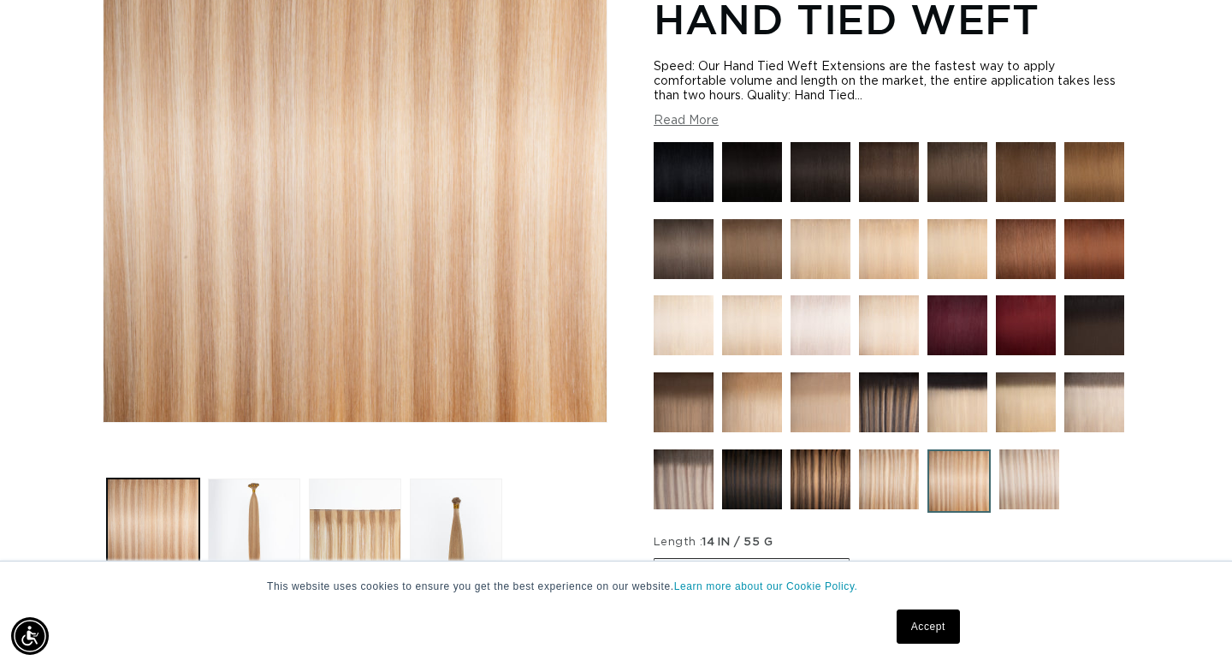
scroll to position [0, 1111]
click at [1101, 407] on img at bounding box center [1094, 402] width 60 height 60
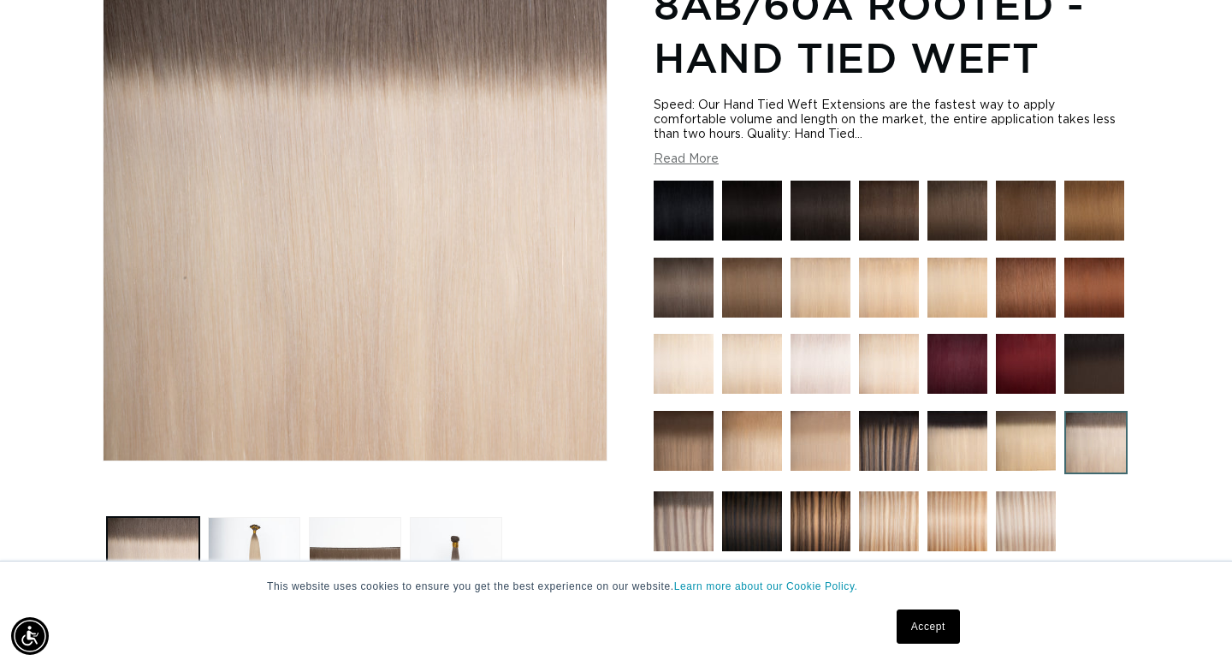
scroll to position [273, 0]
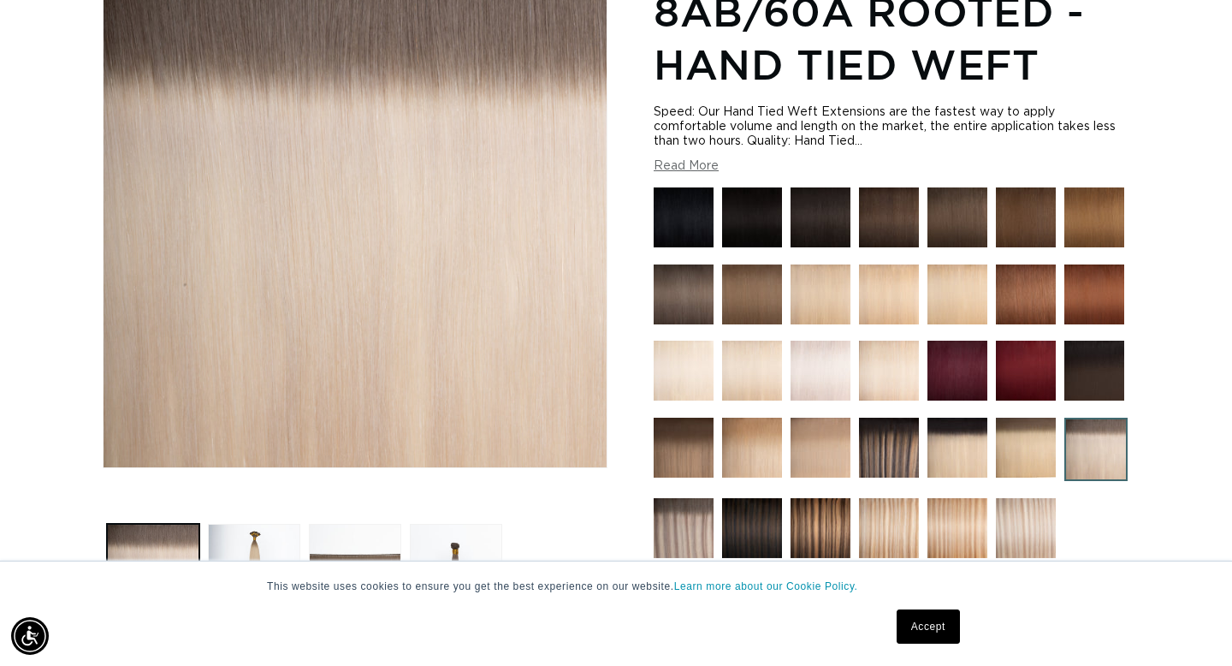
click at [821, 452] on img at bounding box center [821, 448] width 60 height 60
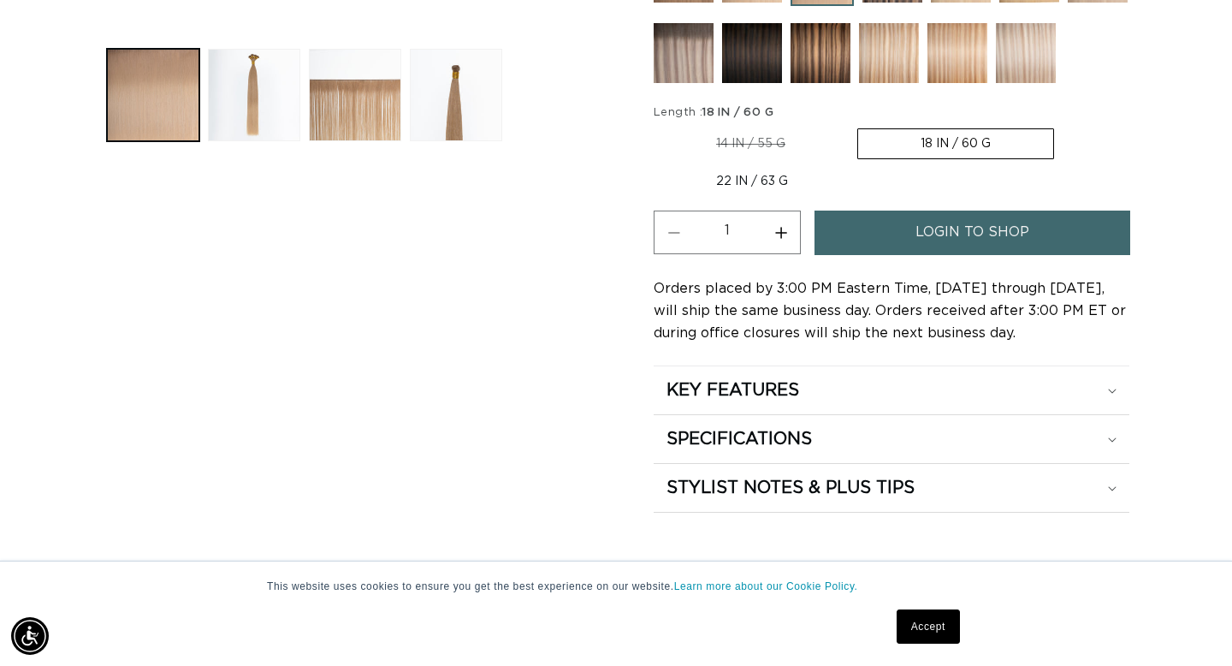
scroll to position [758, 0]
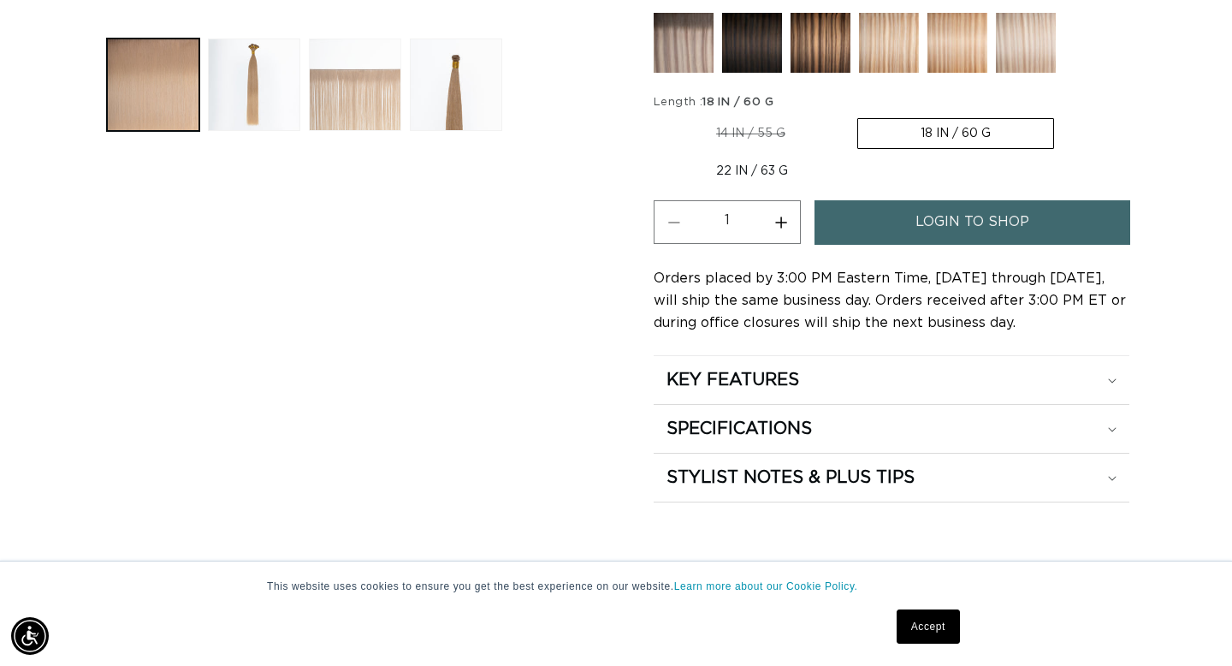
click at [360, 104] on button "Load image 3 in gallery view" at bounding box center [355, 85] width 92 height 92
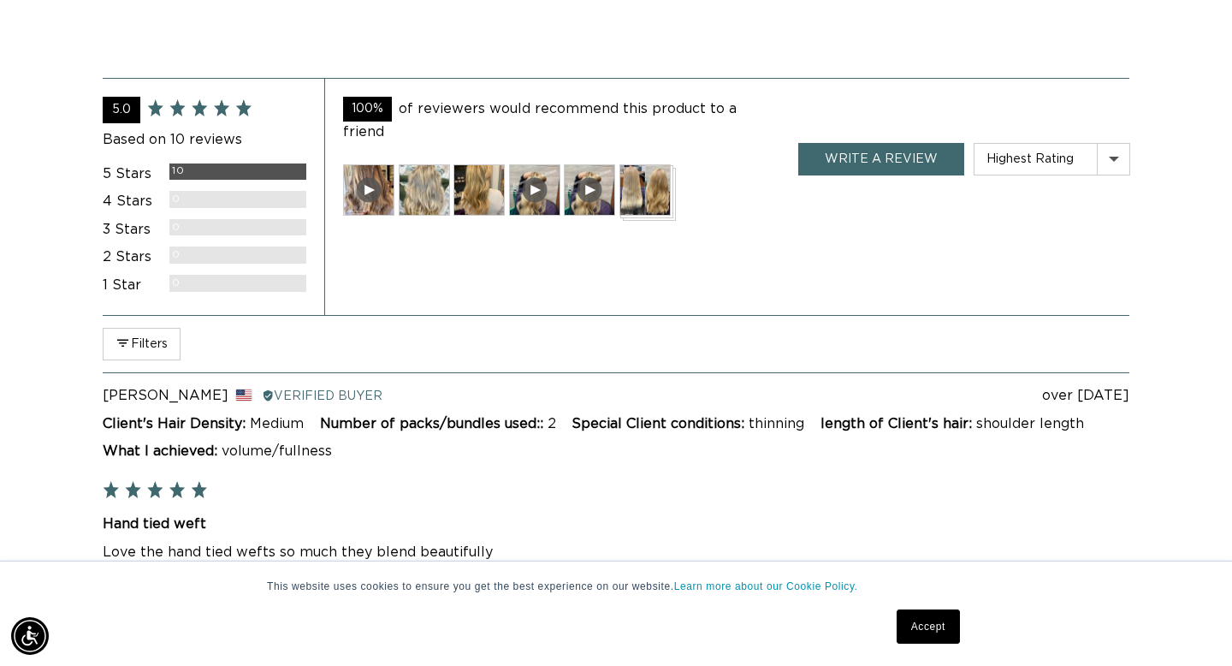
scroll to position [0, 0]
click at [376, 170] on div at bounding box center [368, 189] width 51 height 51
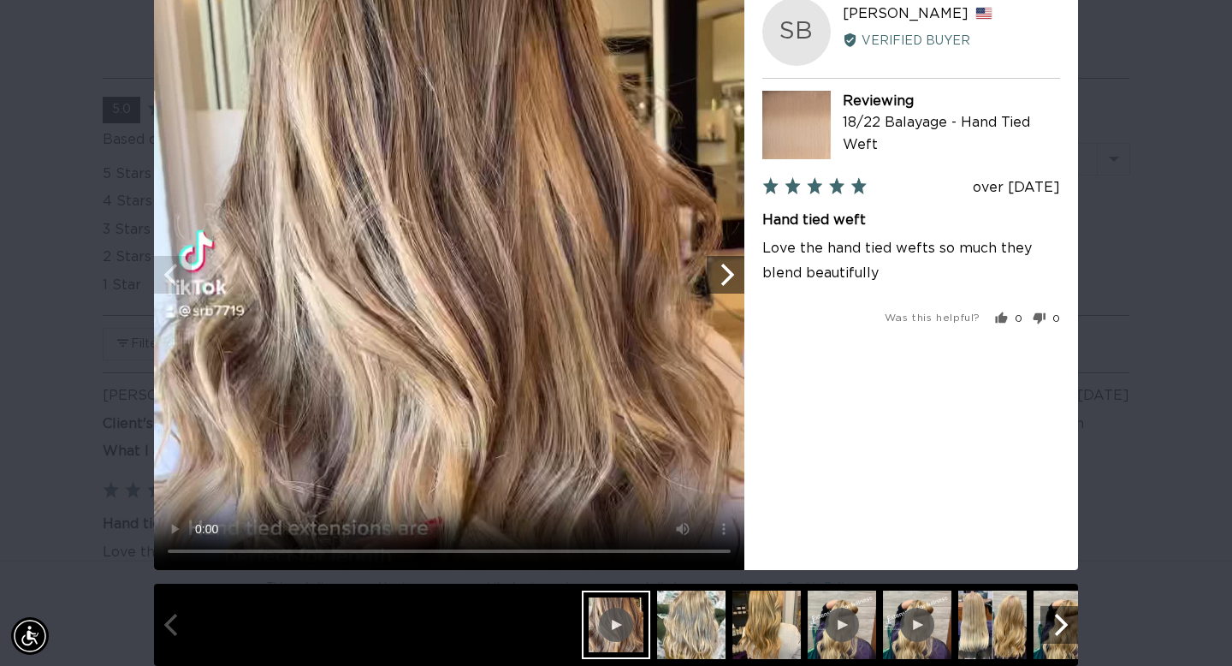
scroll to position [0, 2221]
click at [539, 353] on video "Your browser doesn't support HTML5 videos." at bounding box center [449, 274] width 590 height 590
click at [602, 373] on video "Your browser doesn't support HTML5 videos." at bounding box center [449, 274] width 590 height 590
click at [588, 364] on video "Your browser doesn't support HTML5 videos." at bounding box center [449, 274] width 590 height 590
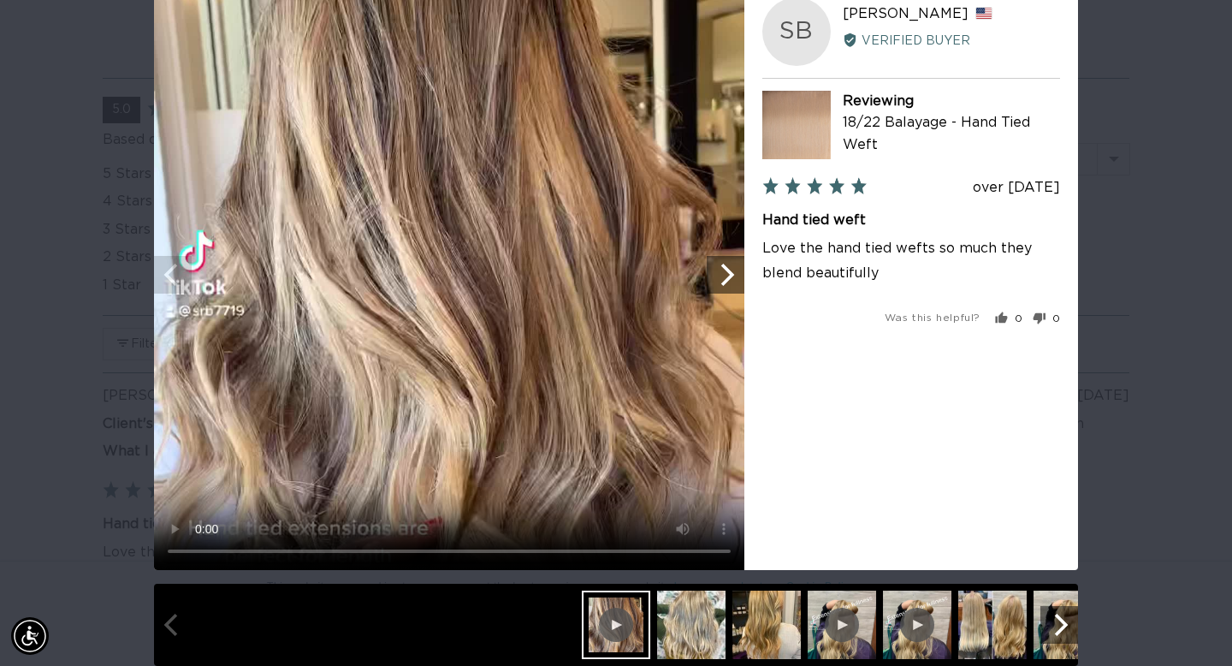
scroll to position [0, 2221]
click at [453, 272] on video "Your browser doesn't support HTML5 videos." at bounding box center [449, 274] width 590 height 590
click at [729, 276] on icon "Next" at bounding box center [728, 275] width 14 height 22
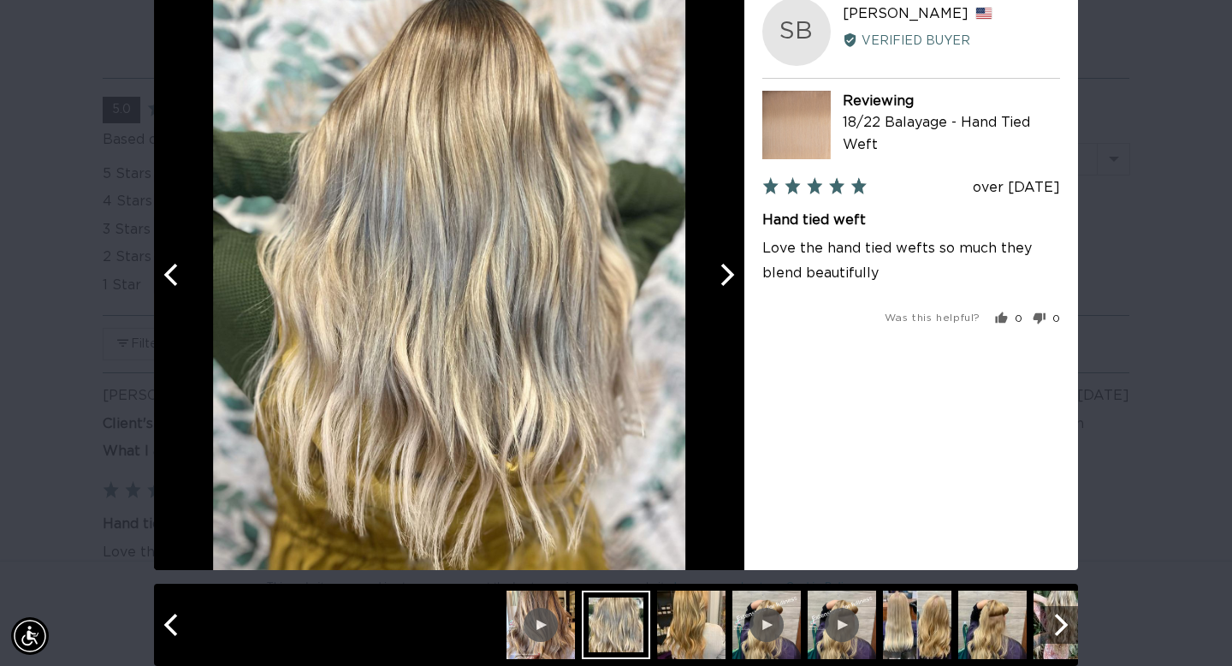
scroll to position [0, 2221]
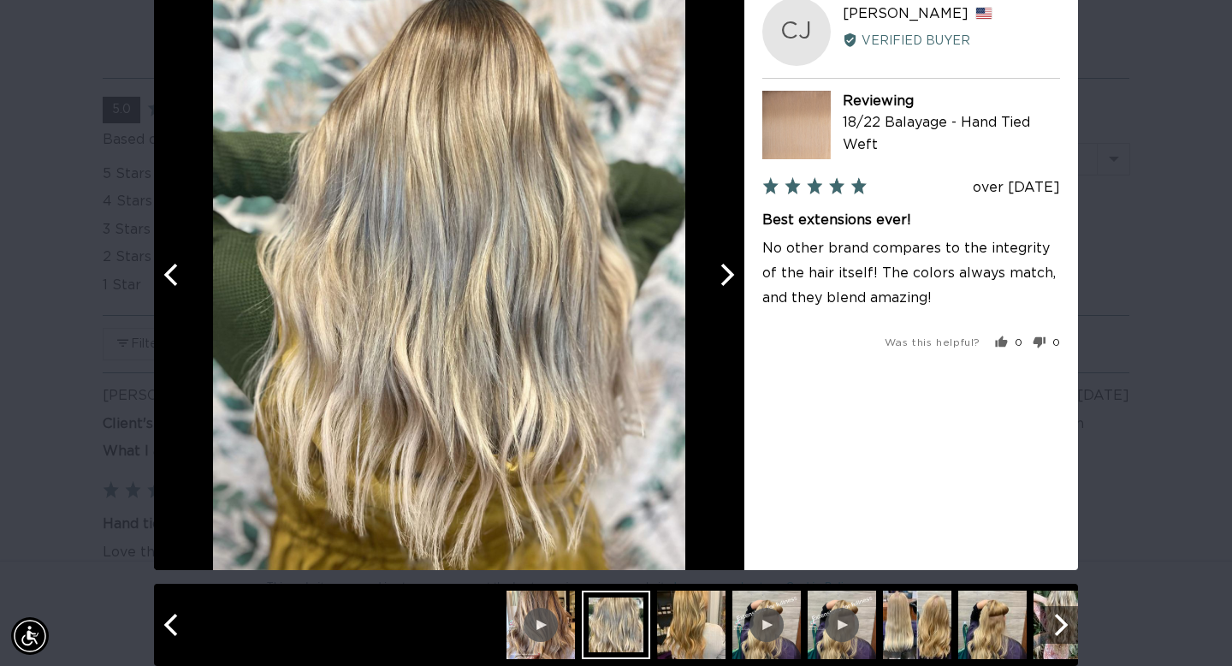
click at [728, 274] on icon "Next" at bounding box center [725, 275] width 22 height 22
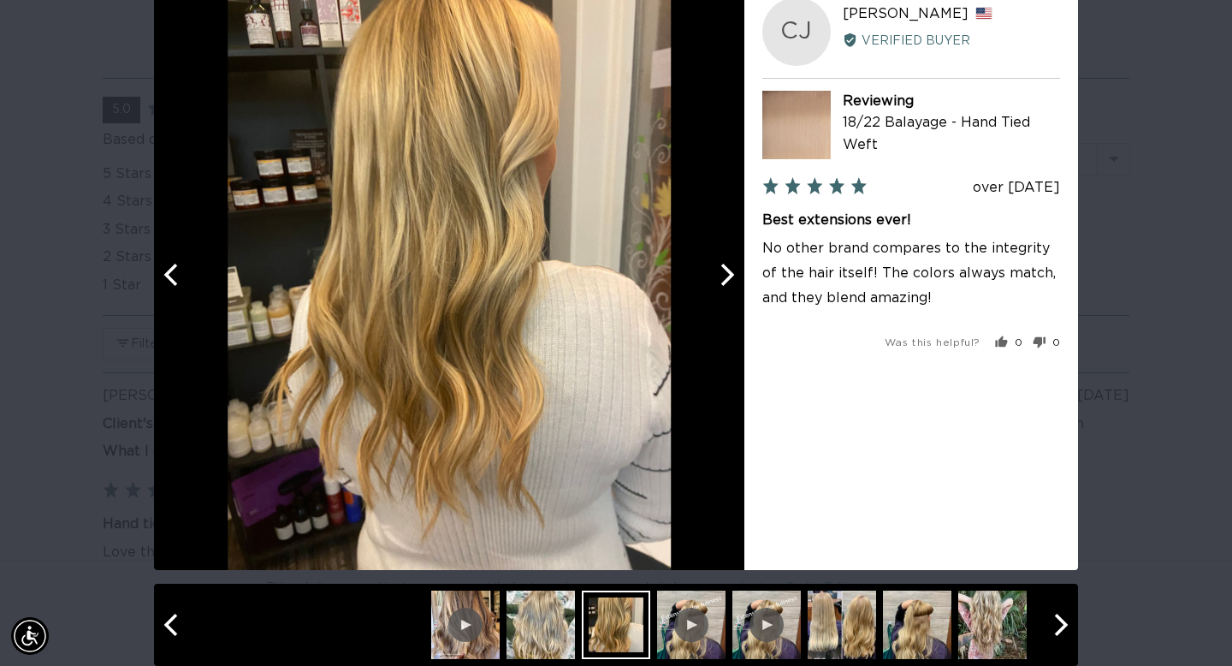
scroll to position [0, 0]
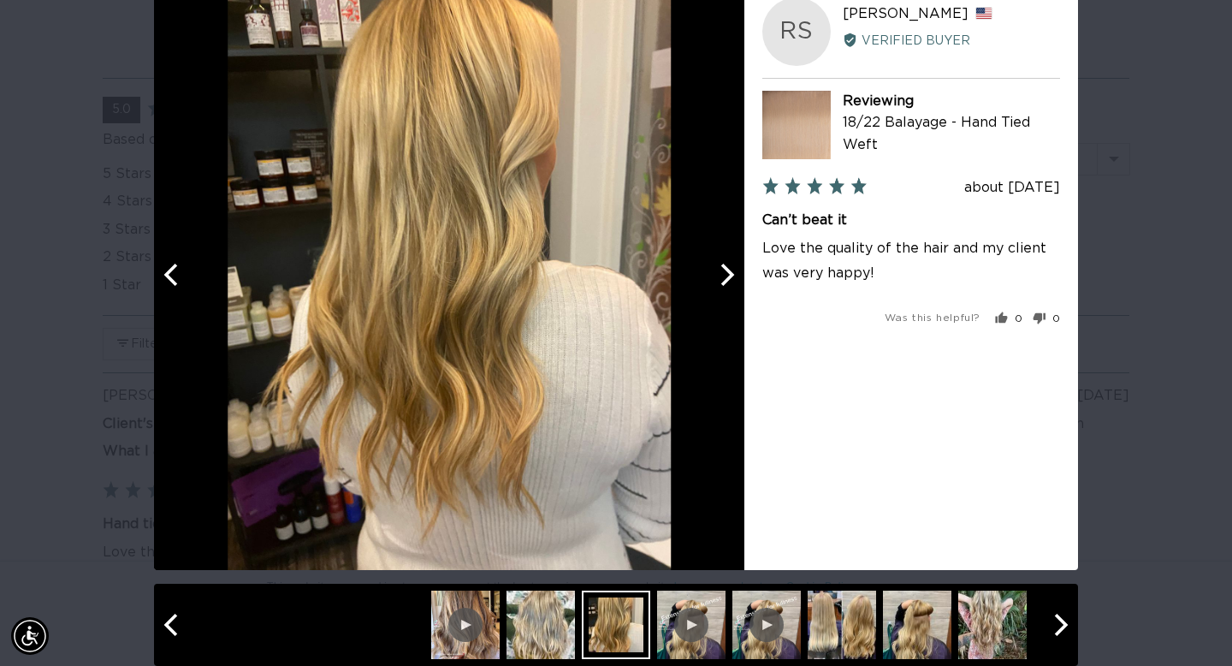
click at [728, 274] on icon "Next" at bounding box center [725, 275] width 22 height 22
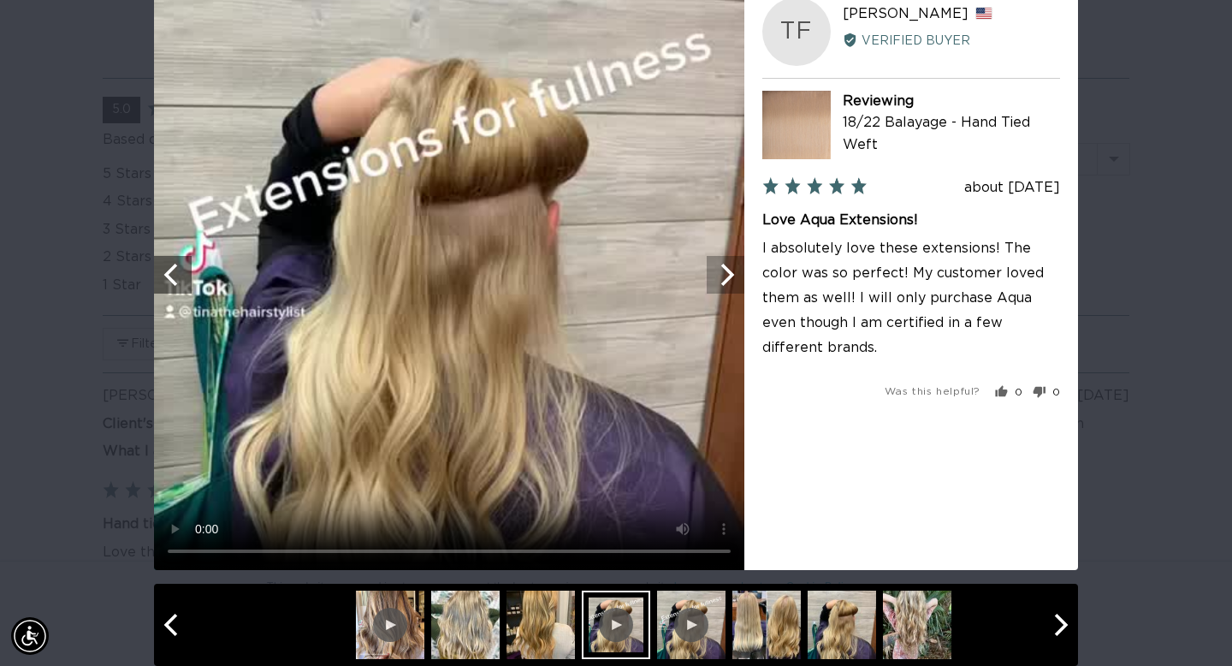
scroll to position [0, 2221]
click at [727, 274] on icon "Next" at bounding box center [725, 275] width 22 height 22
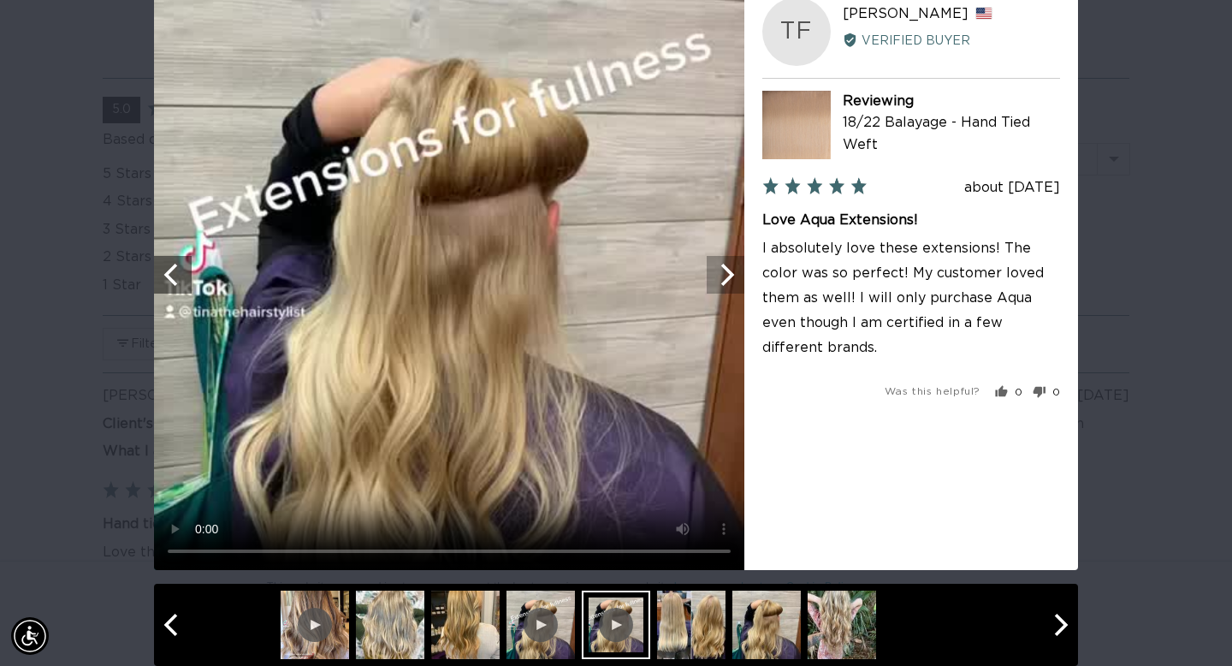
scroll to position [0, 0]
click at [727, 274] on icon "Next" at bounding box center [725, 275] width 22 height 22
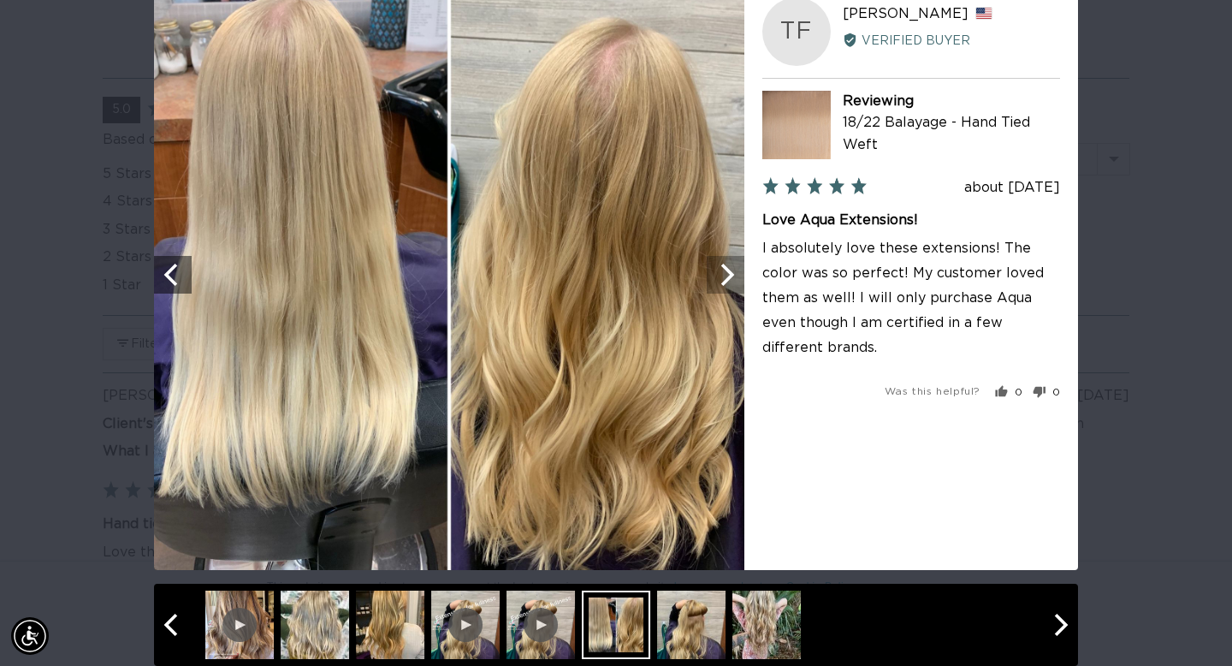
scroll to position [0, 1111]
click at [727, 275] on icon "Next" at bounding box center [725, 275] width 22 height 22
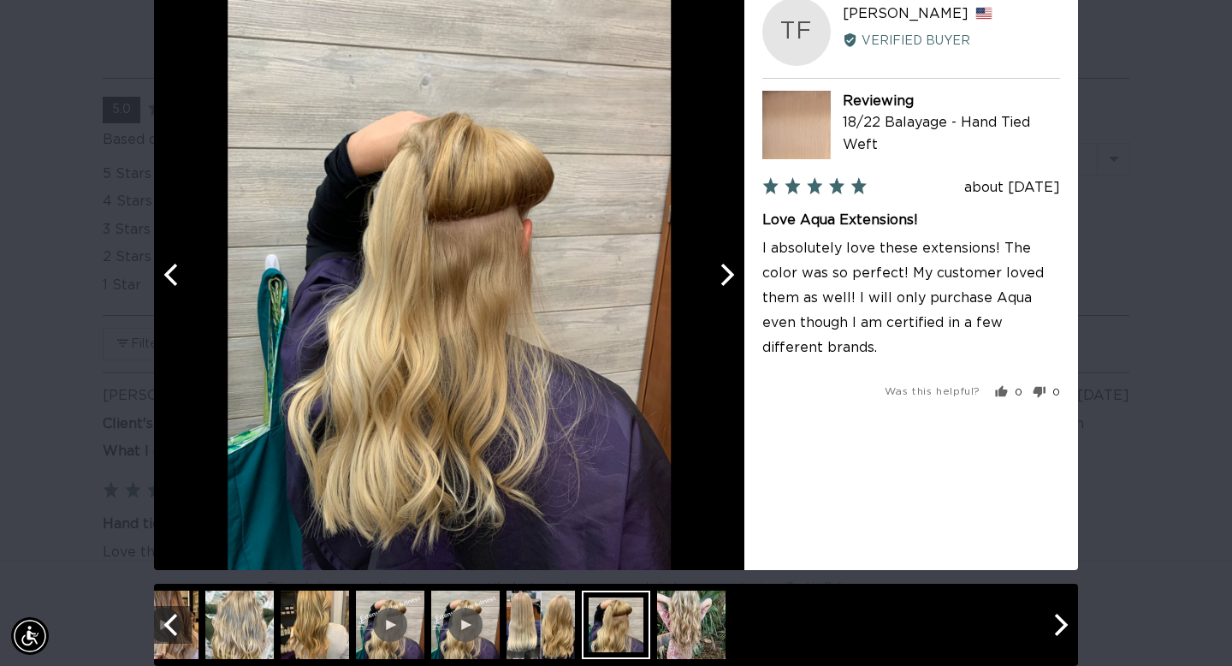
scroll to position [0, 2221]
click at [727, 275] on icon "Next" at bounding box center [725, 275] width 22 height 22
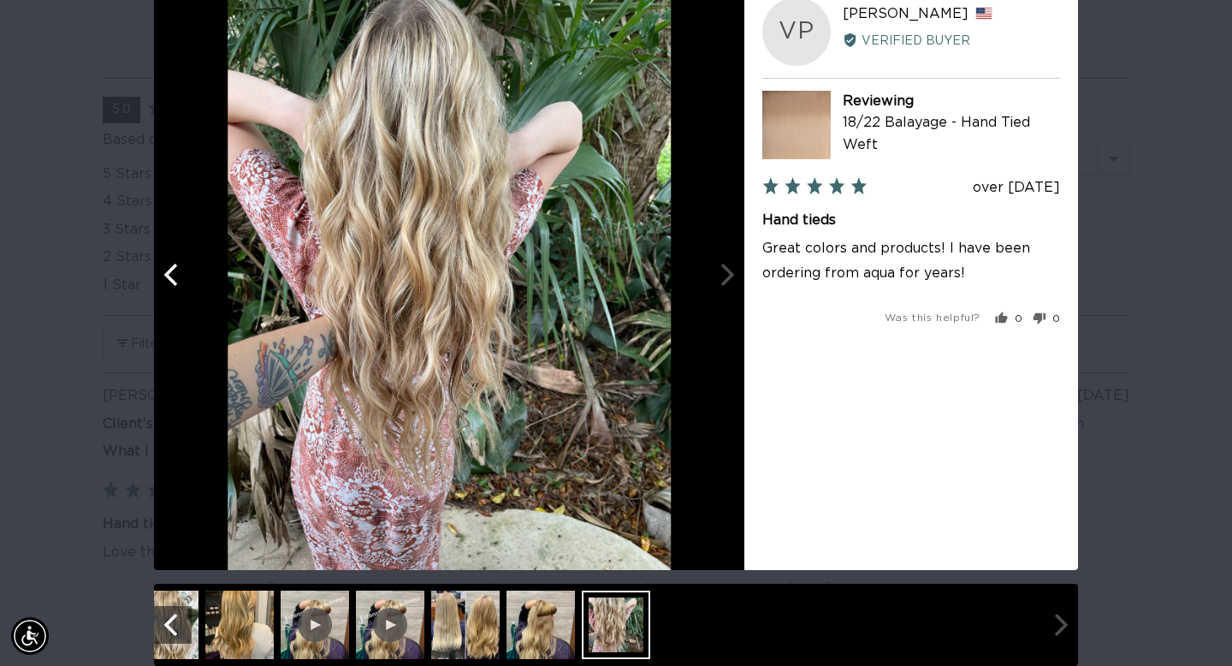
scroll to position [0, 0]
click at [727, 275] on div at bounding box center [449, 274] width 590 height 590
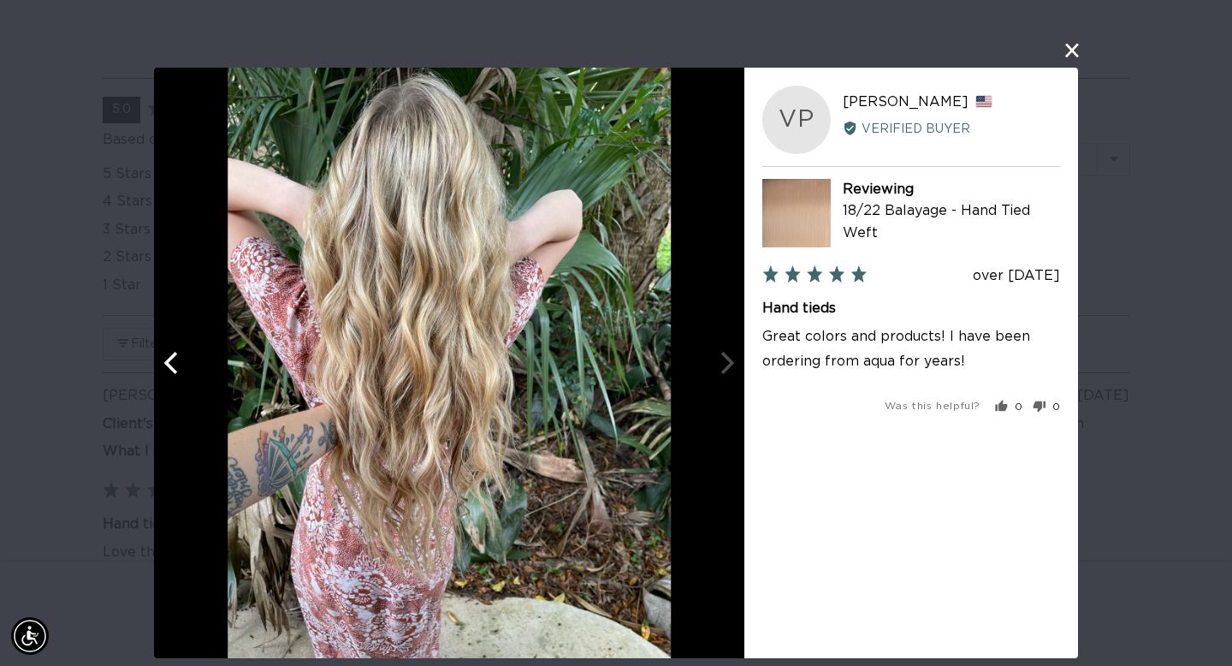
click at [1072, 49] on button "close this modal window" at bounding box center [1072, 50] width 21 height 21
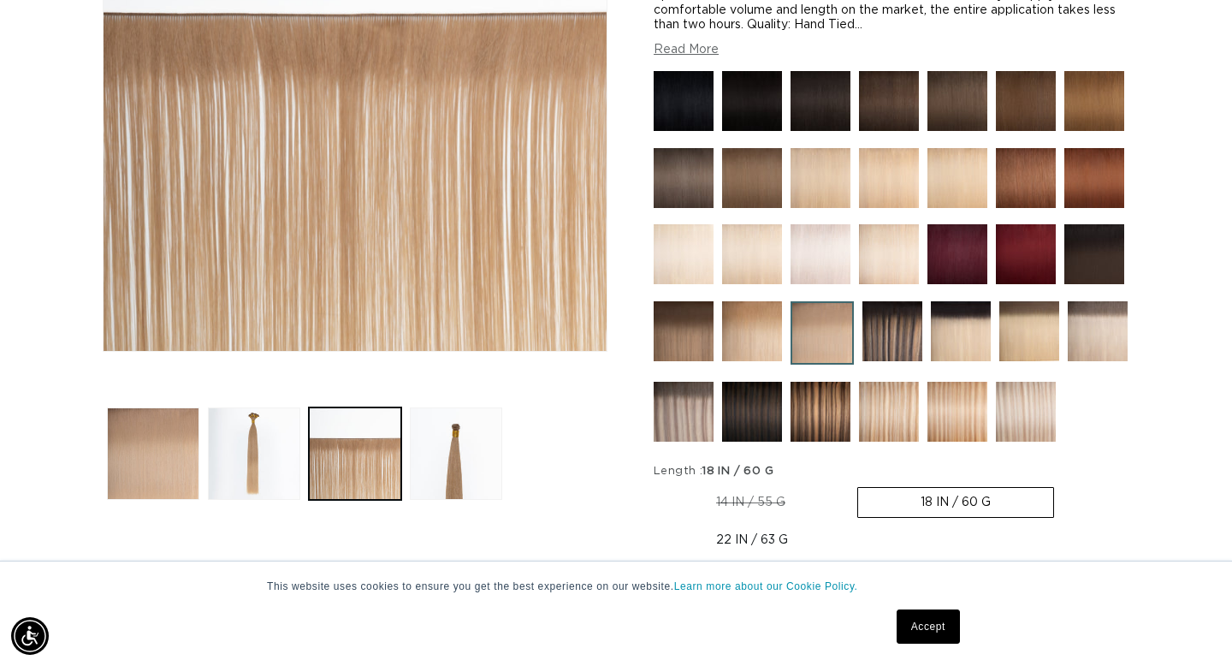
scroll to position [498, 0]
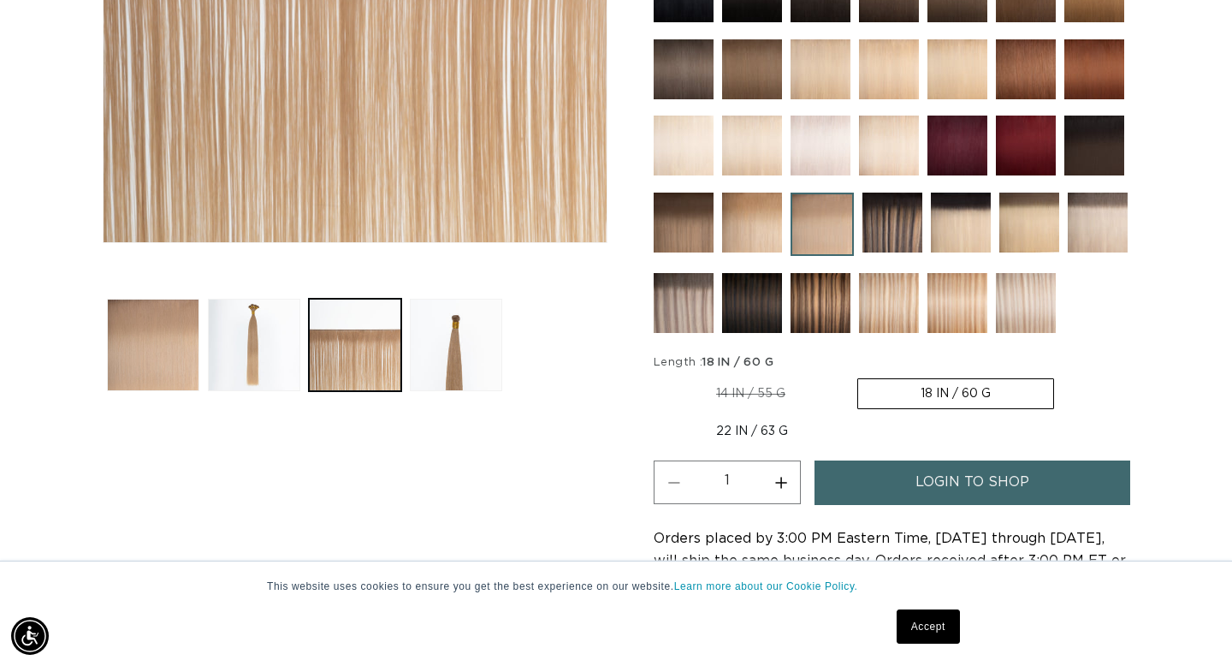
click at [750, 236] on img at bounding box center [752, 223] width 60 height 60
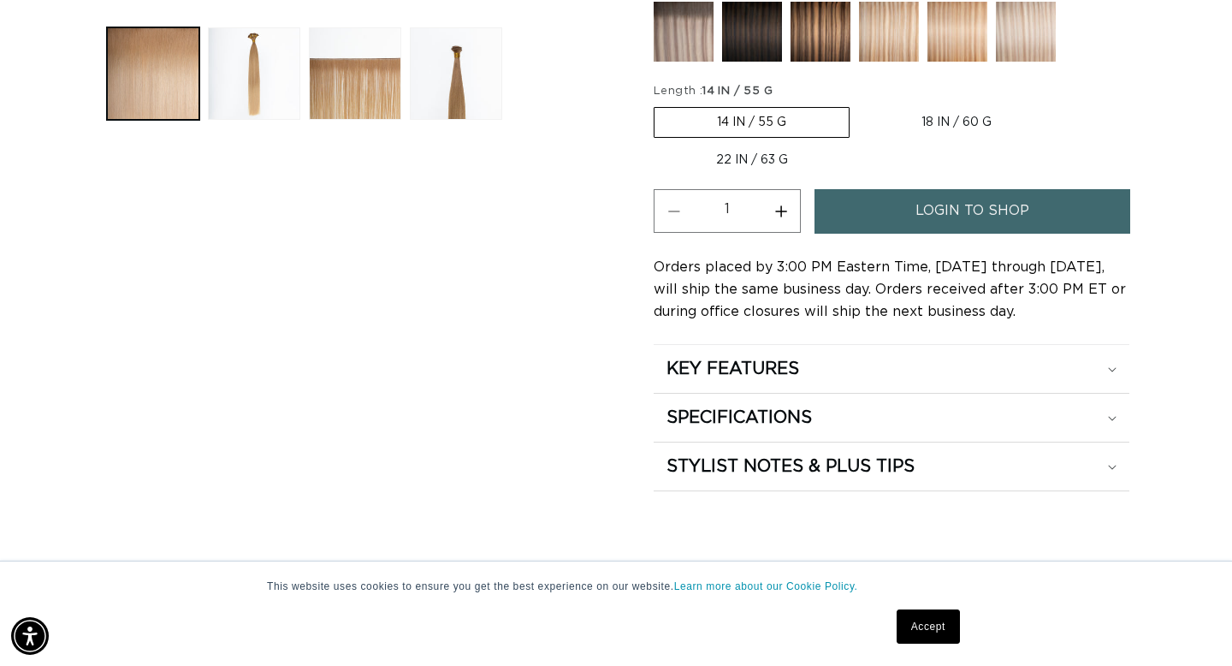
scroll to position [807, 0]
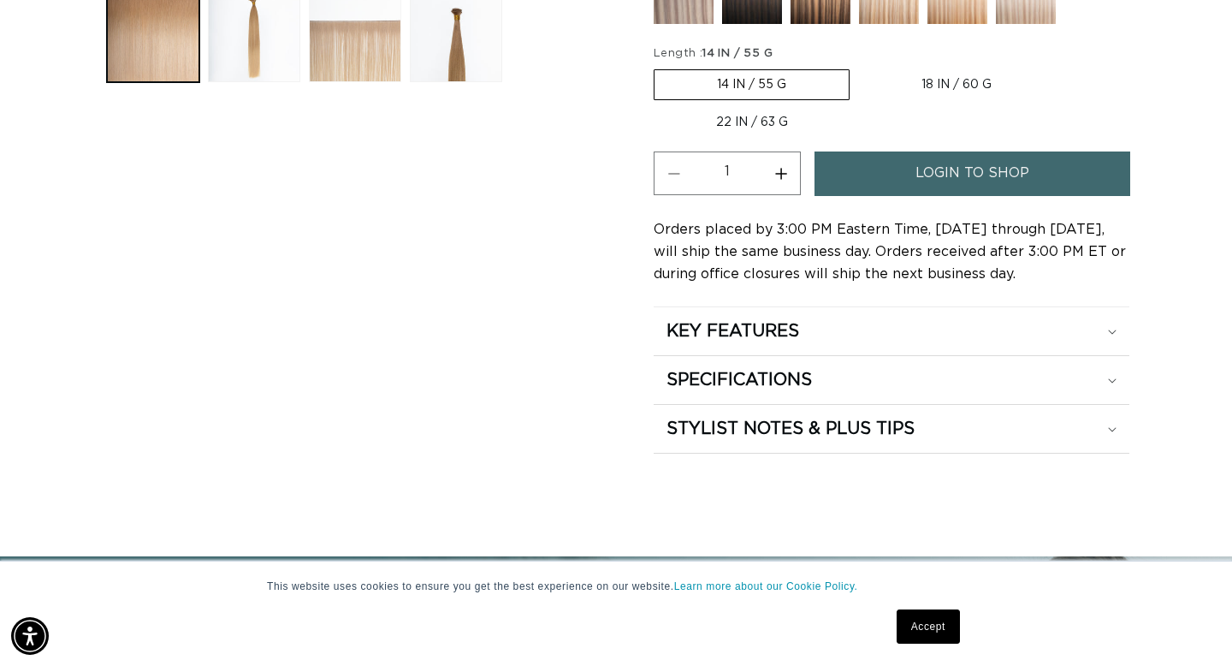
click at [382, 60] on button "Load image 3 in gallery view" at bounding box center [355, 36] width 92 height 92
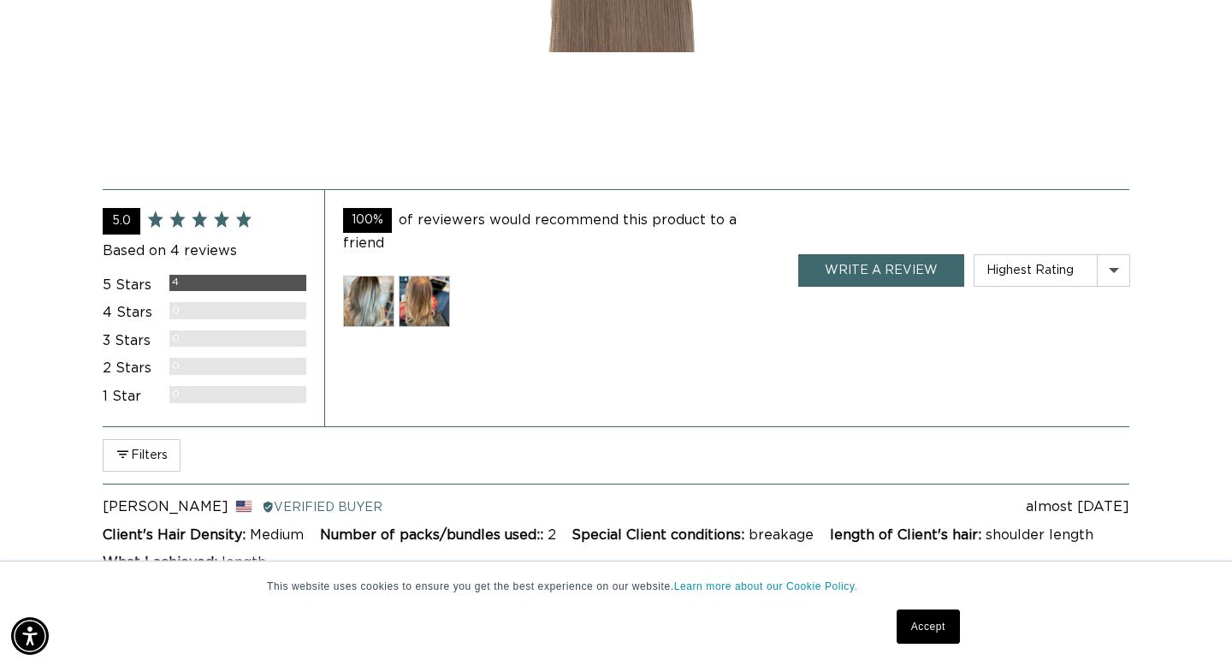
scroll to position [3273, 0]
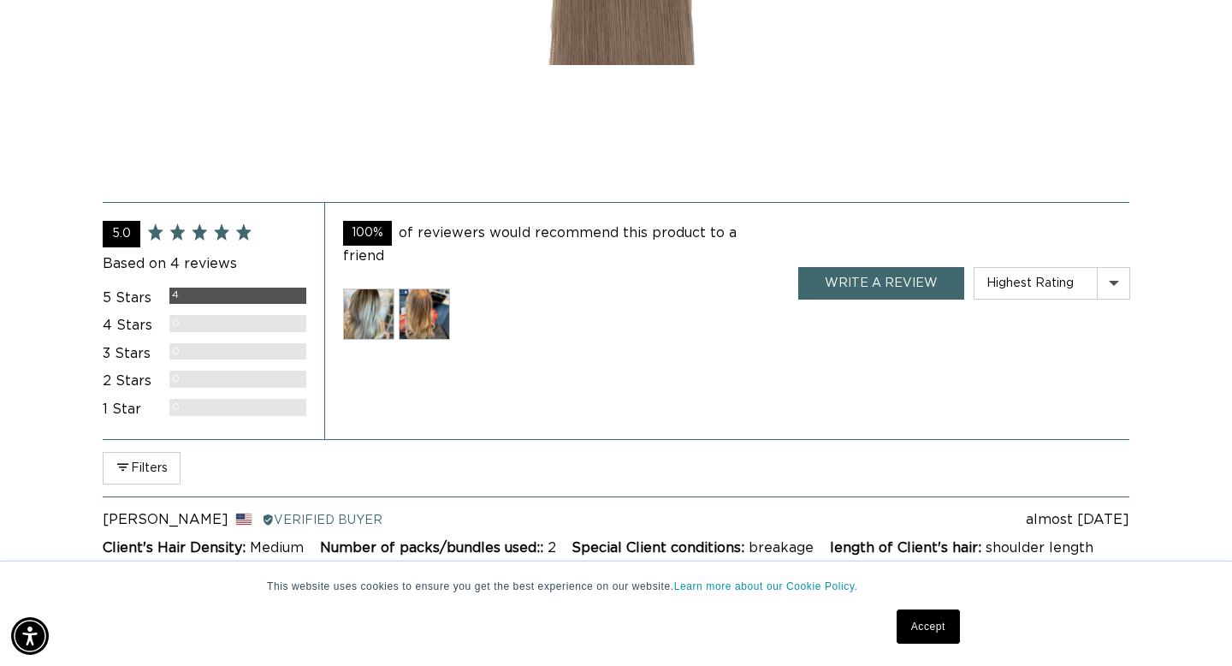
click at [370, 299] on img at bounding box center [368, 313] width 51 height 51
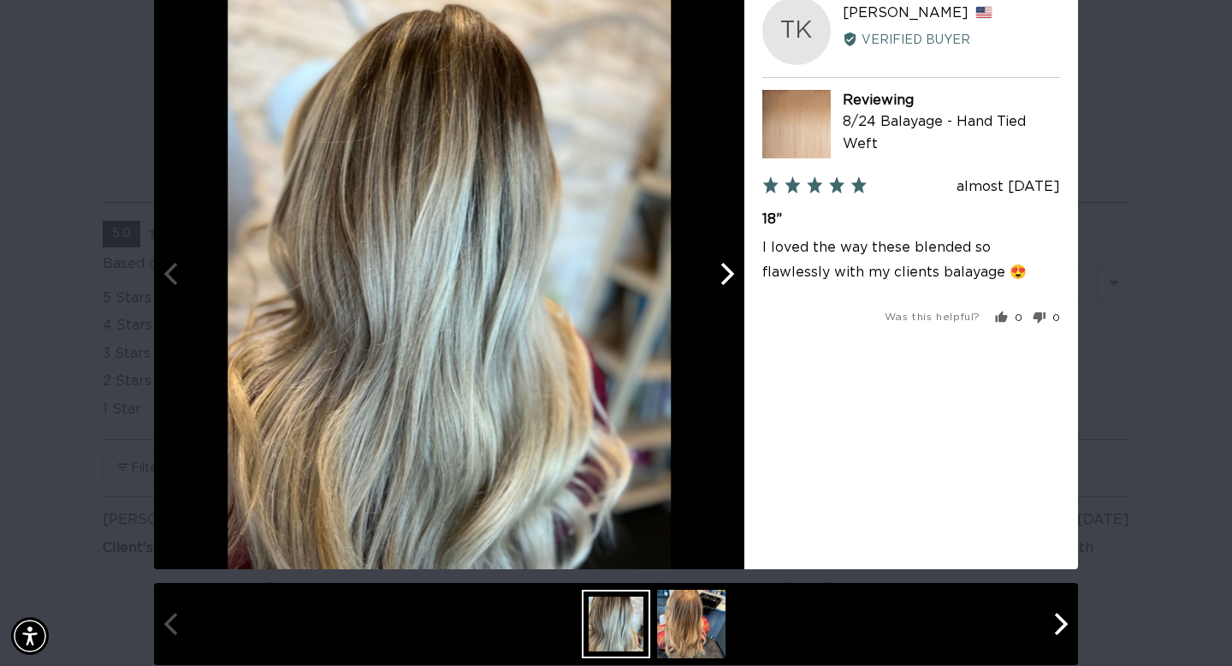
scroll to position [0, 0]
click at [732, 277] on icon "Next" at bounding box center [725, 274] width 22 height 22
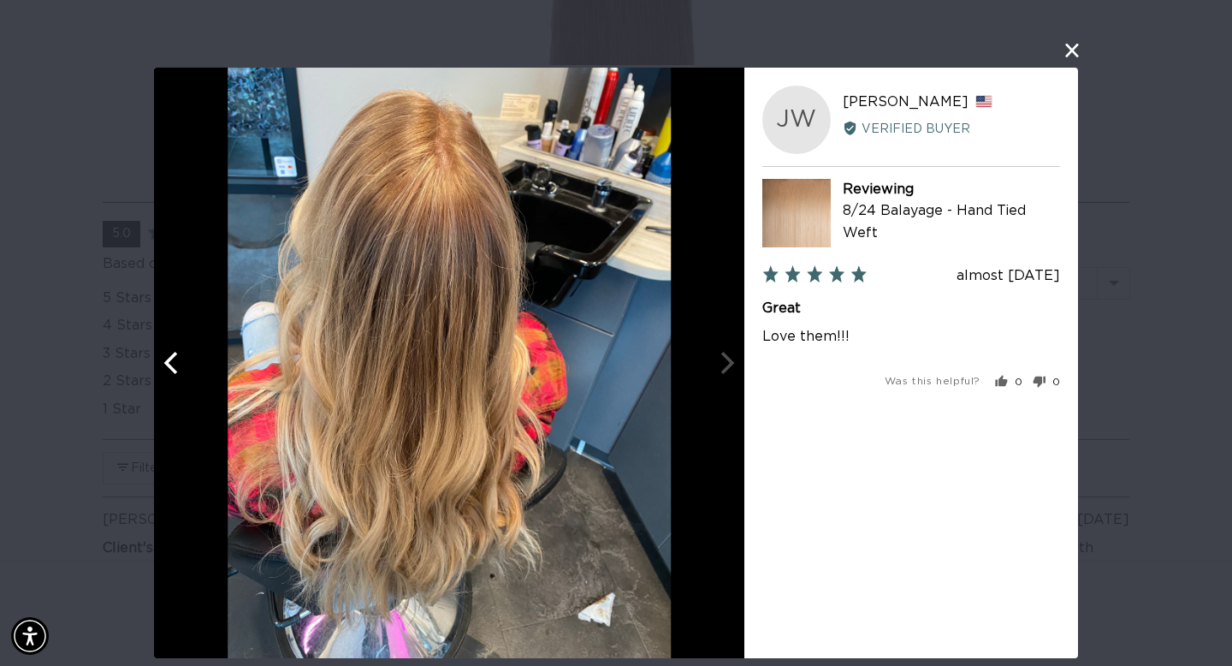
click at [1074, 49] on button "close this modal window" at bounding box center [1072, 50] width 21 height 21
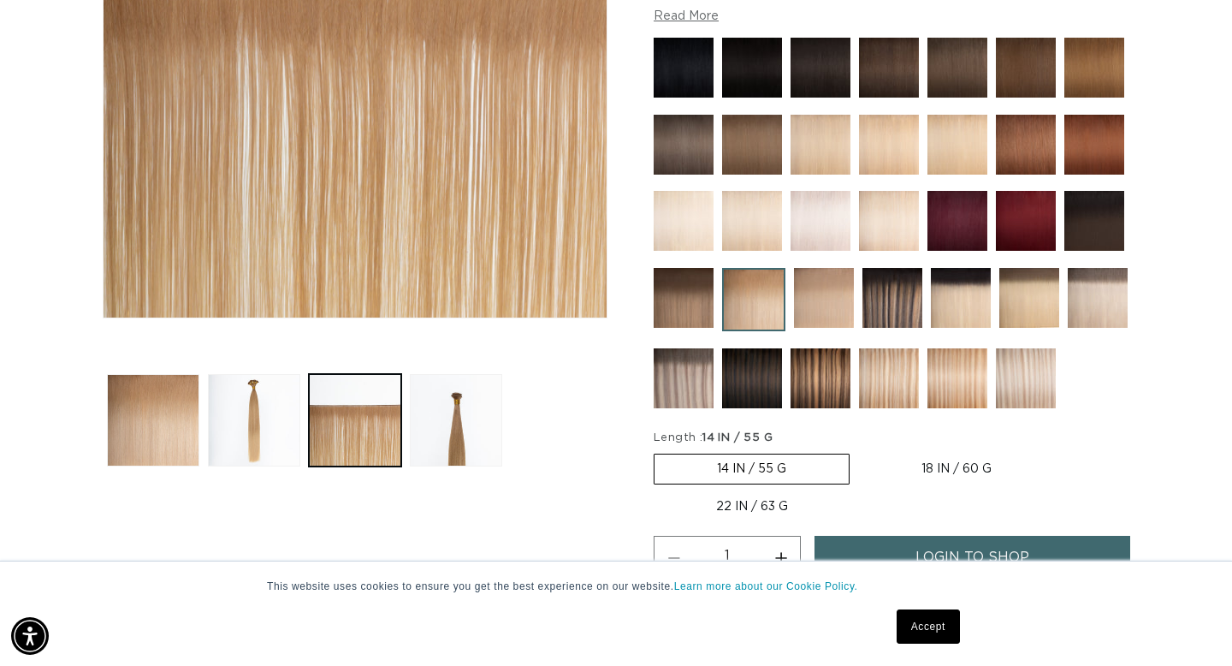
scroll to position [0, 2221]
click at [828, 143] on img at bounding box center [821, 145] width 60 height 60
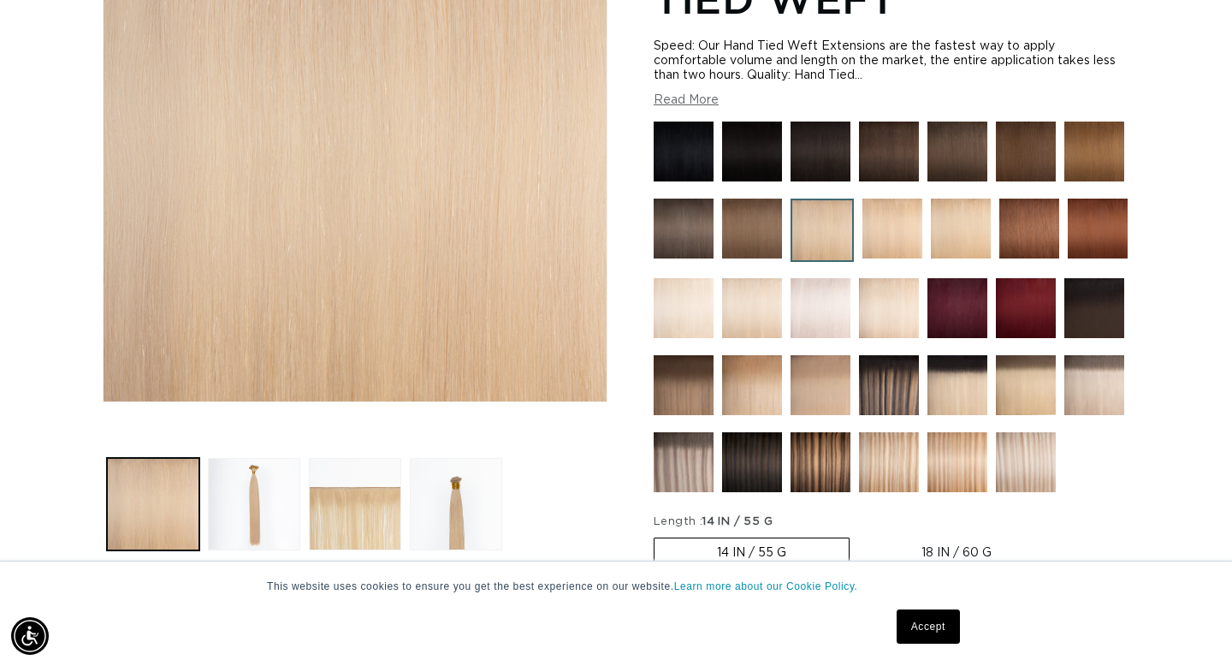
scroll to position [343, 0]
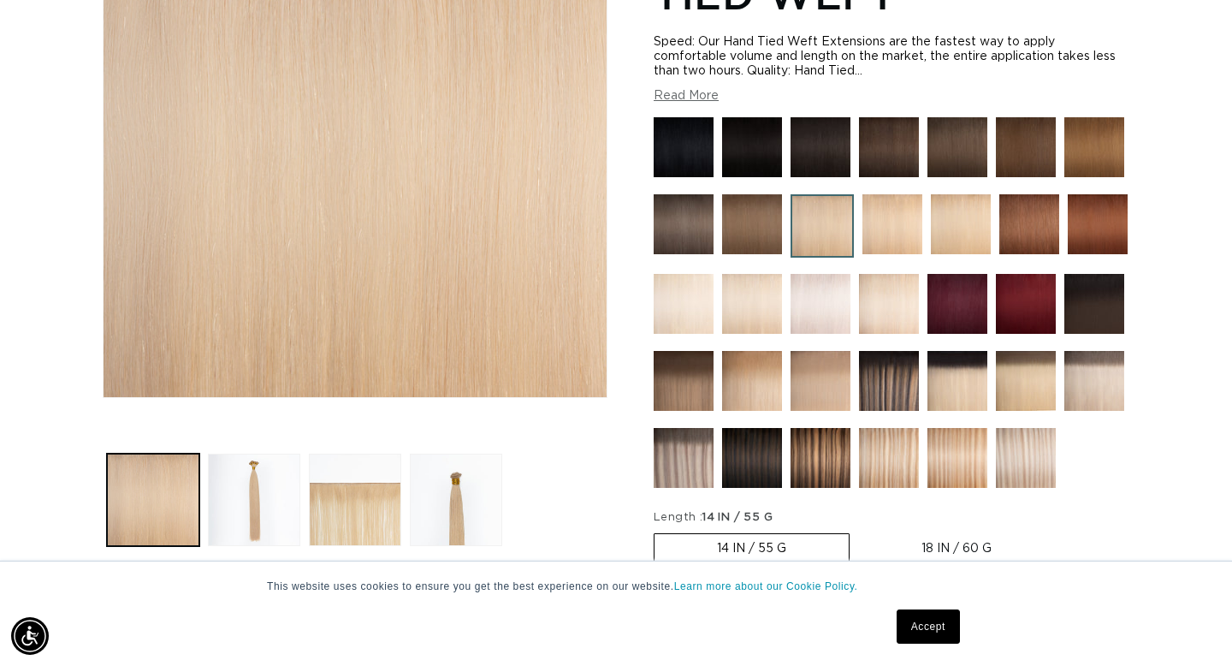
click at [1028, 458] on img at bounding box center [1026, 458] width 60 height 60
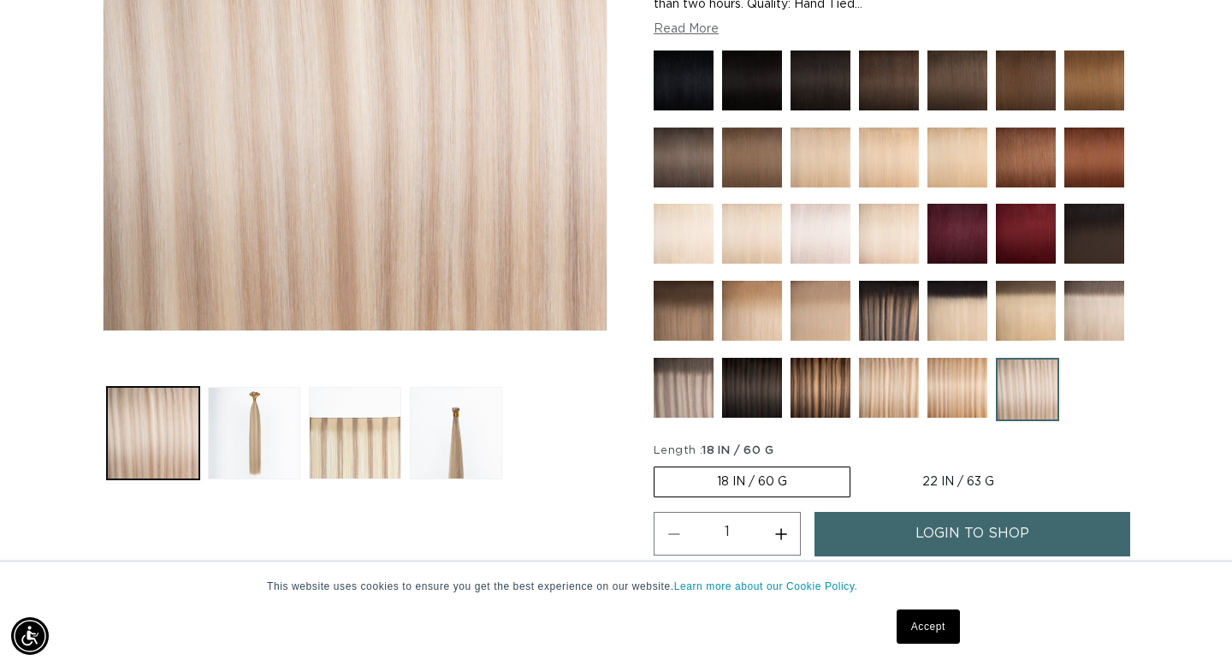
scroll to position [0, 1111]
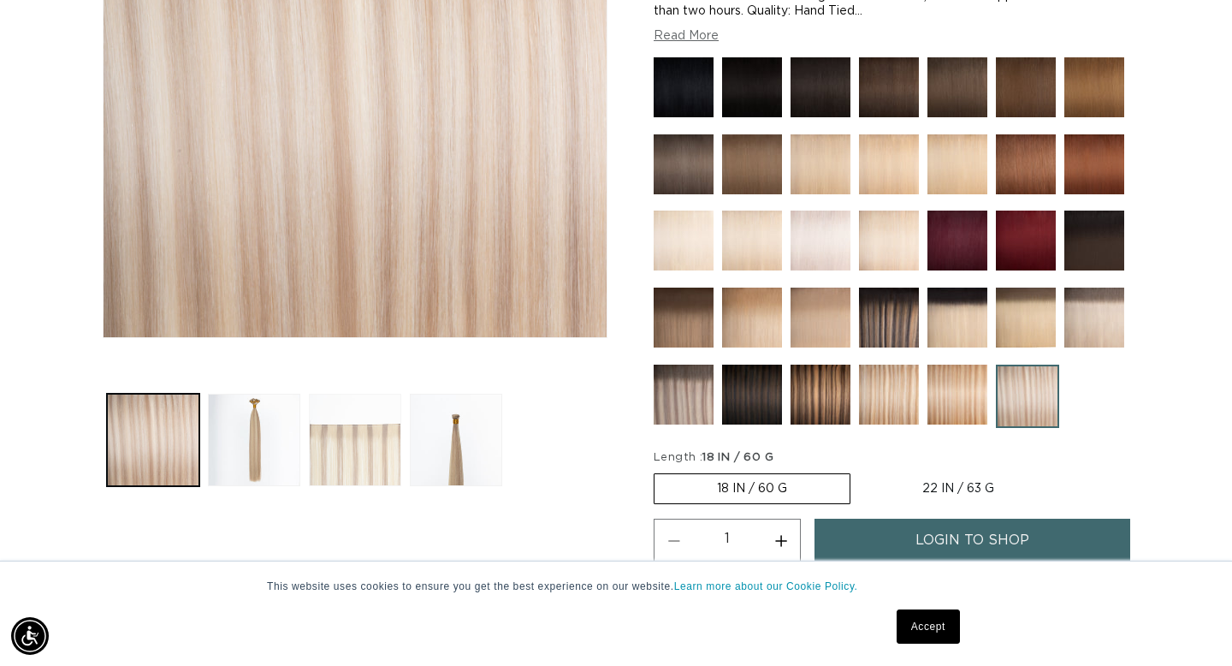
click at [358, 451] on button "Load image 3 in gallery view" at bounding box center [355, 440] width 92 height 92
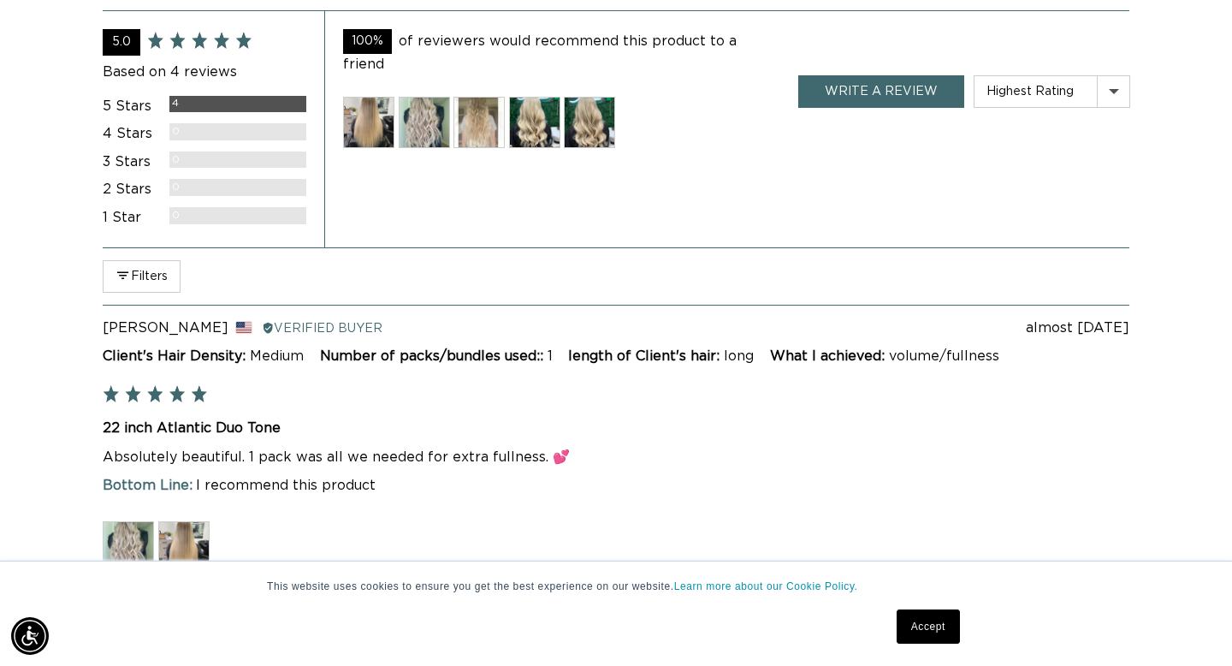
scroll to position [3497, 0]
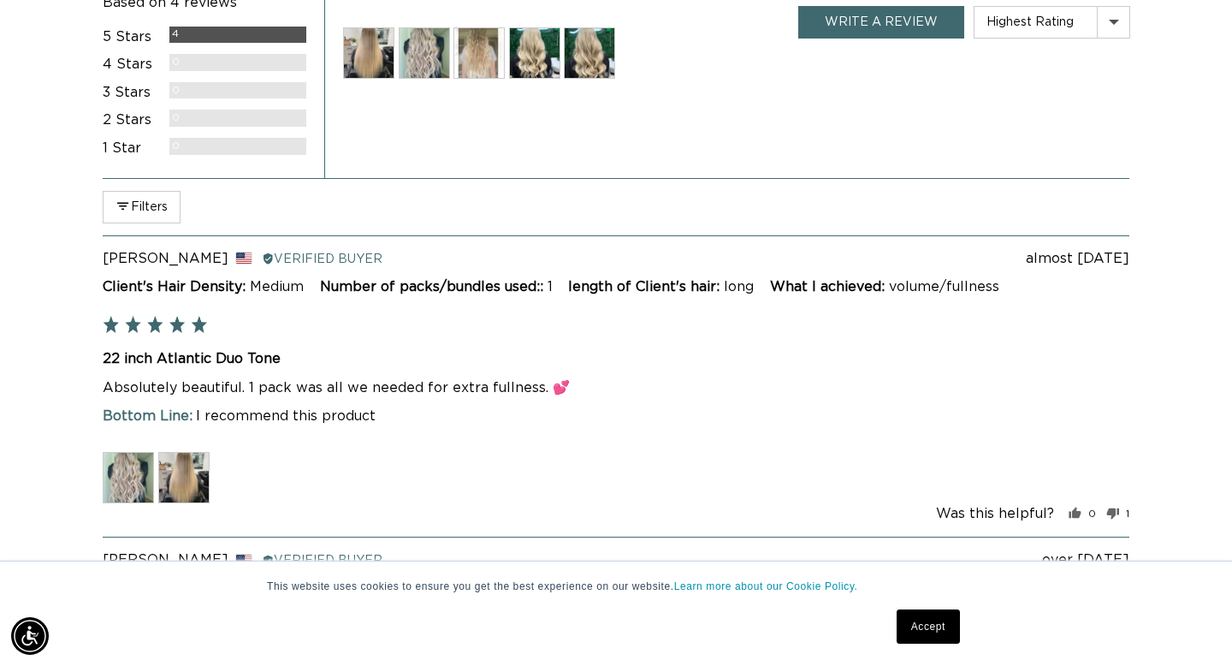
click at [136, 479] on img at bounding box center [128, 477] width 51 height 51
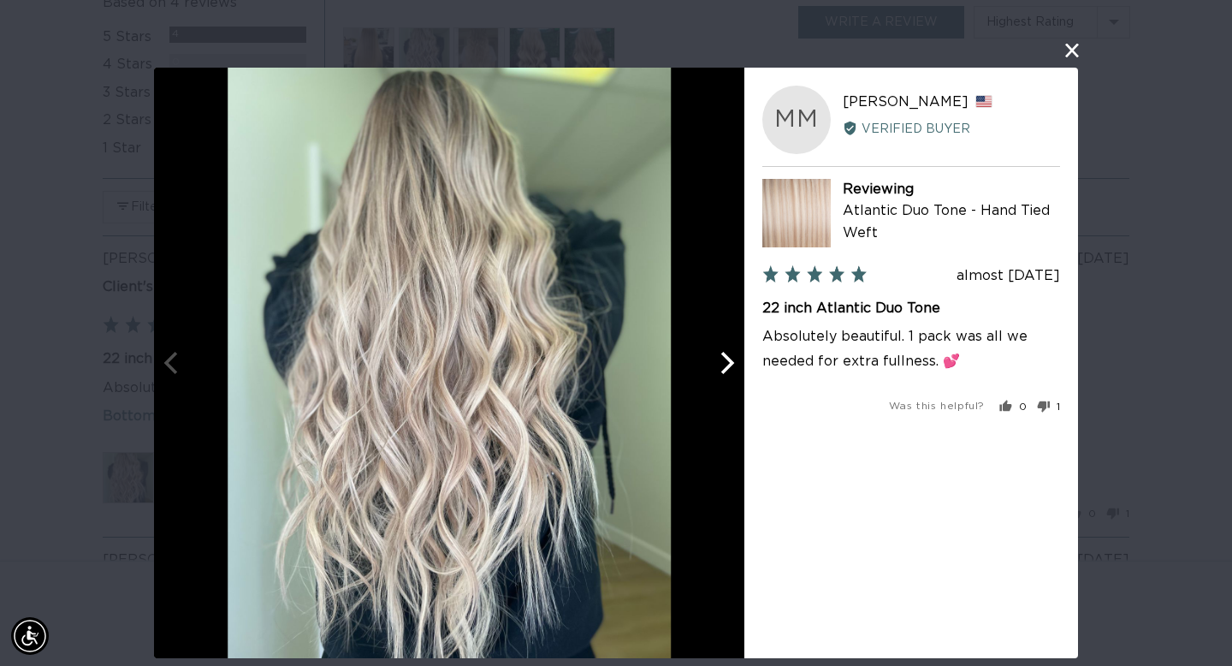
scroll to position [0, 2221]
click at [732, 369] on icon "Next" at bounding box center [725, 363] width 22 height 22
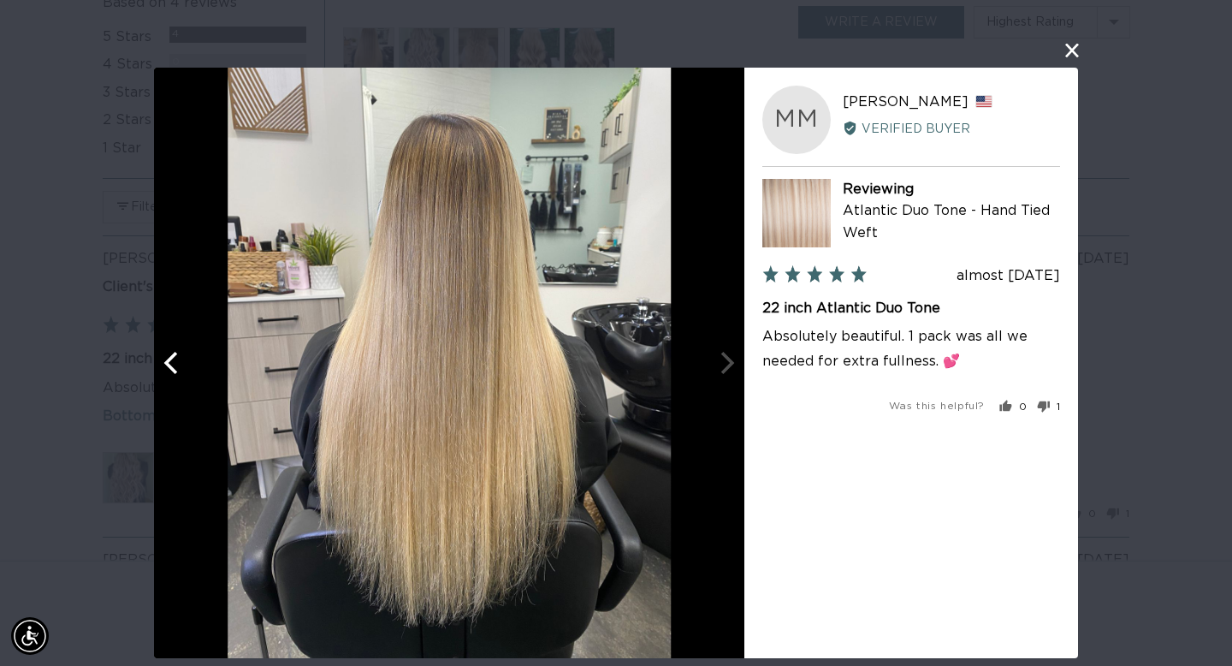
scroll to position [0, 0]
click at [1072, 49] on button "close this modal window" at bounding box center [1072, 50] width 21 height 21
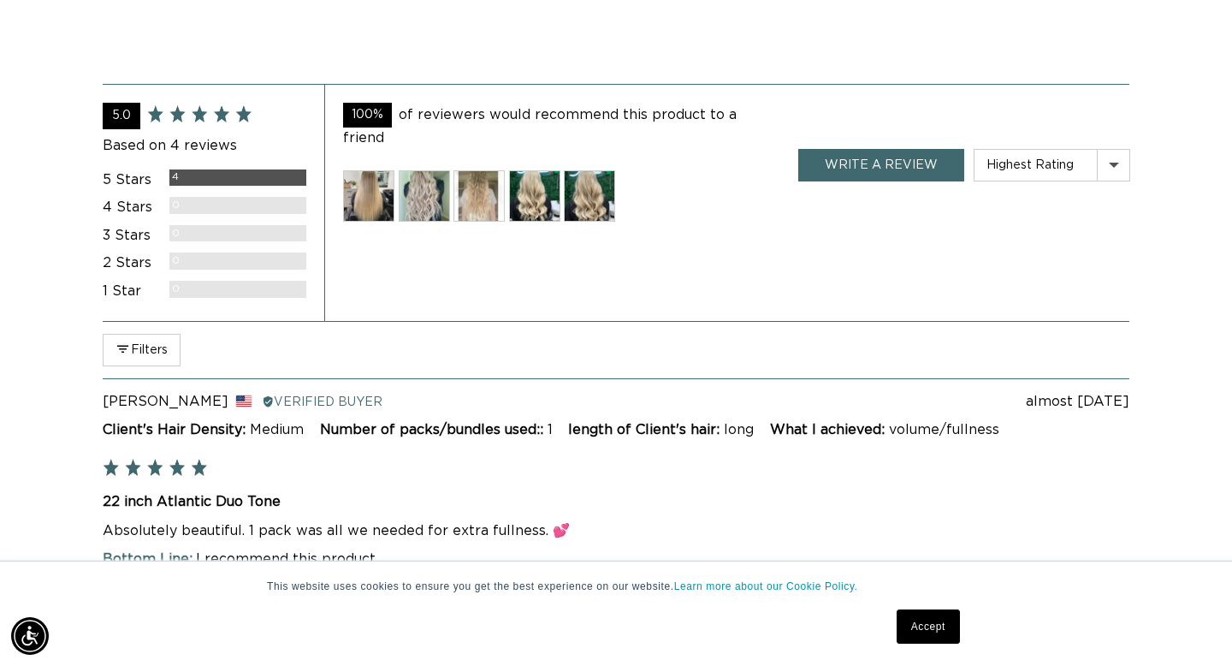
scroll to position [0, 1111]
click at [376, 180] on img at bounding box center [368, 195] width 51 height 51
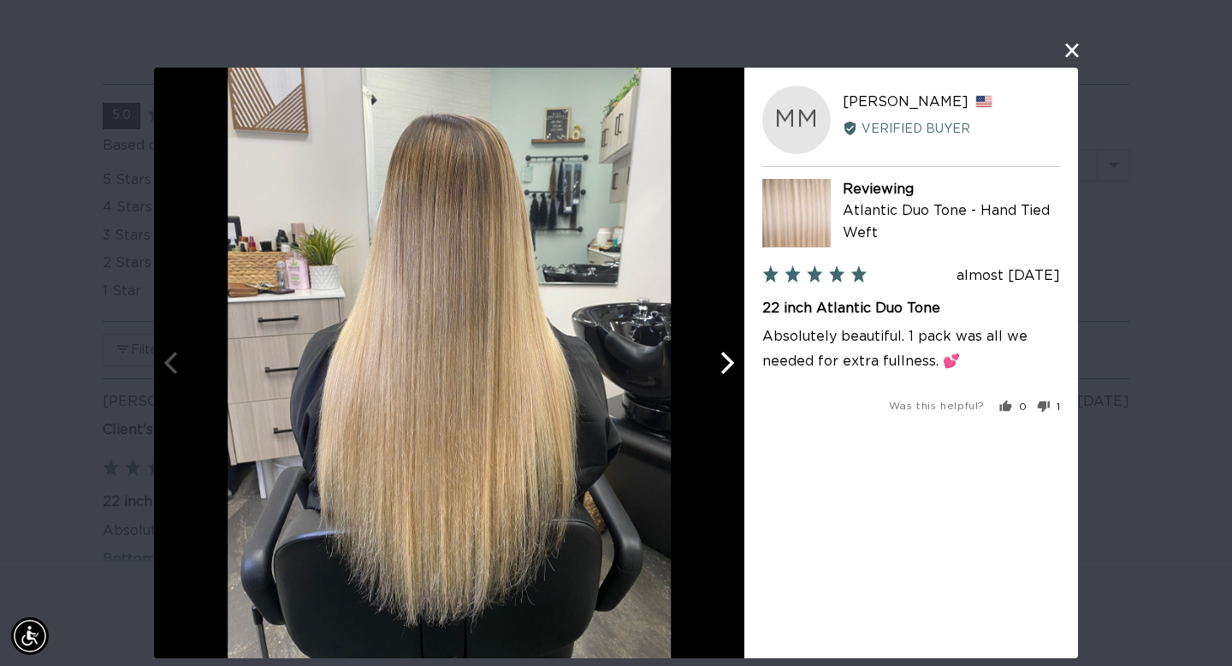
scroll to position [0, 2221]
click at [730, 358] on icon "Next" at bounding box center [725, 363] width 22 height 22
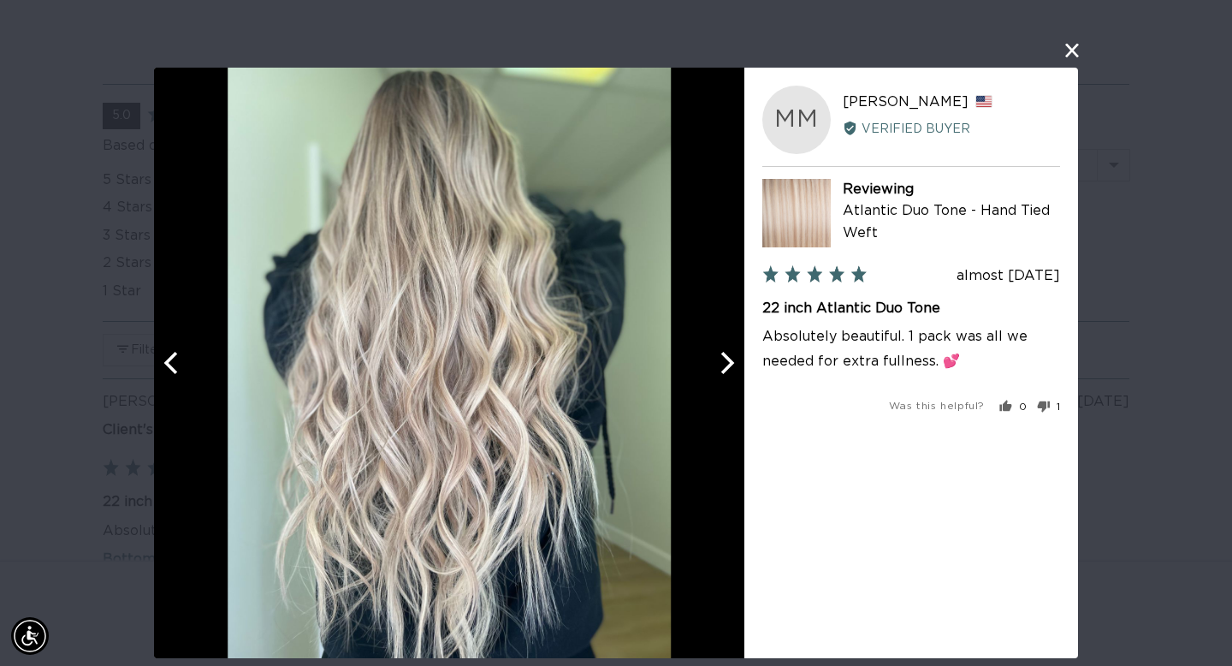
click at [729, 358] on icon "Next" at bounding box center [725, 363] width 22 height 22
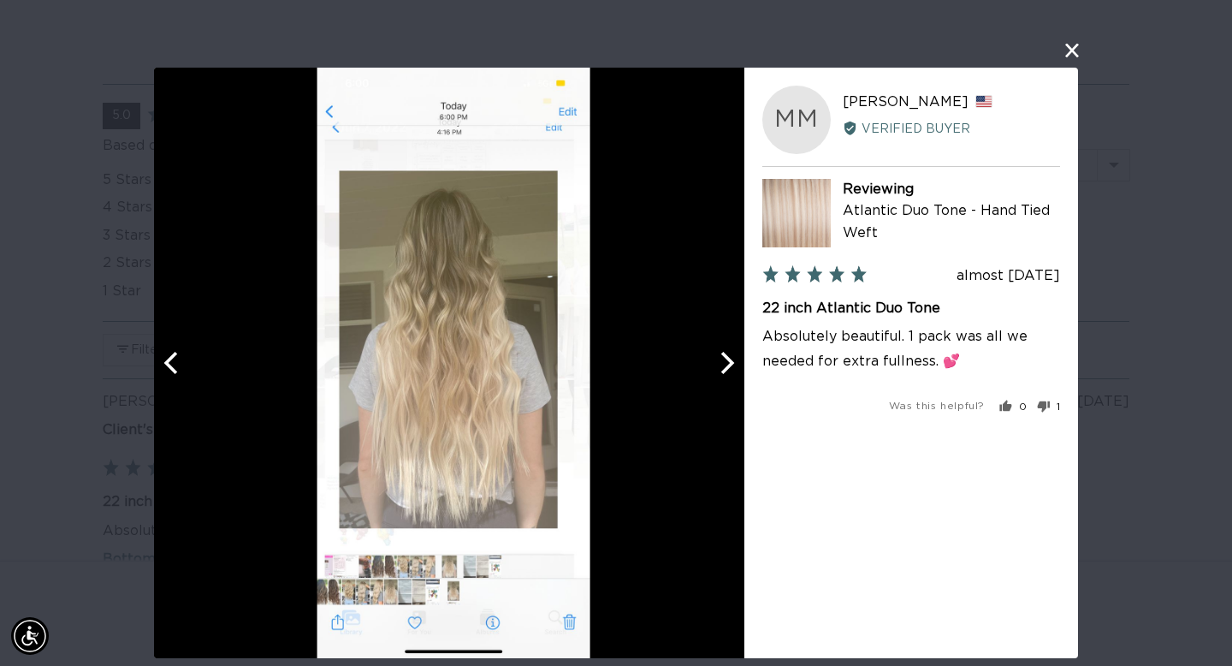
scroll to position [0, 0]
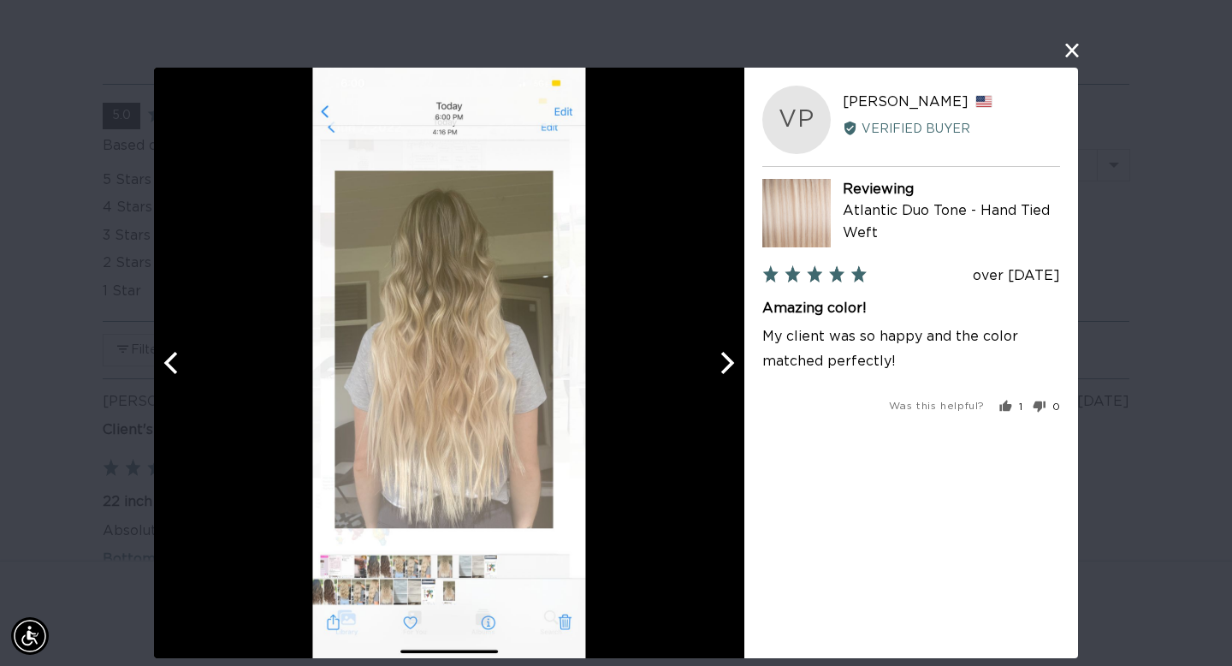
click at [729, 358] on icon "Next" at bounding box center [725, 363] width 22 height 22
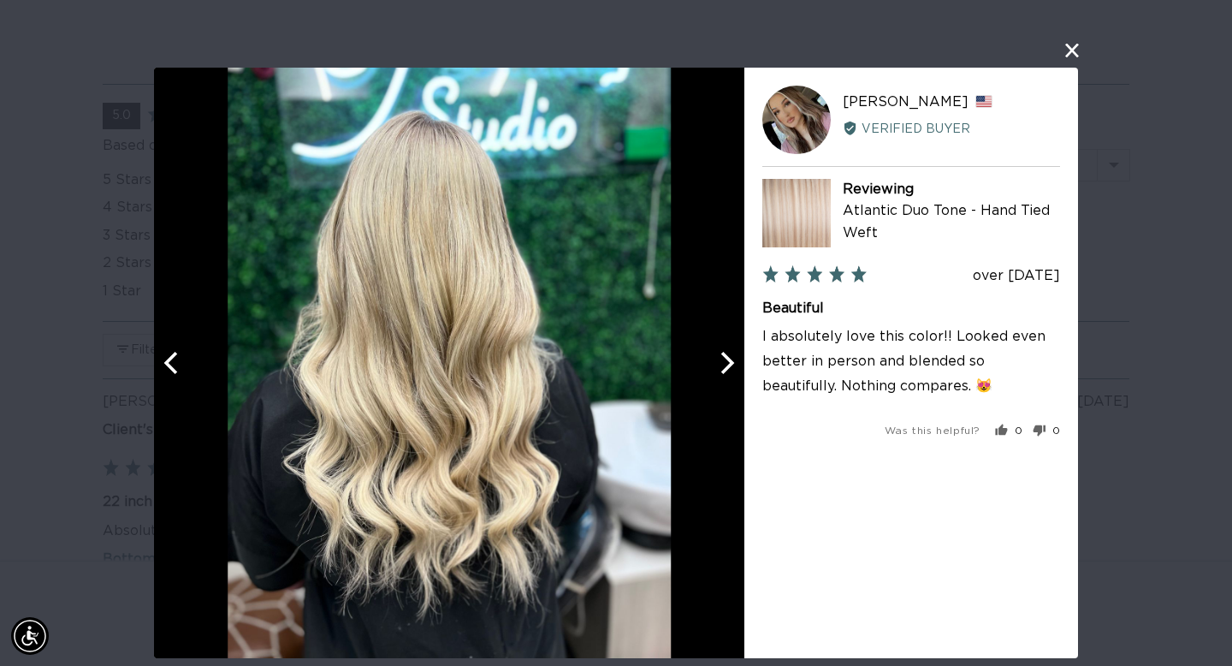
scroll to position [0, 1111]
click at [729, 358] on icon "Next" at bounding box center [725, 363] width 22 height 22
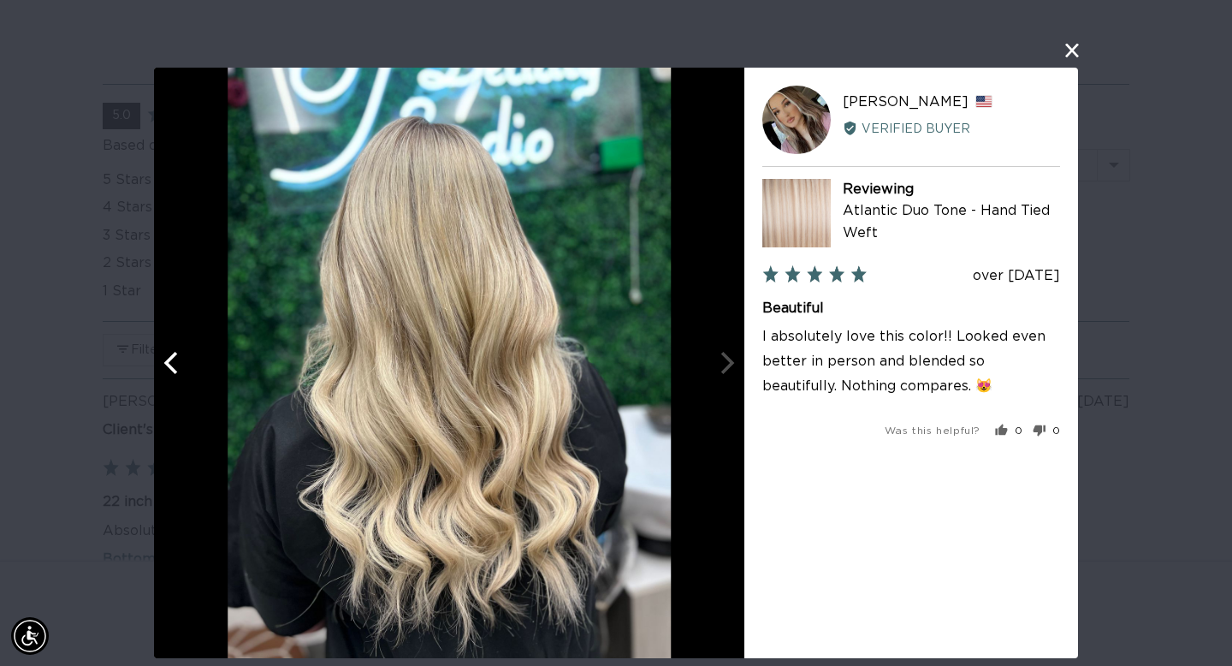
scroll to position [0, 2221]
click at [729, 358] on div at bounding box center [449, 363] width 590 height 590
click at [1067, 49] on button "close this modal window" at bounding box center [1072, 50] width 21 height 21
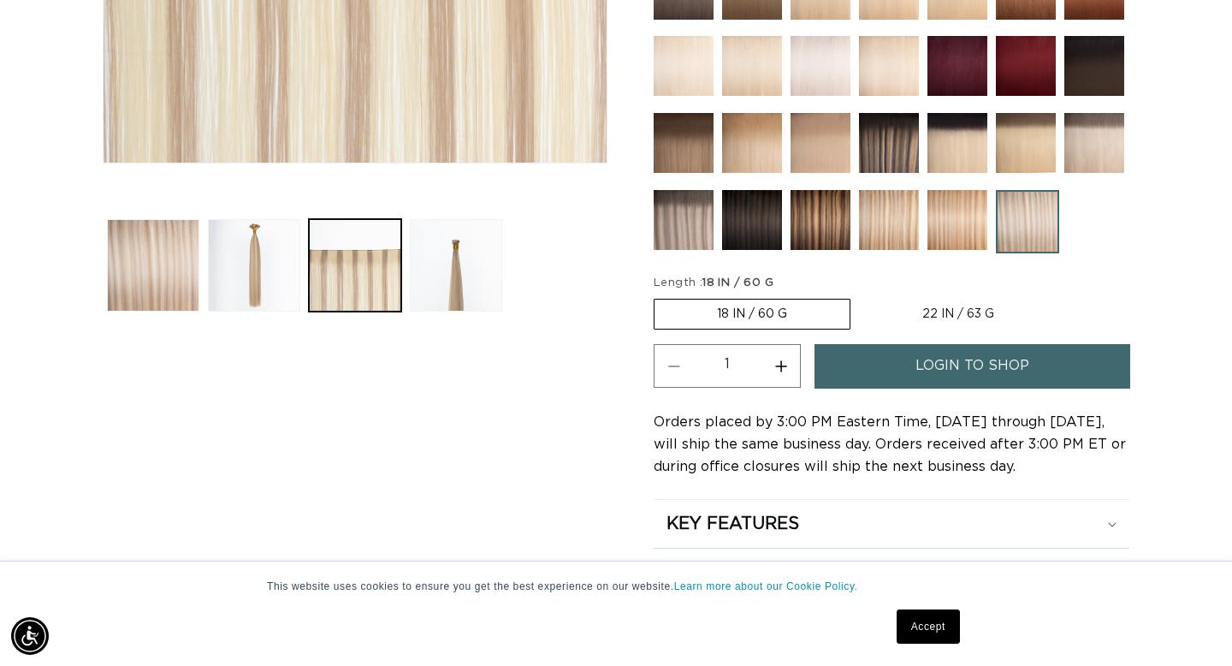
scroll to position [0, 0]
click at [902, 367] on link "login to shop" at bounding box center [973, 366] width 316 height 44
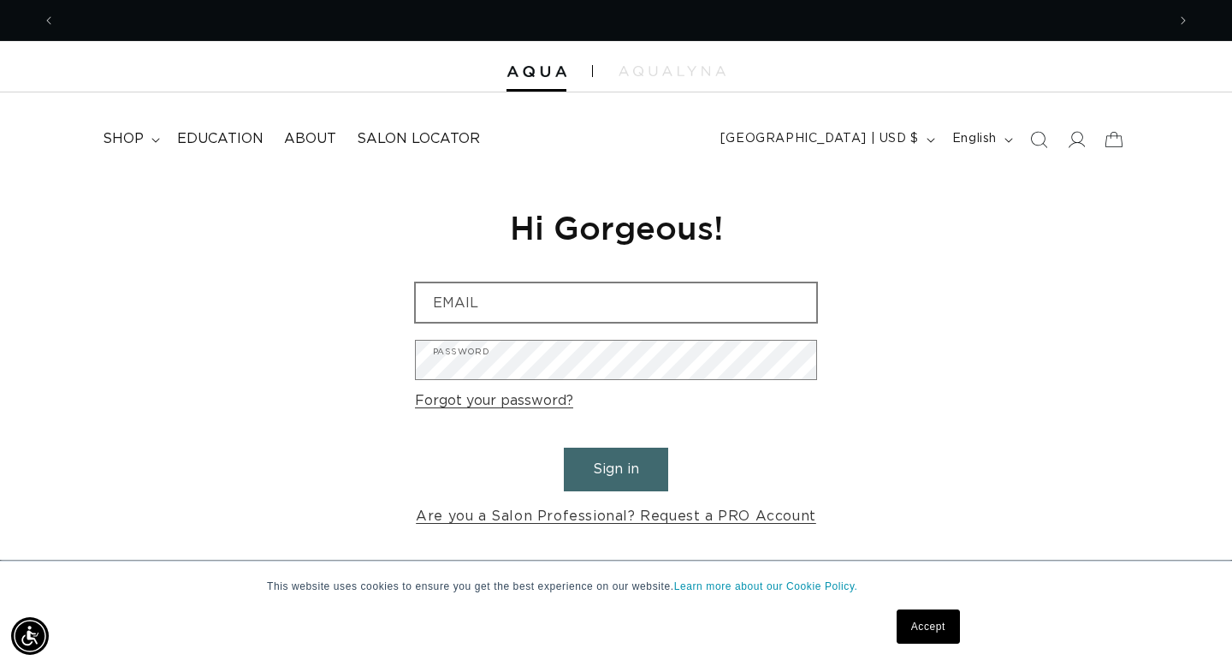
scroll to position [0, 1111]
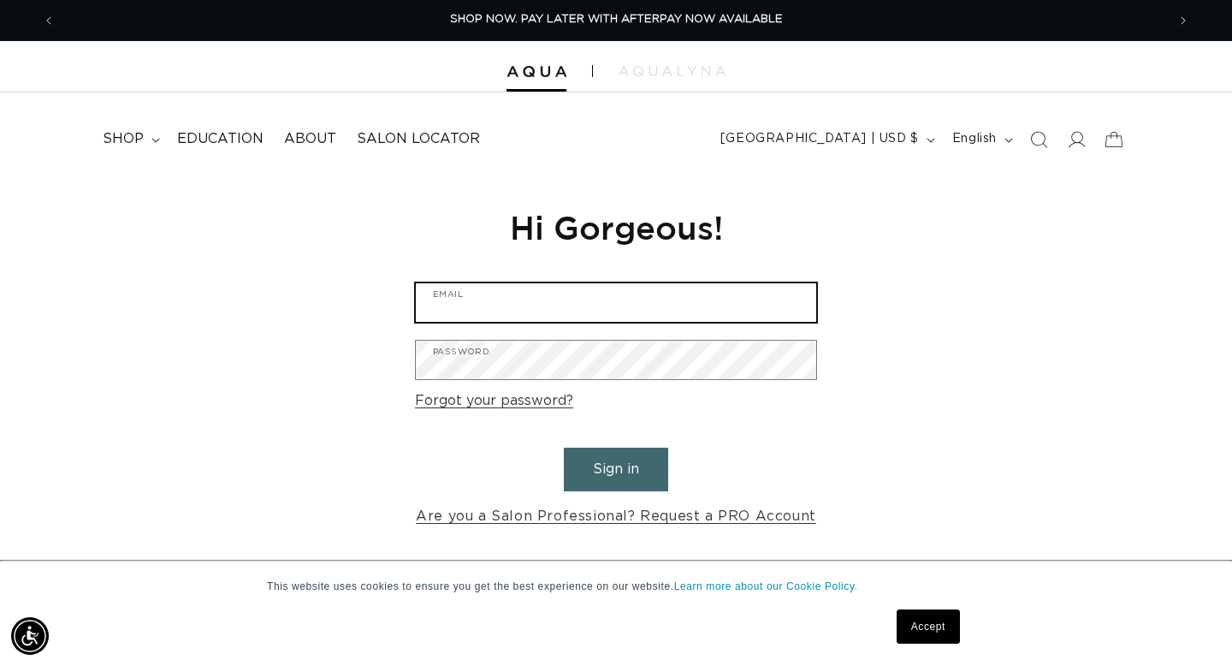
click at [441, 304] on input "Email" at bounding box center [616, 302] width 400 height 39
type input "[EMAIL_ADDRESS][DOMAIN_NAME]"
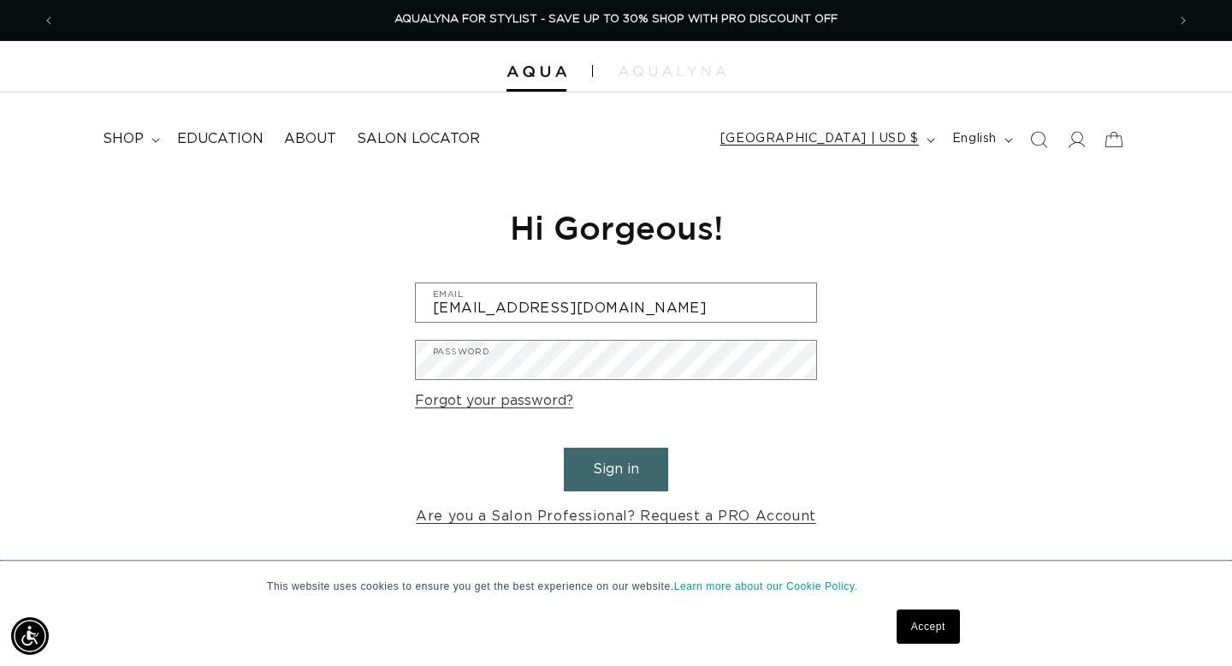
click at [898, 139] on span "[GEOGRAPHIC_DATA] | USD $" at bounding box center [819, 139] width 199 height 18
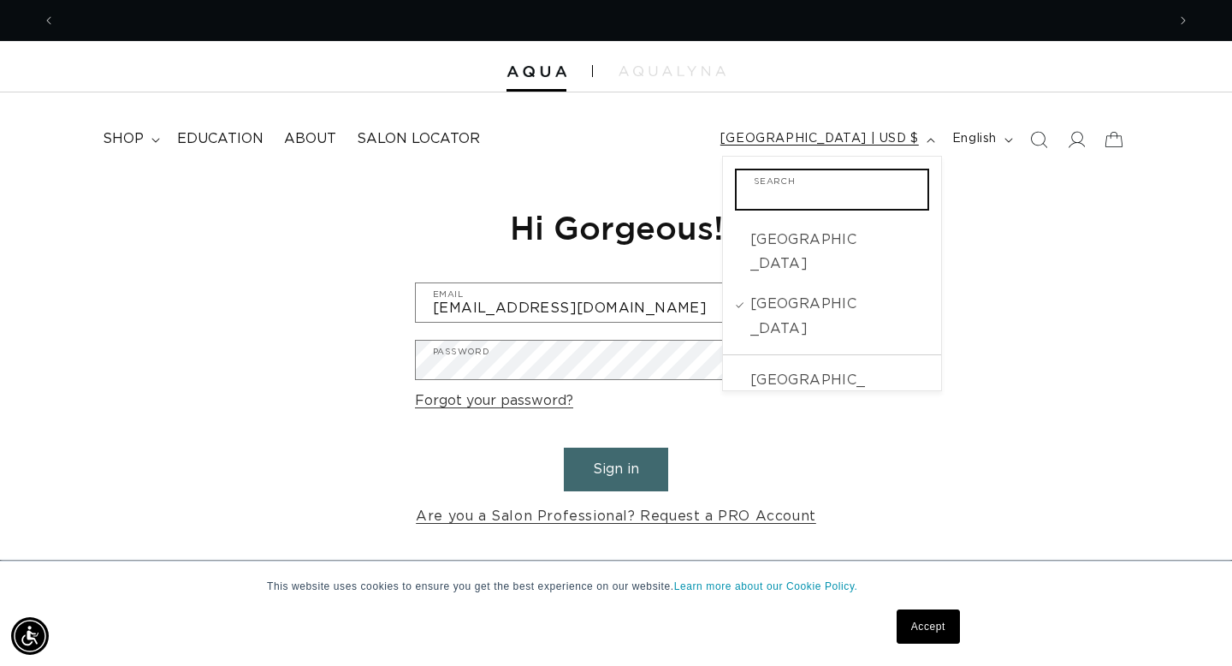
scroll to position [0, 0]
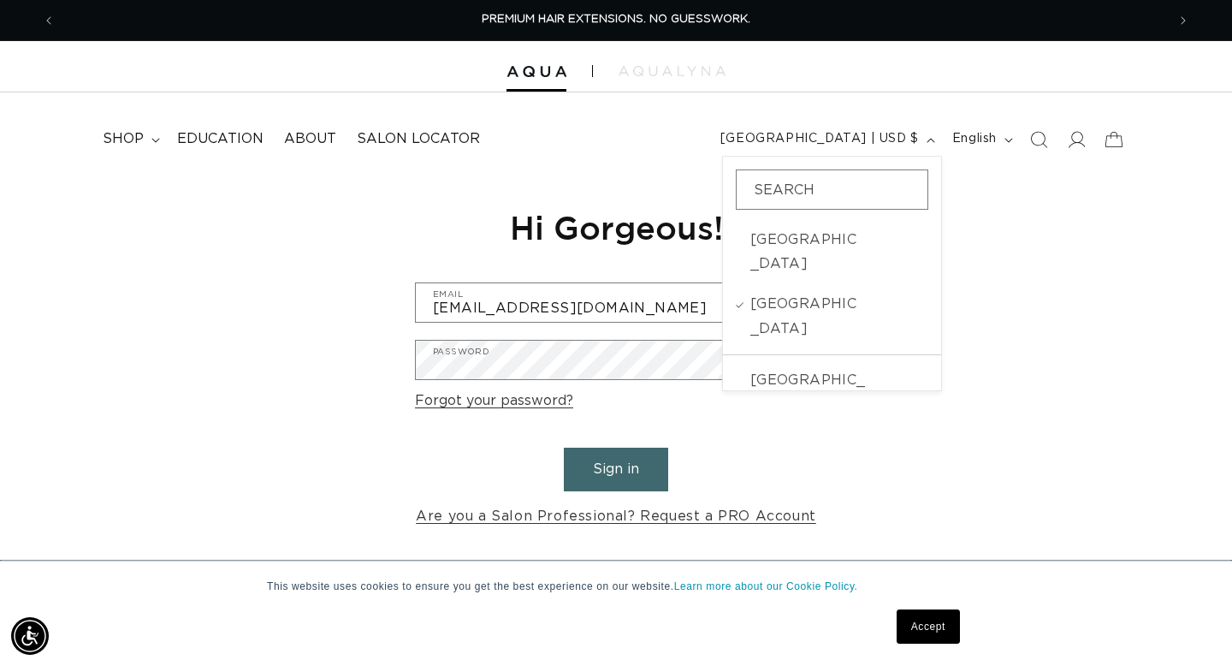
click at [1022, 210] on div "Reset your password We will send you an email to reset your password Email Subm…" at bounding box center [616, 367] width 1232 height 384
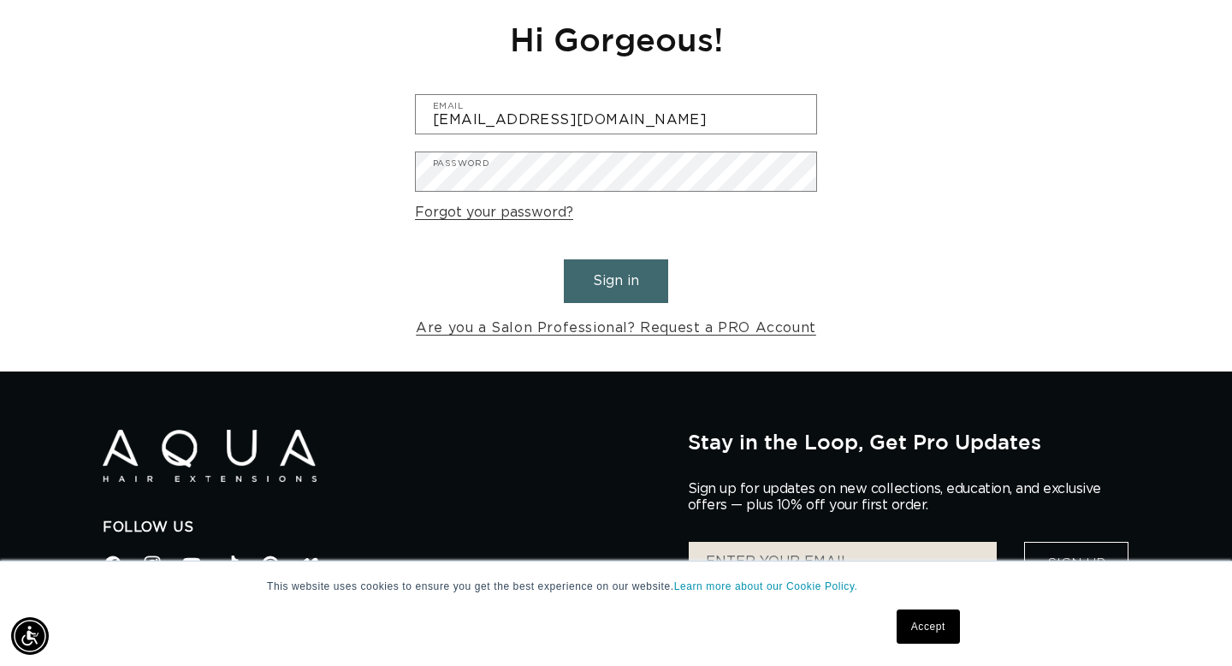
scroll to position [44, 0]
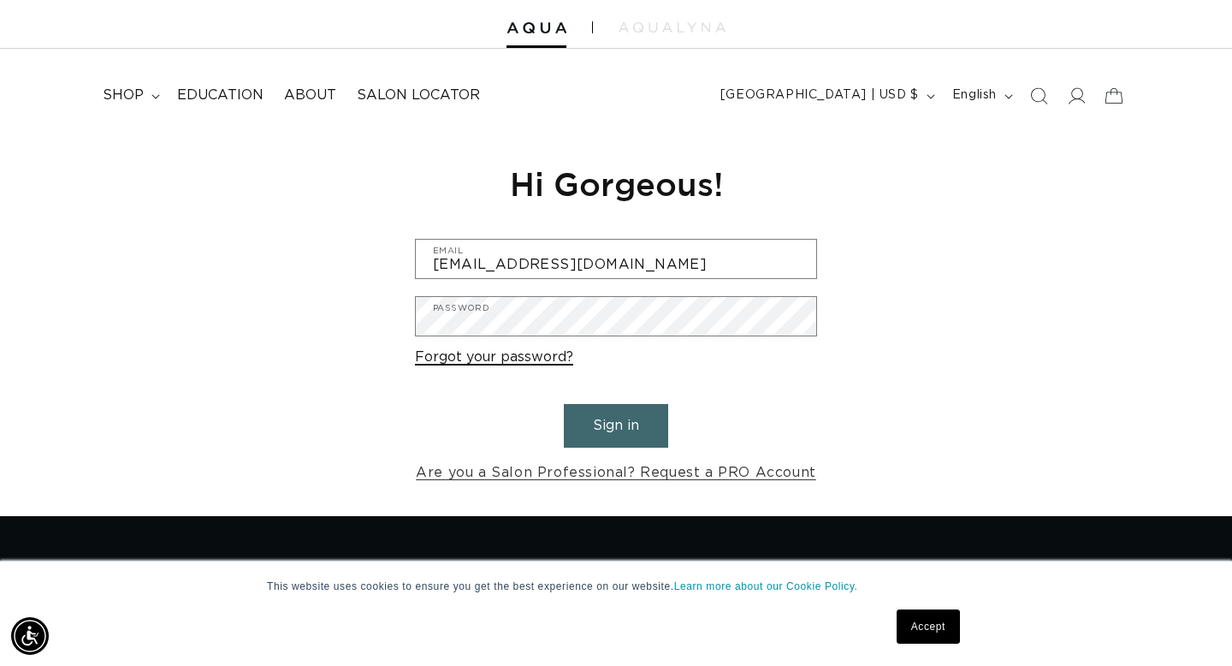
click at [487, 360] on link "Forgot your password?" at bounding box center [494, 357] width 158 height 25
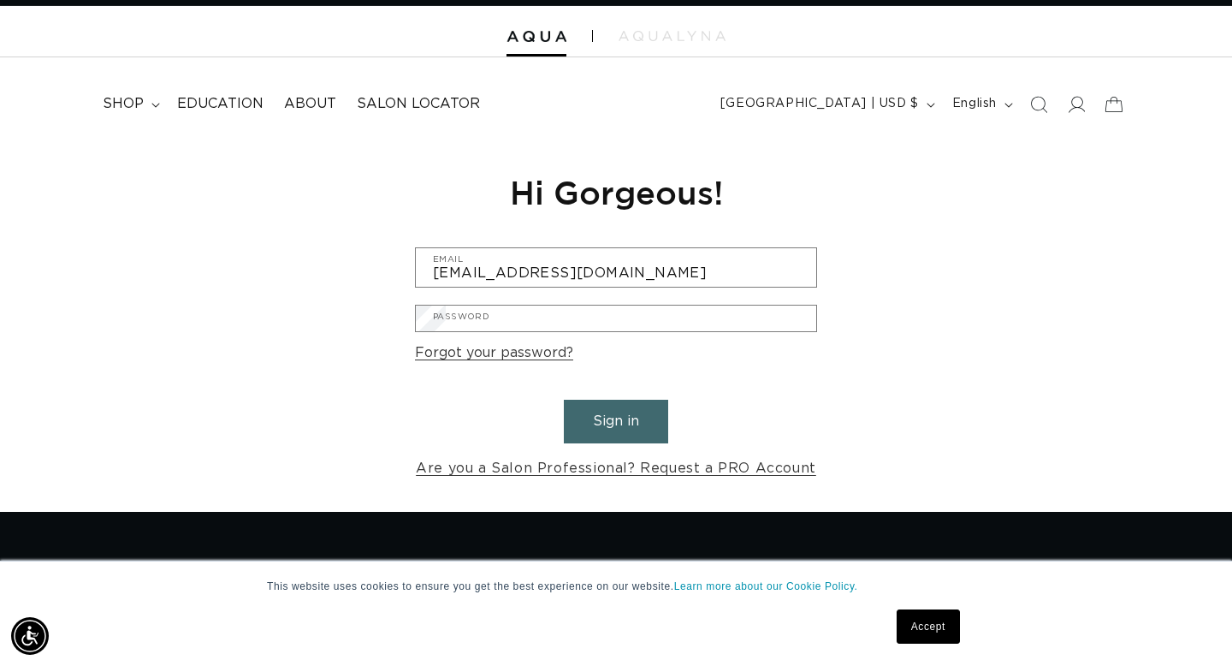
click at [0, 0] on input "Email" at bounding box center [0, 0] width 0 height 0
type input "[EMAIL_ADDRESS][DOMAIN_NAME]"
click at [0, 0] on button "Submit" at bounding box center [0, 0] width 0 height 0
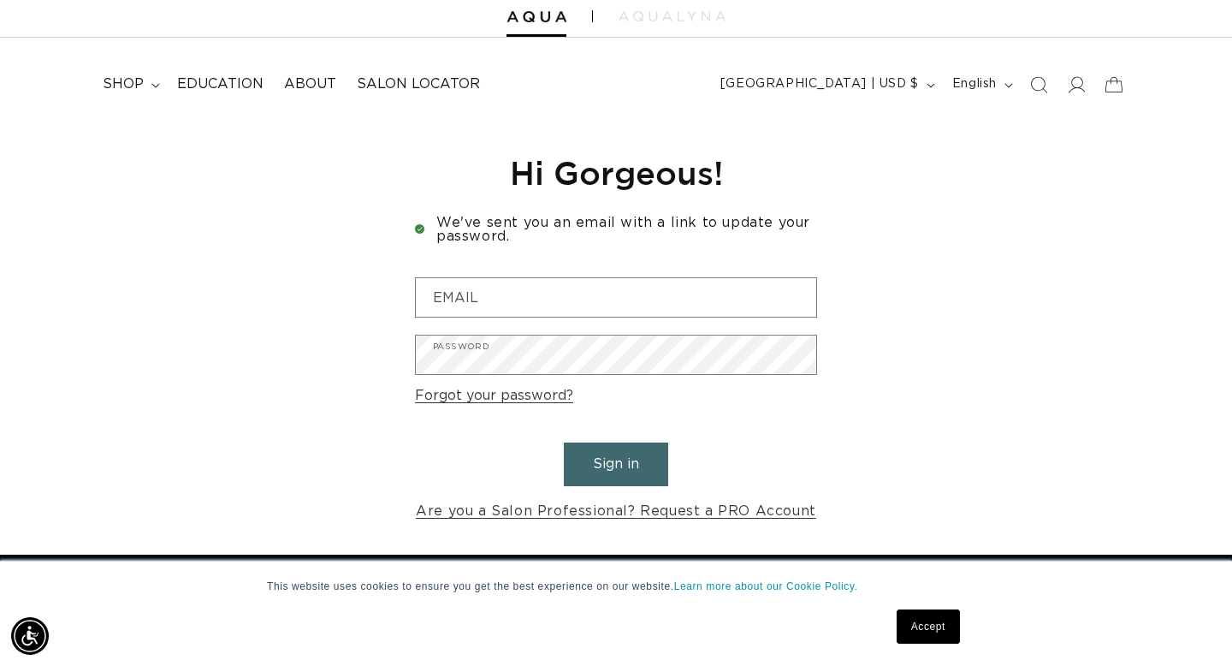
scroll to position [0, 1111]
